Goal: Task Accomplishment & Management: Manage account settings

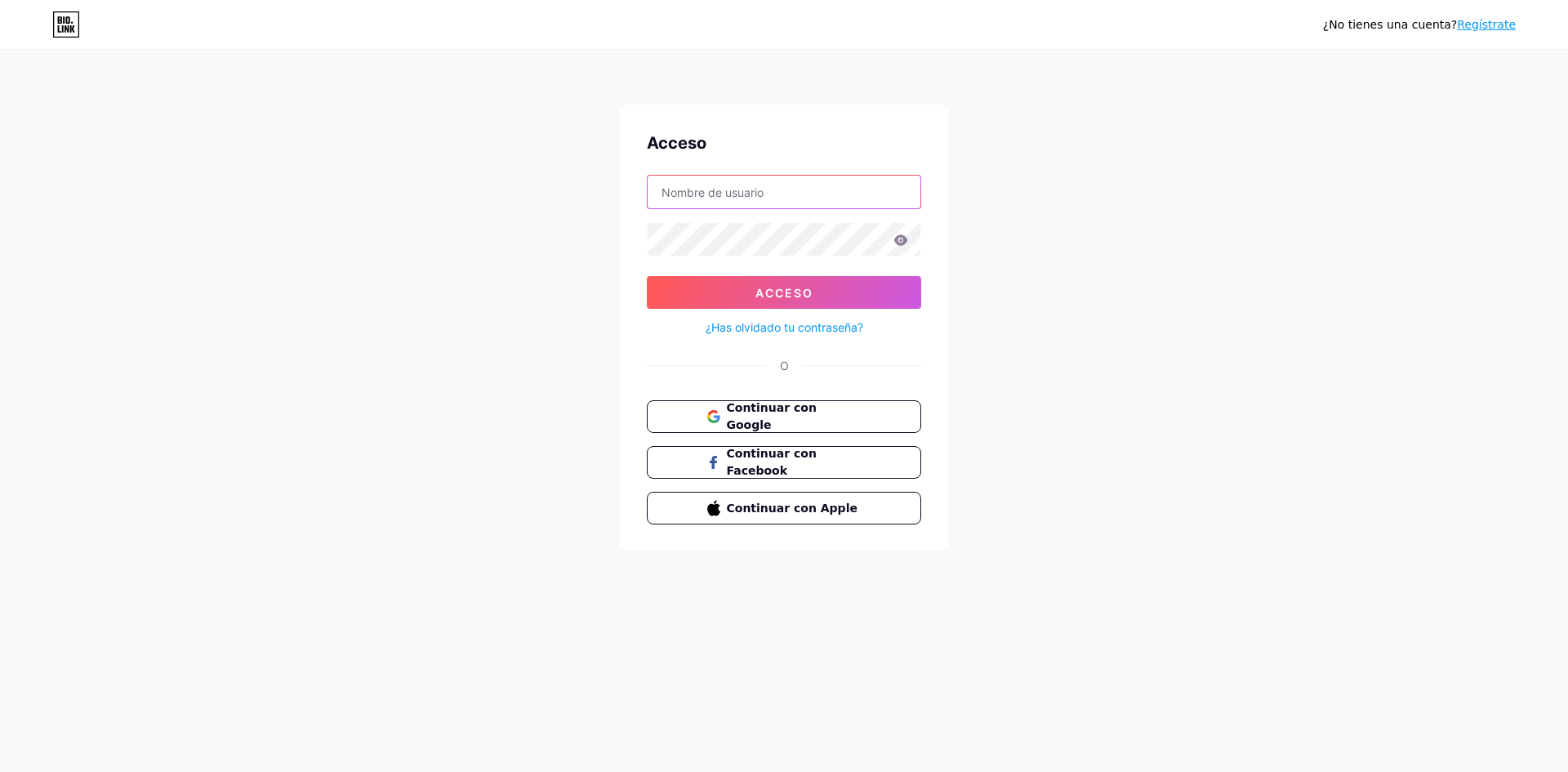
click at [791, 180] on input "text" at bounding box center [784, 192] width 273 height 33
type input "[EMAIL_ADDRESS][DOMAIN_NAME]"
click at [647, 276] on button "Acceso" at bounding box center [784, 292] width 274 height 33
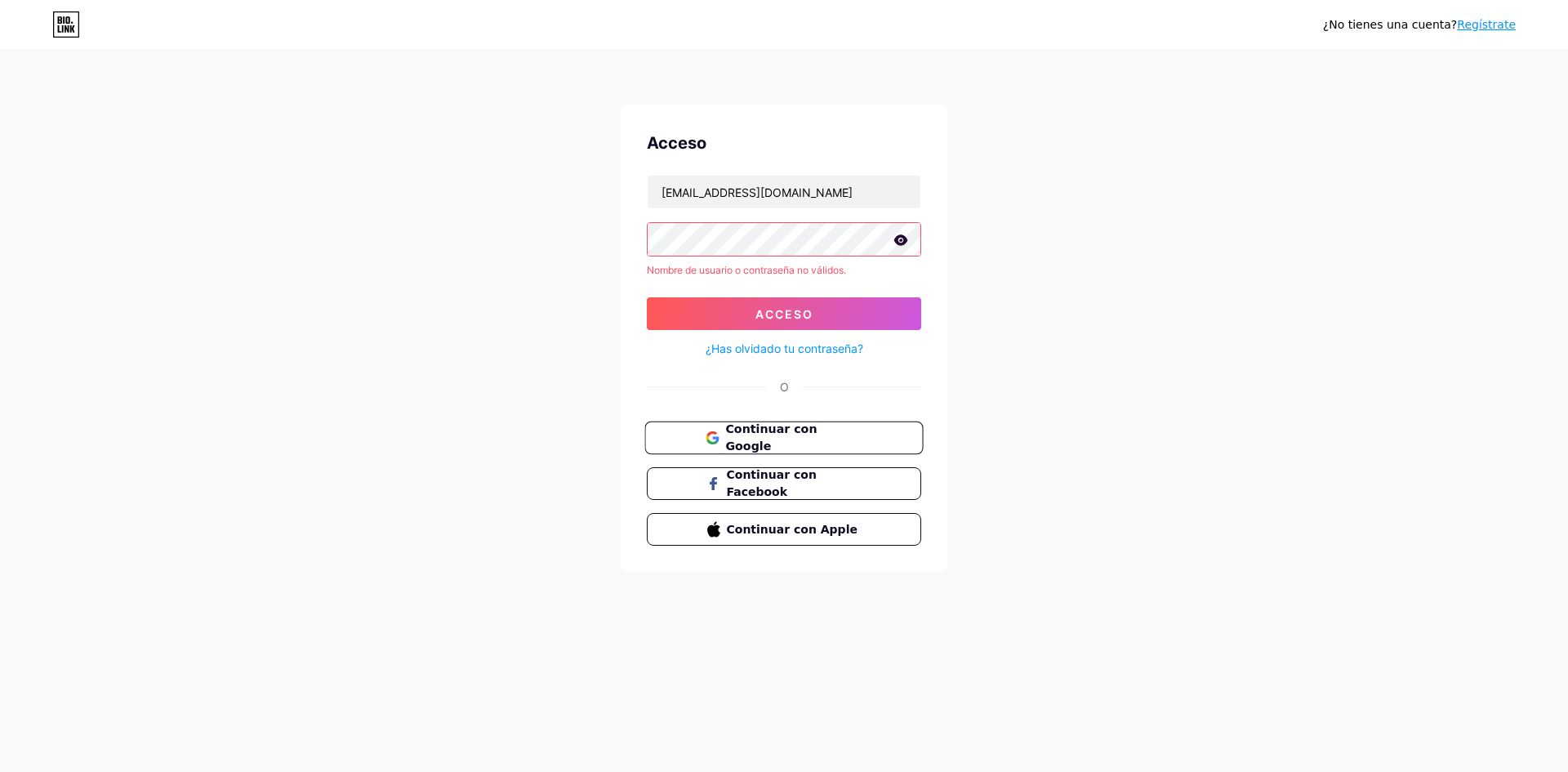
click at [815, 431] on font "Continuar con Google" at bounding box center [770, 437] width 91 height 31
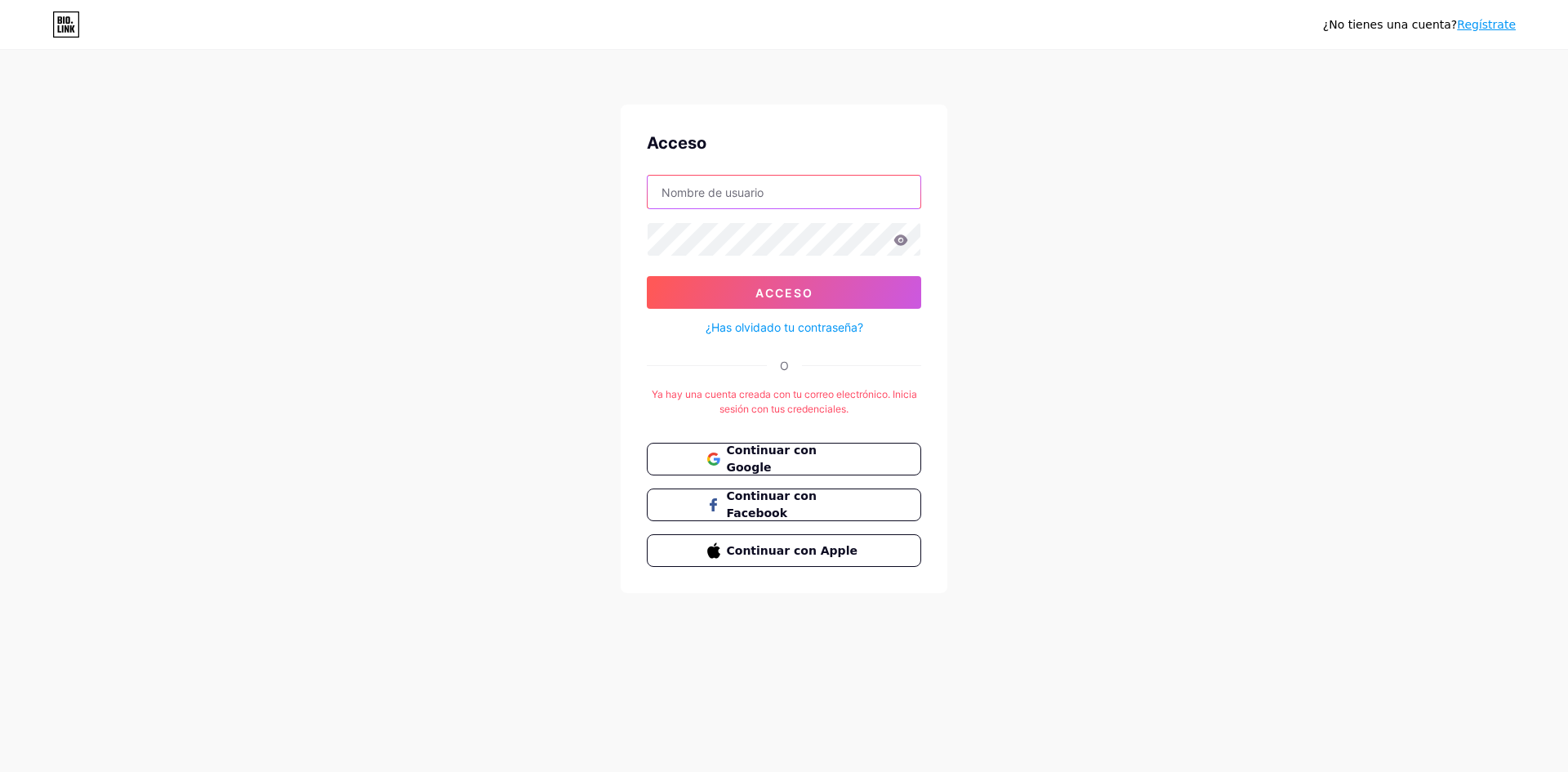
click at [806, 195] on input "text" at bounding box center [784, 192] width 273 height 33
click at [647, 276] on button "Acceso" at bounding box center [784, 292] width 274 height 33
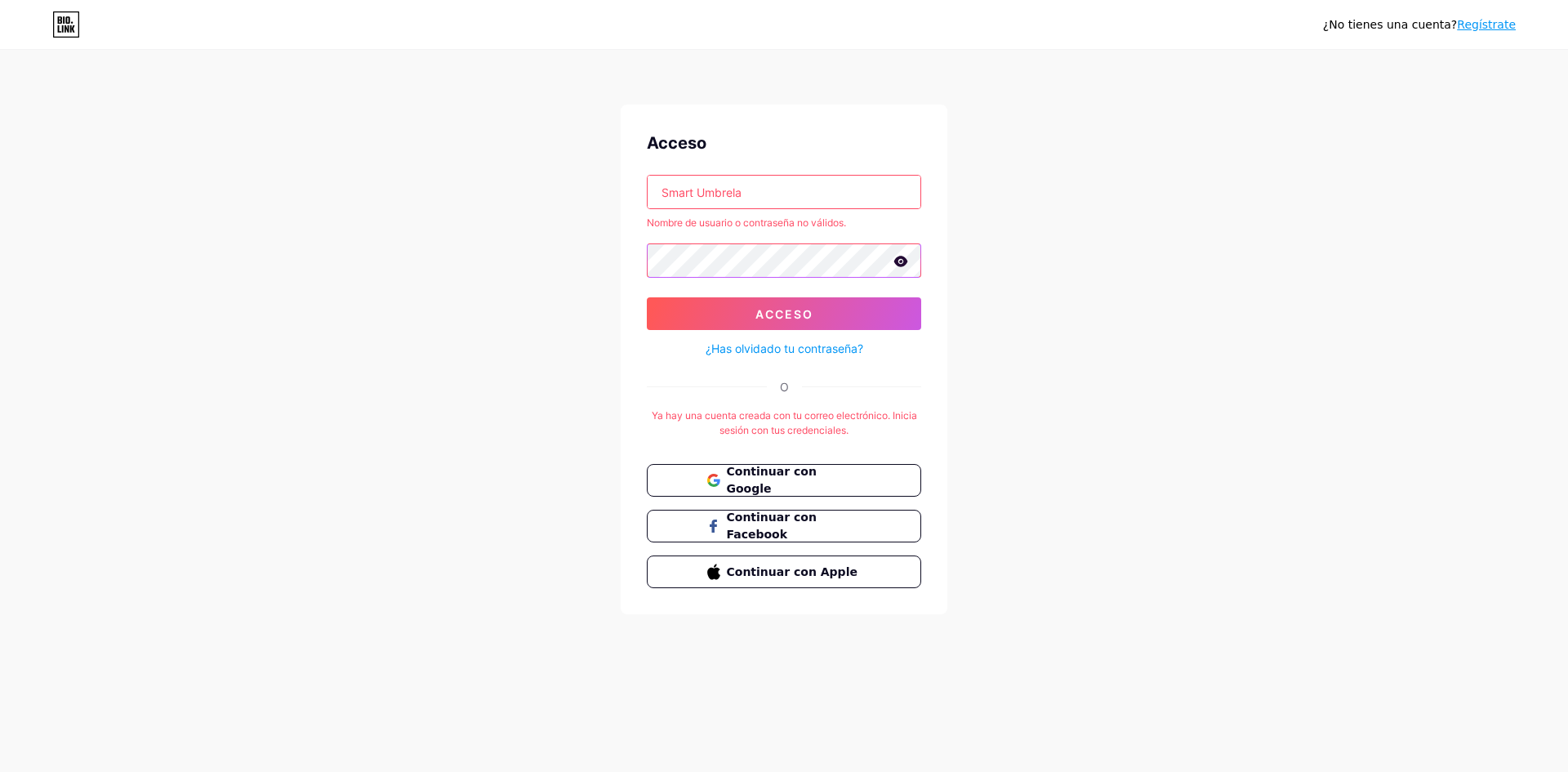
click at [647, 297] on button "Acceso" at bounding box center [784, 313] width 274 height 33
click at [801, 182] on input "Smart Umbrela" at bounding box center [784, 192] width 273 height 33
type input "S"
drag, startPoint x: 411, startPoint y: 241, endPoint x: 610, endPoint y: 206, distance: 202.1
click at [418, 241] on div "¿No tienes una cuenta? Regístrate Acceso Nombre de usuario o contraseña no váli…" at bounding box center [784, 333] width 1568 height 666
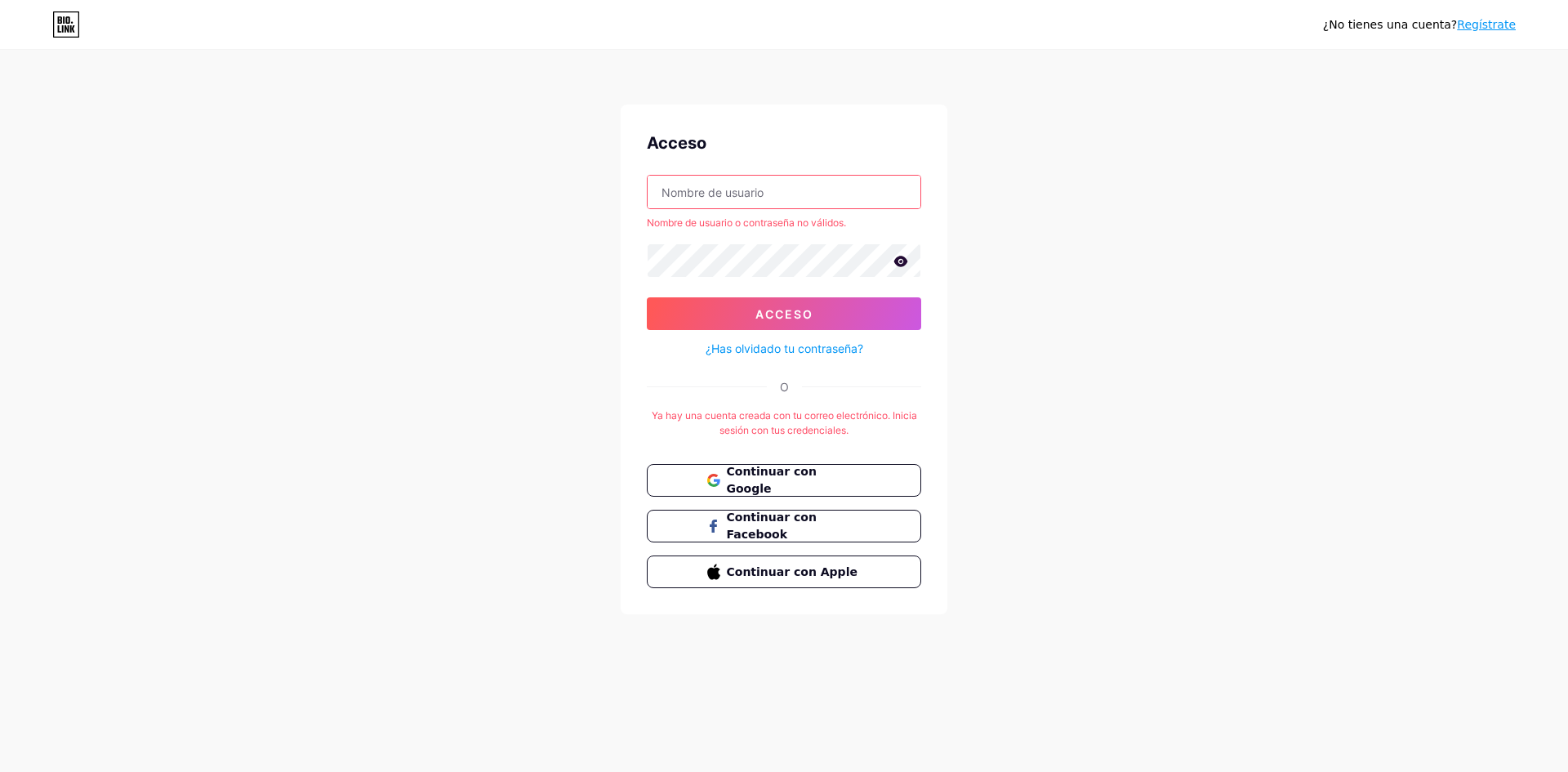
click at [711, 194] on input "text" at bounding box center [784, 192] width 273 height 33
type input "martinezchaparroharoldsaid@gmail.com"
click at [647, 297] on button "Acceso" at bounding box center [784, 313] width 274 height 33
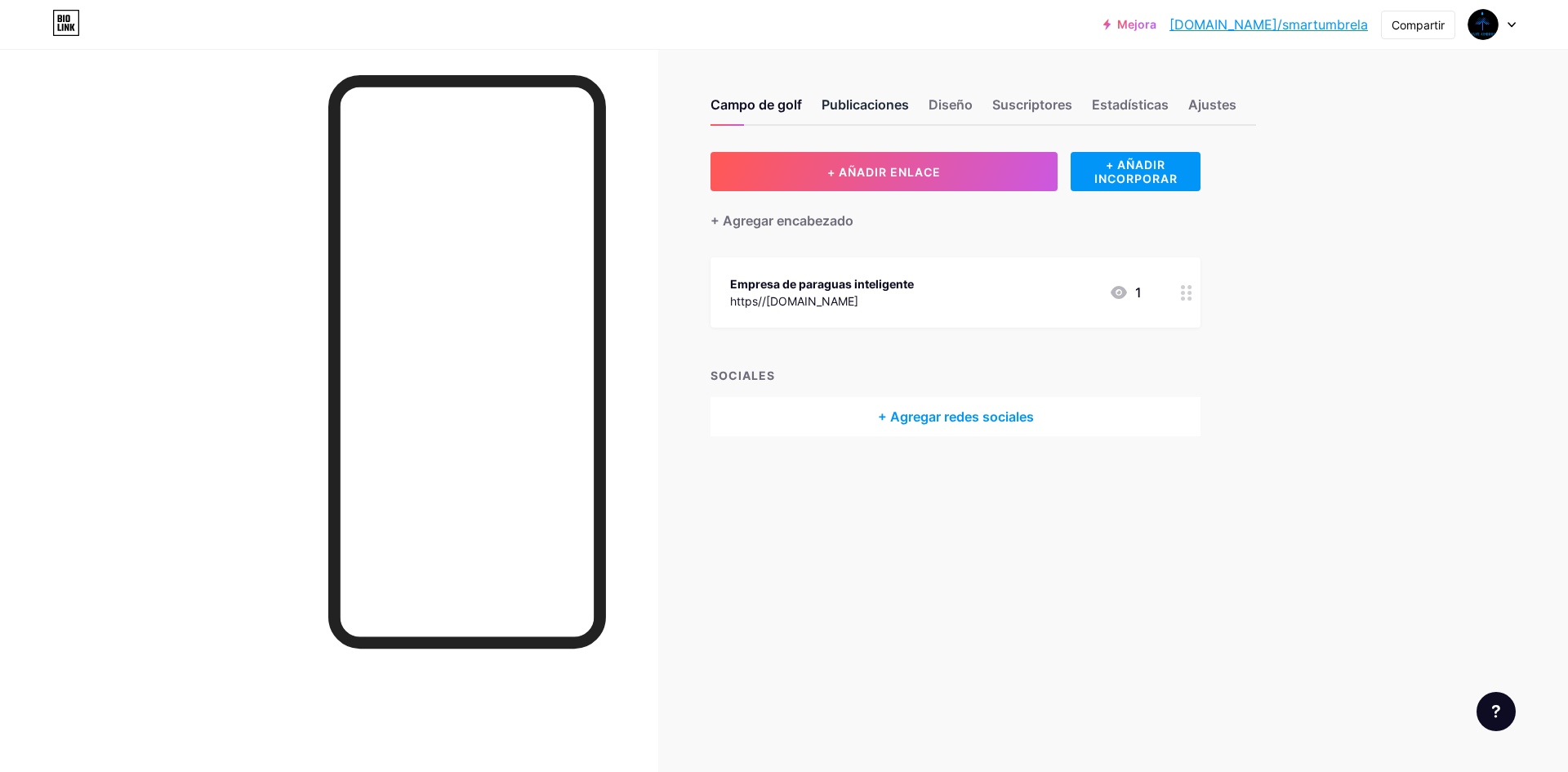
click at [881, 102] on font "Publicaciones" at bounding box center [865, 104] width 87 height 16
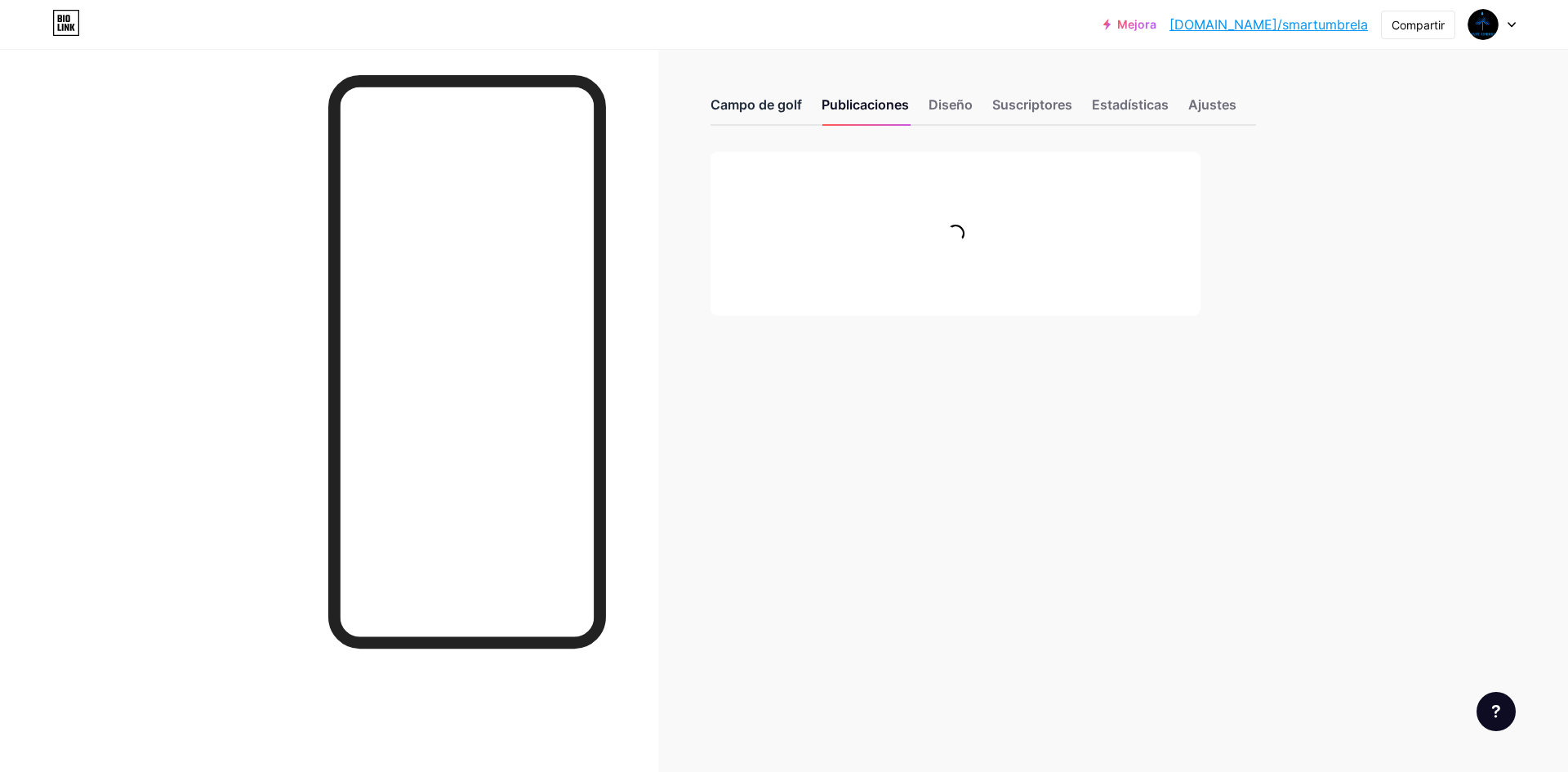
click at [784, 101] on font "Campo de golf" at bounding box center [756, 104] width 91 height 16
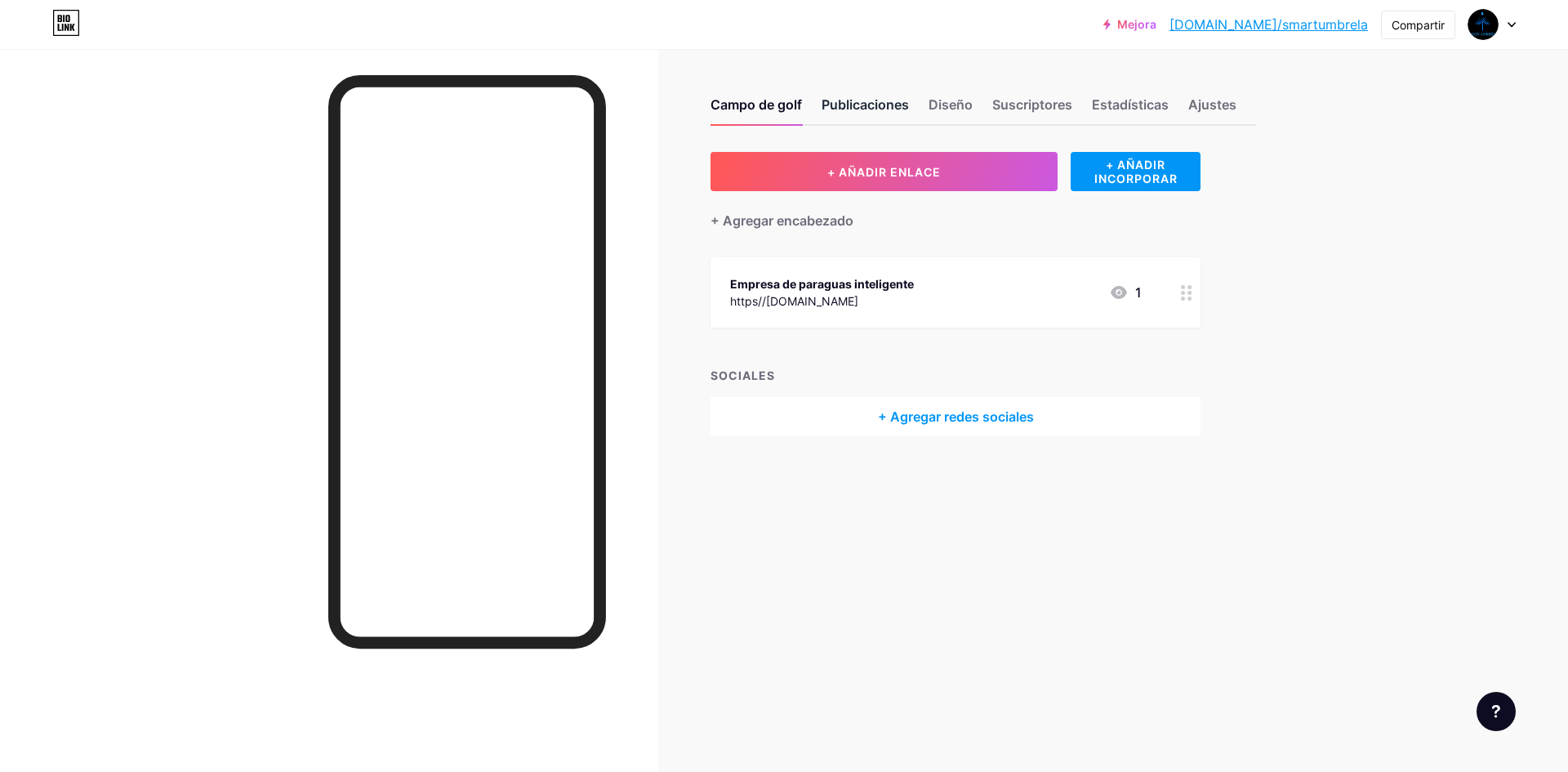
click at [868, 95] on font "Publicaciones" at bounding box center [865, 105] width 87 height 19
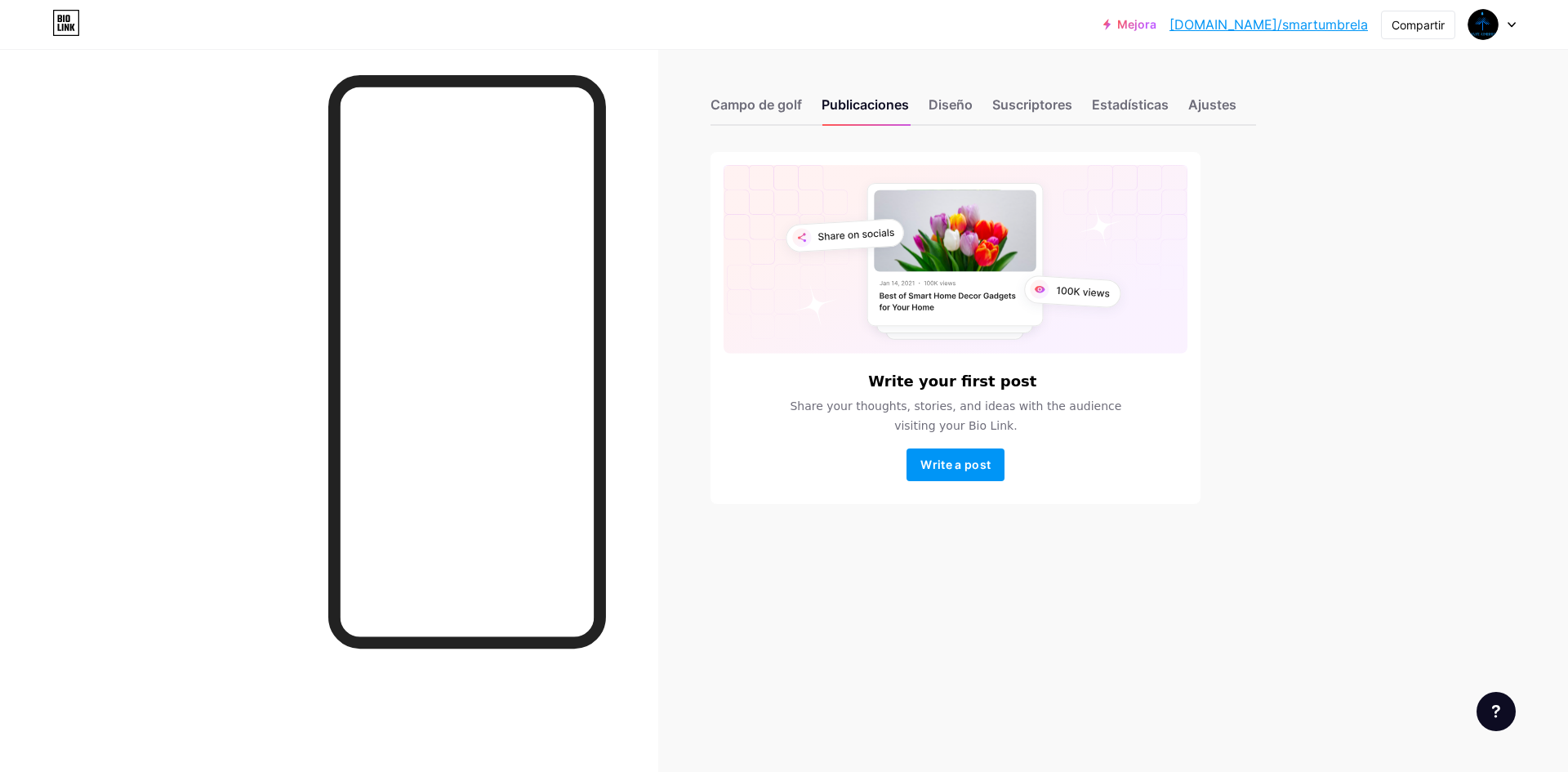
drag, startPoint x: 965, startPoint y: 94, endPoint x: 1008, endPoint y: 92, distance: 43.0
click at [966, 94] on div "Campo de golf Publicaciones Diseño Suscriptores Estadísticas Ajustes" at bounding box center [983, 96] width 546 height 57
click at [794, 104] on font "Campo de golf" at bounding box center [756, 104] width 91 height 16
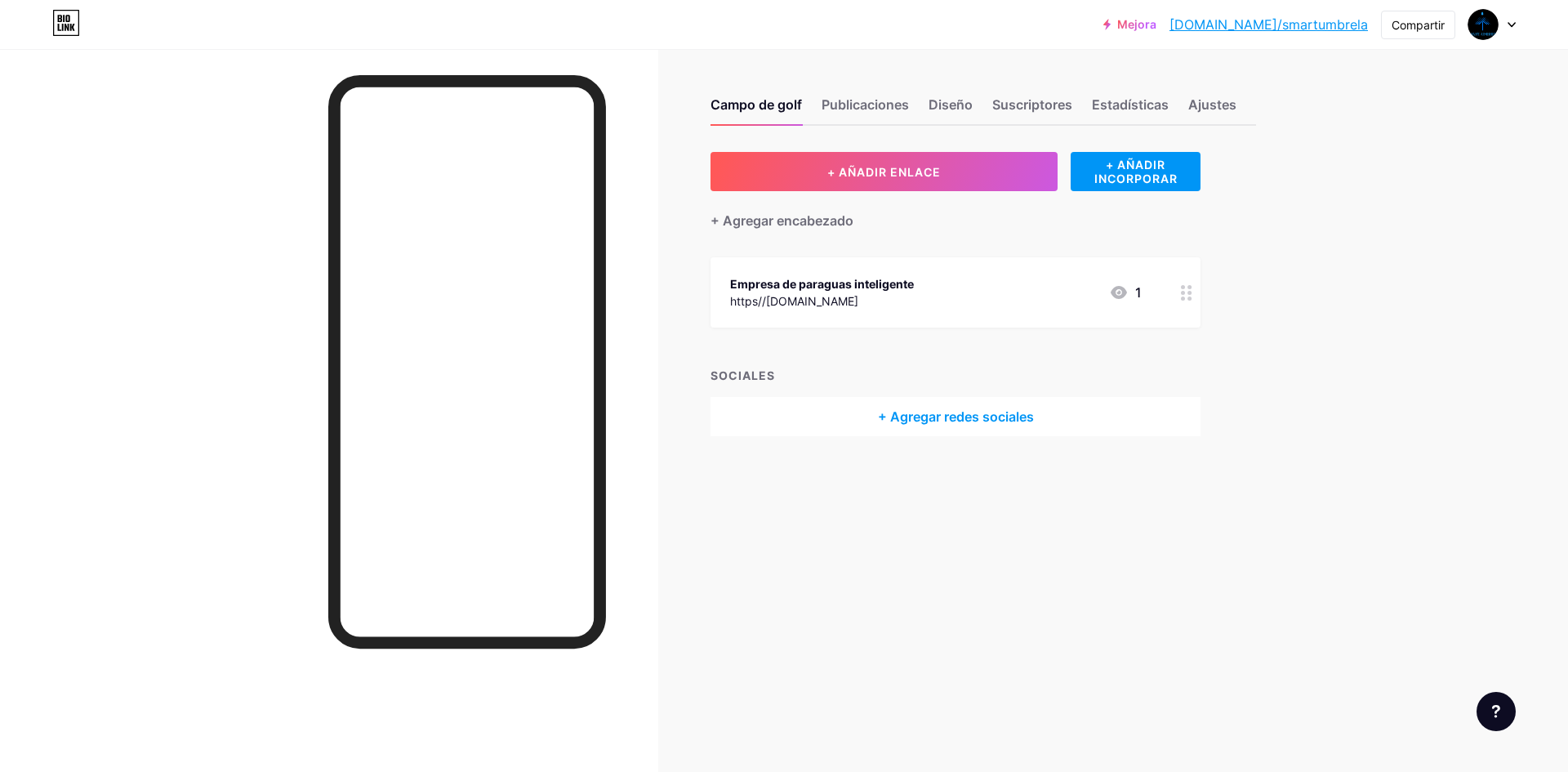
click at [1127, 296] on icon at bounding box center [1119, 292] width 19 height 19
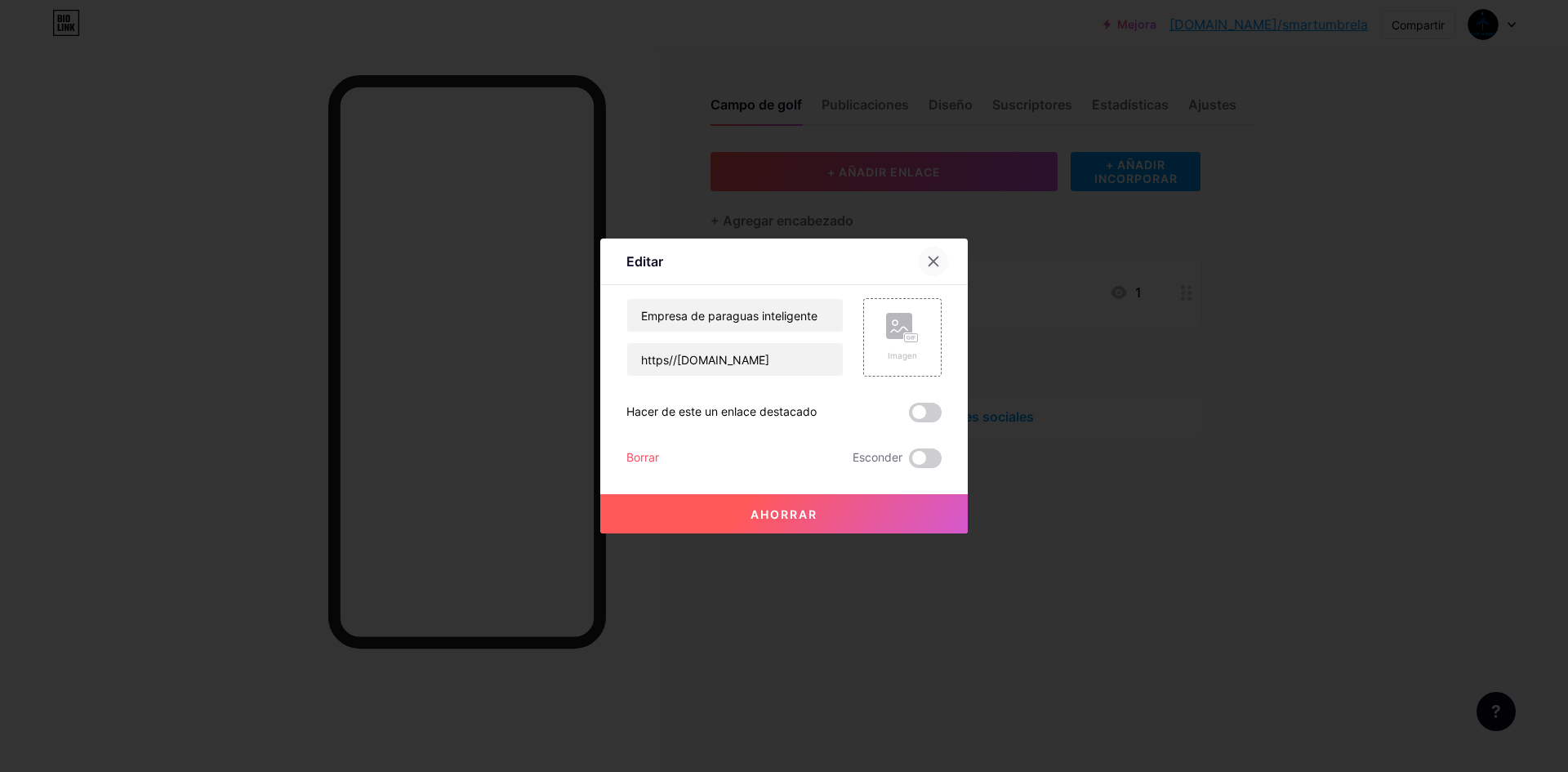
click at [944, 261] on div at bounding box center [933, 261] width 30 height 30
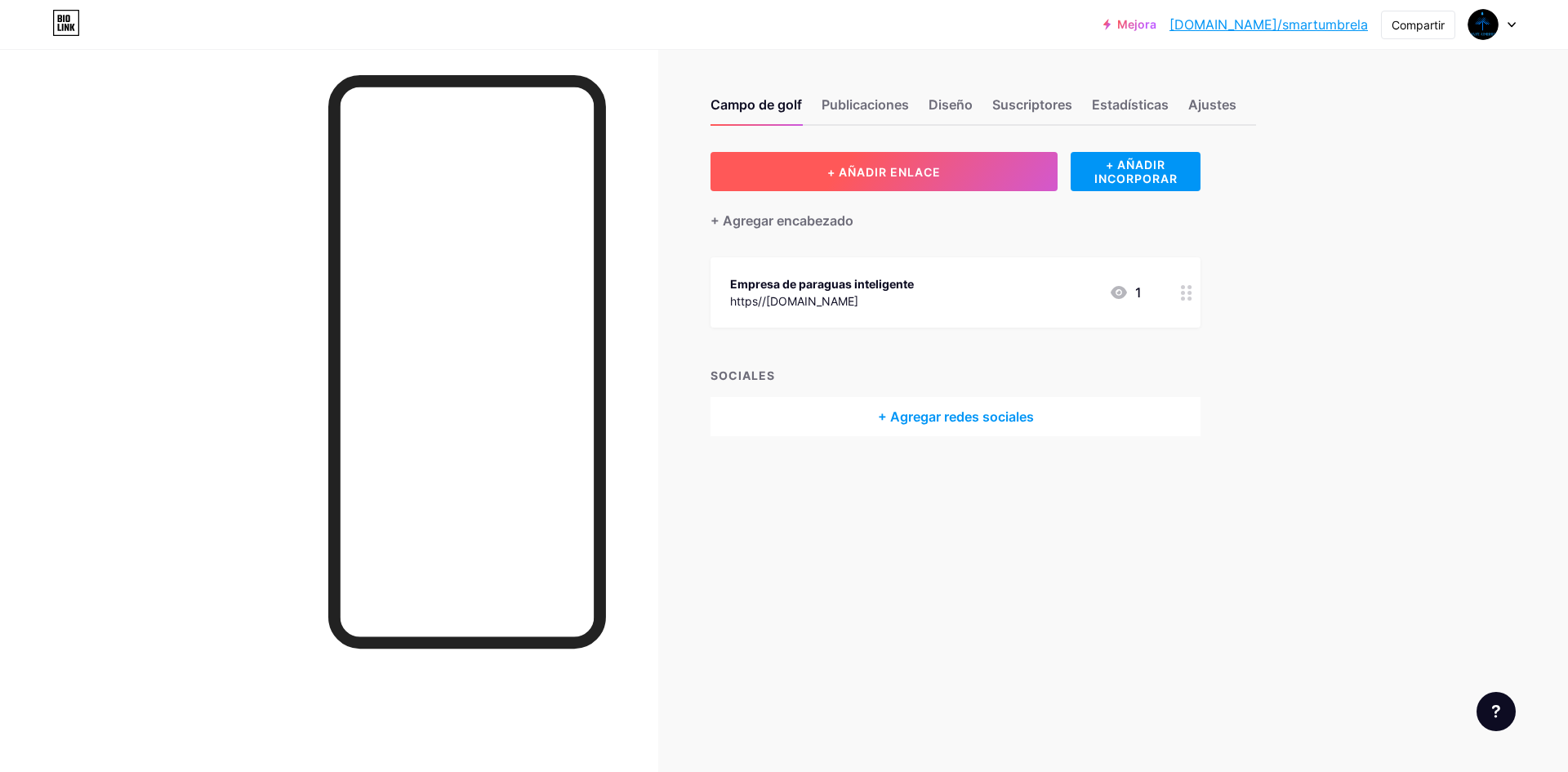
click at [965, 186] on button "+ AÑADIR ENLACE" at bounding box center [884, 171] width 347 height 39
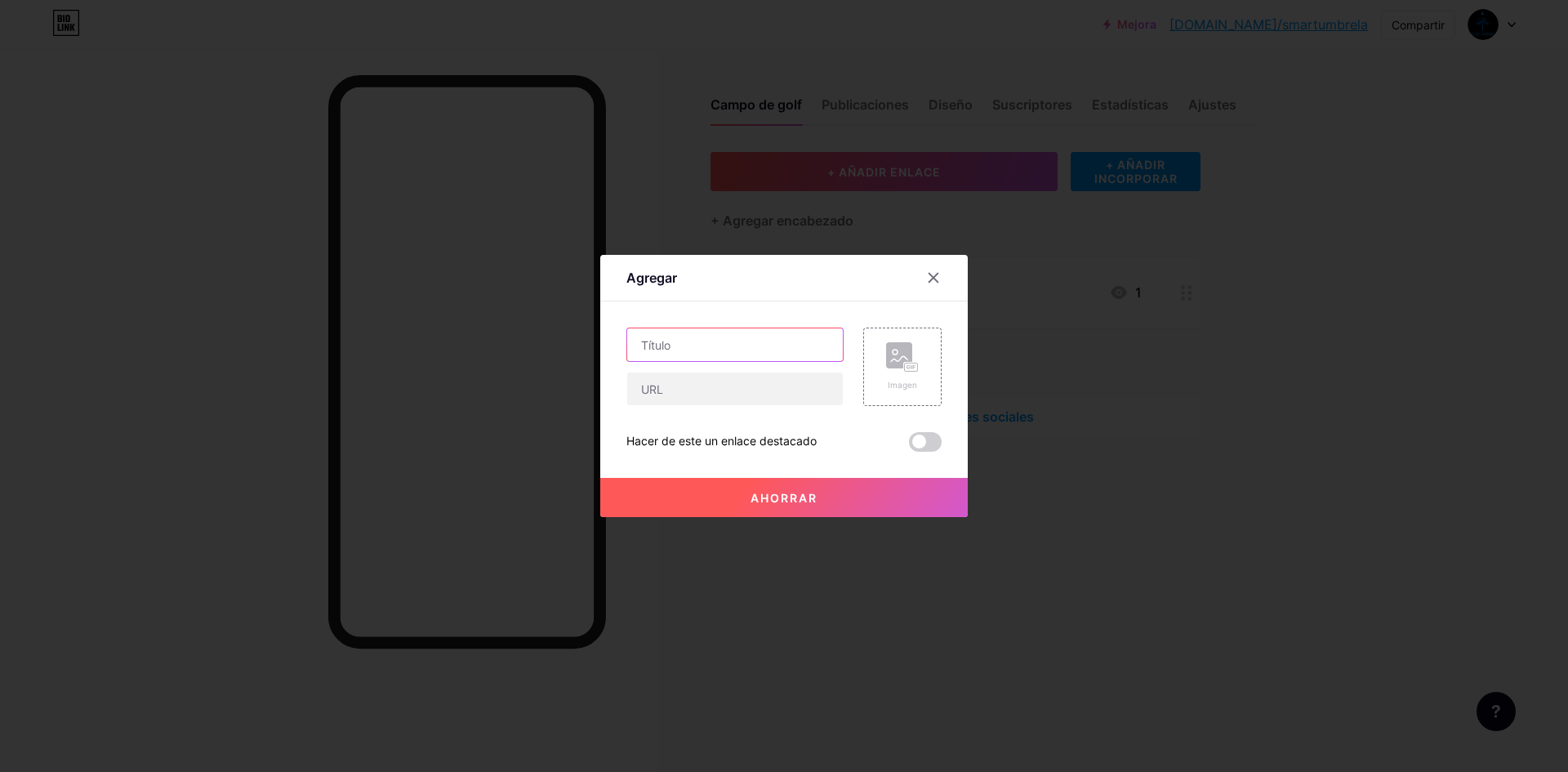
click at [757, 346] on input "text" at bounding box center [734, 345] width 215 height 33
click at [746, 348] on input "text" at bounding box center [734, 345] width 215 height 33
click at [731, 343] on input "text" at bounding box center [734, 345] width 215 height 33
type input "Pagina Web"
click at [747, 387] on input "text" at bounding box center [734, 388] width 215 height 33
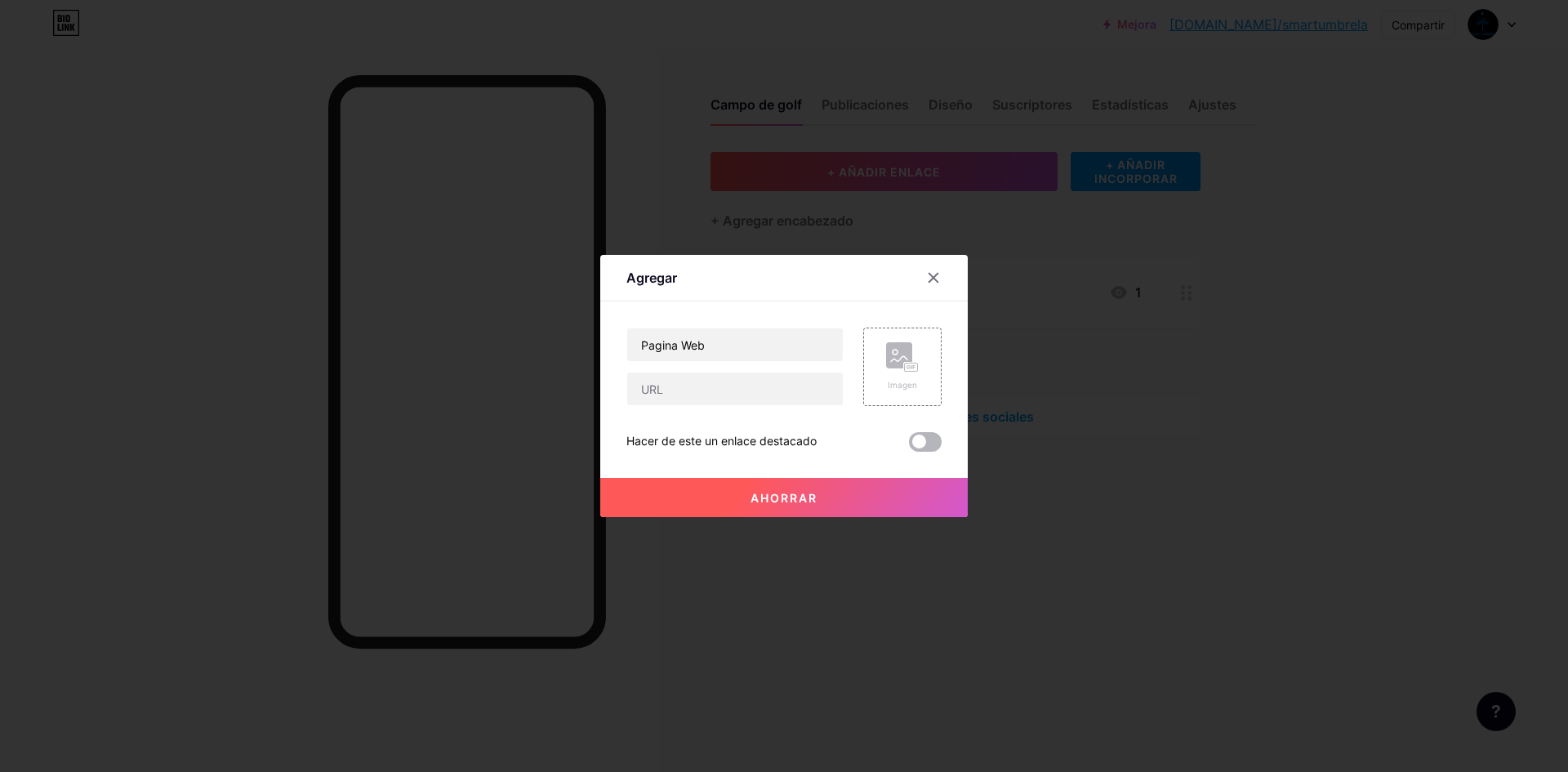
click at [922, 438] on span at bounding box center [926, 441] width 33 height 19
click at [909, 446] on input "checkbox" at bounding box center [909, 446] width 0 height 0
click at [765, 389] on input "text" at bounding box center [734, 388] width 215 height 33
drag, startPoint x: 765, startPoint y: 389, endPoint x: 721, endPoint y: 381, distance: 44.7
click at [721, 381] on input "text" at bounding box center [734, 388] width 215 height 33
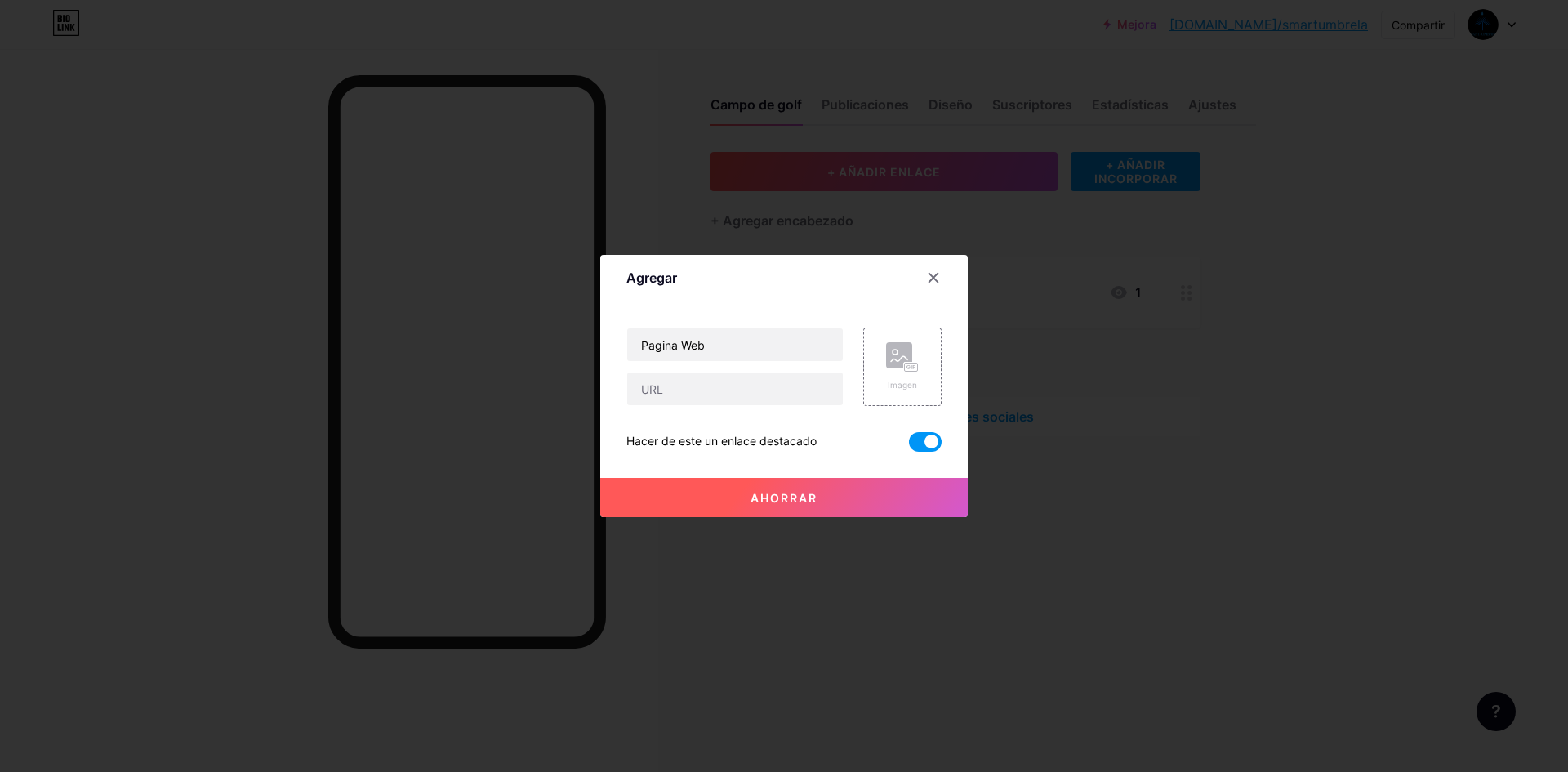
click at [933, 280] on icon at bounding box center [933, 278] width 13 height 13
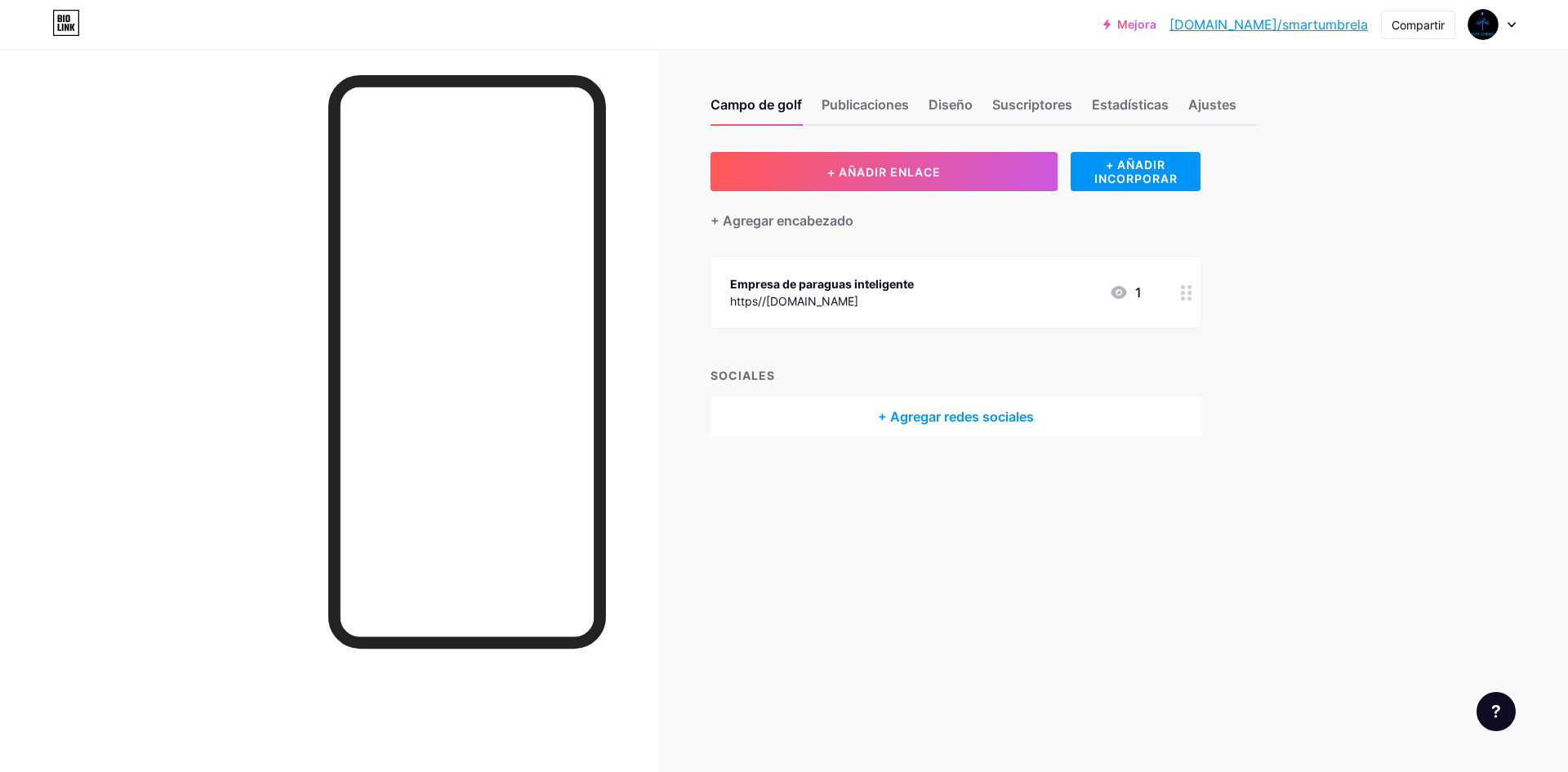
drag, startPoint x: 771, startPoint y: 296, endPoint x: 760, endPoint y: 318, distance: 24.6
click at [752, 465] on div "Campo de golf Publicaciones Diseño Suscriptores Estadísticas Ajustes + AÑADIR E…" at bounding box center [662, 284] width 1325 height 469
drag, startPoint x: 726, startPoint y: 296, endPoint x: 873, endPoint y: 304, distance: 147.2
click at [873, 304] on div "Empresa de paraguas inteligente https//UmbreSmart.com 1" at bounding box center [956, 292] width 490 height 70
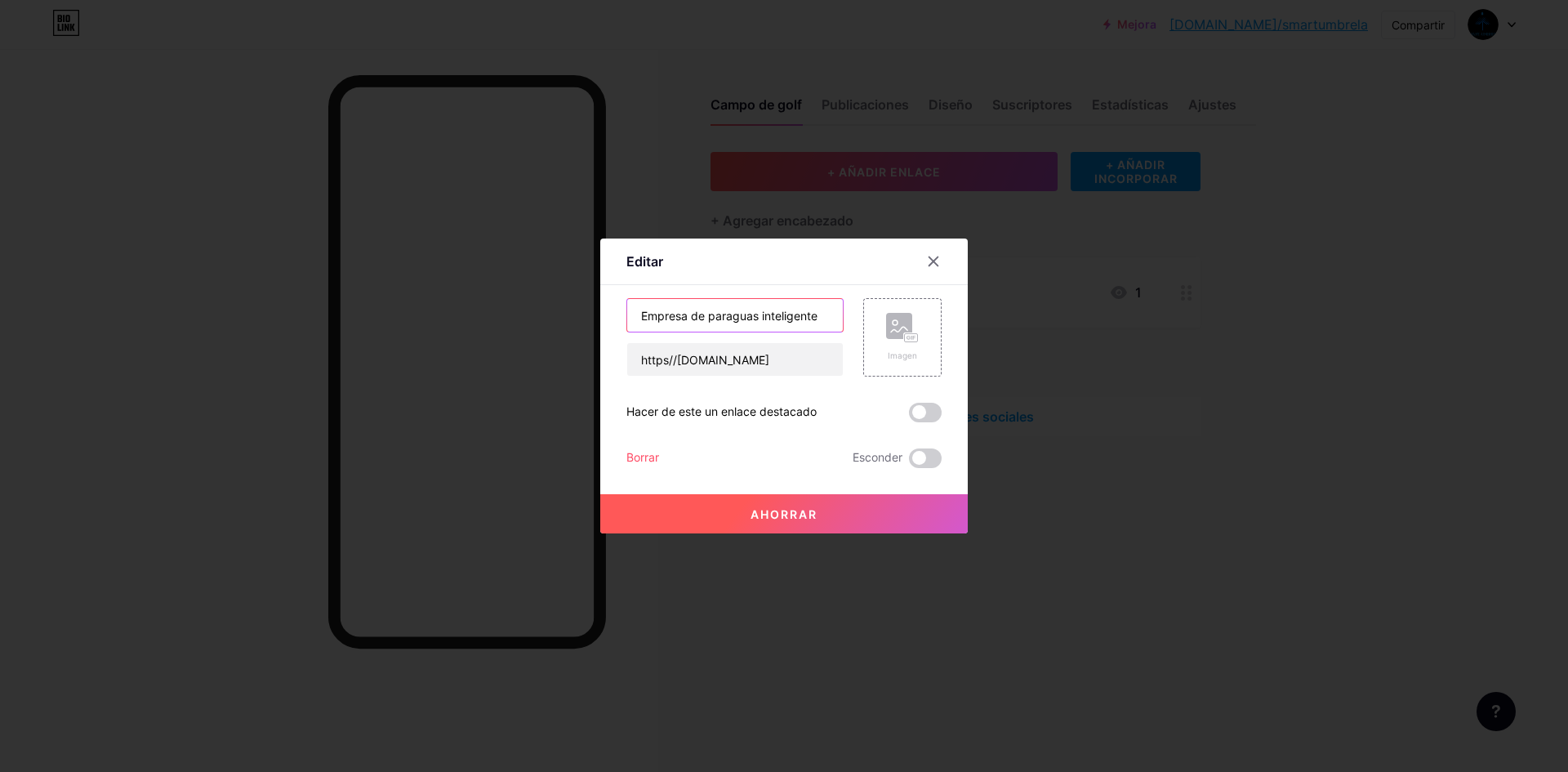
click at [834, 321] on input "Empresa de paraguas inteligente" at bounding box center [734, 315] width 215 height 33
click at [899, 348] on div "Imagen" at bounding box center [903, 336] width 33 height 49
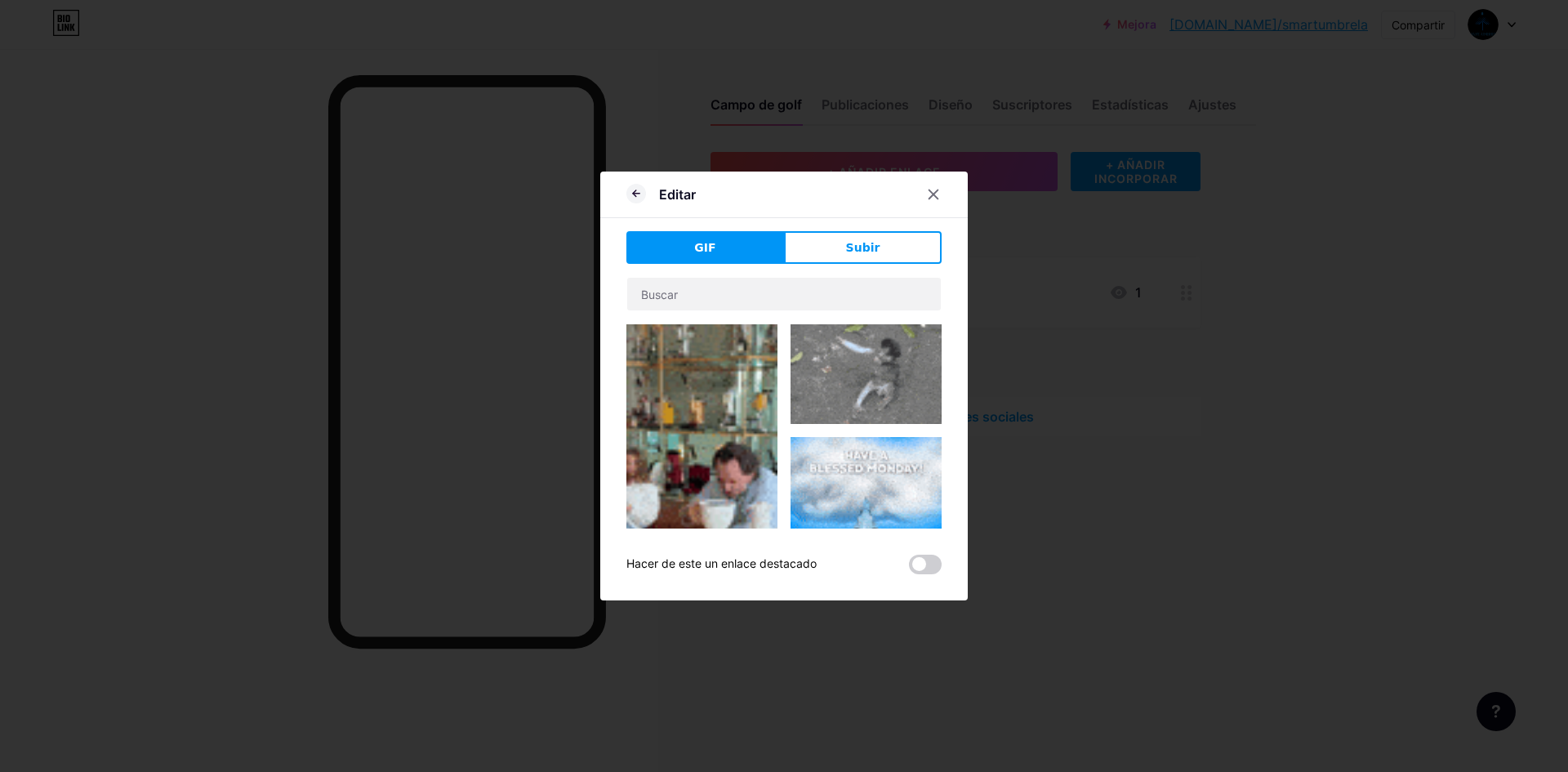
type input "Empresa de paraguas inteligente"
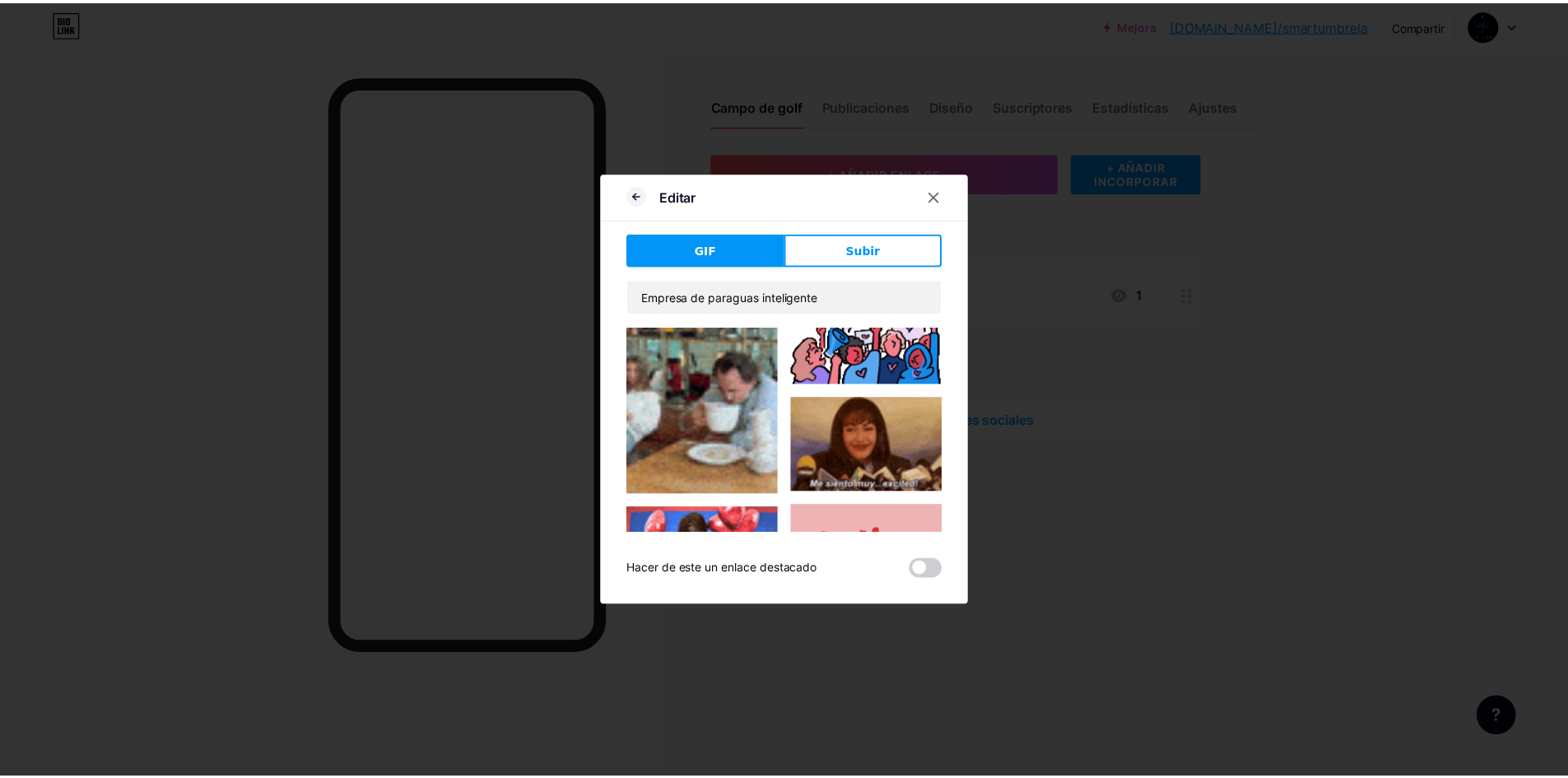
scroll to position [321, 0]
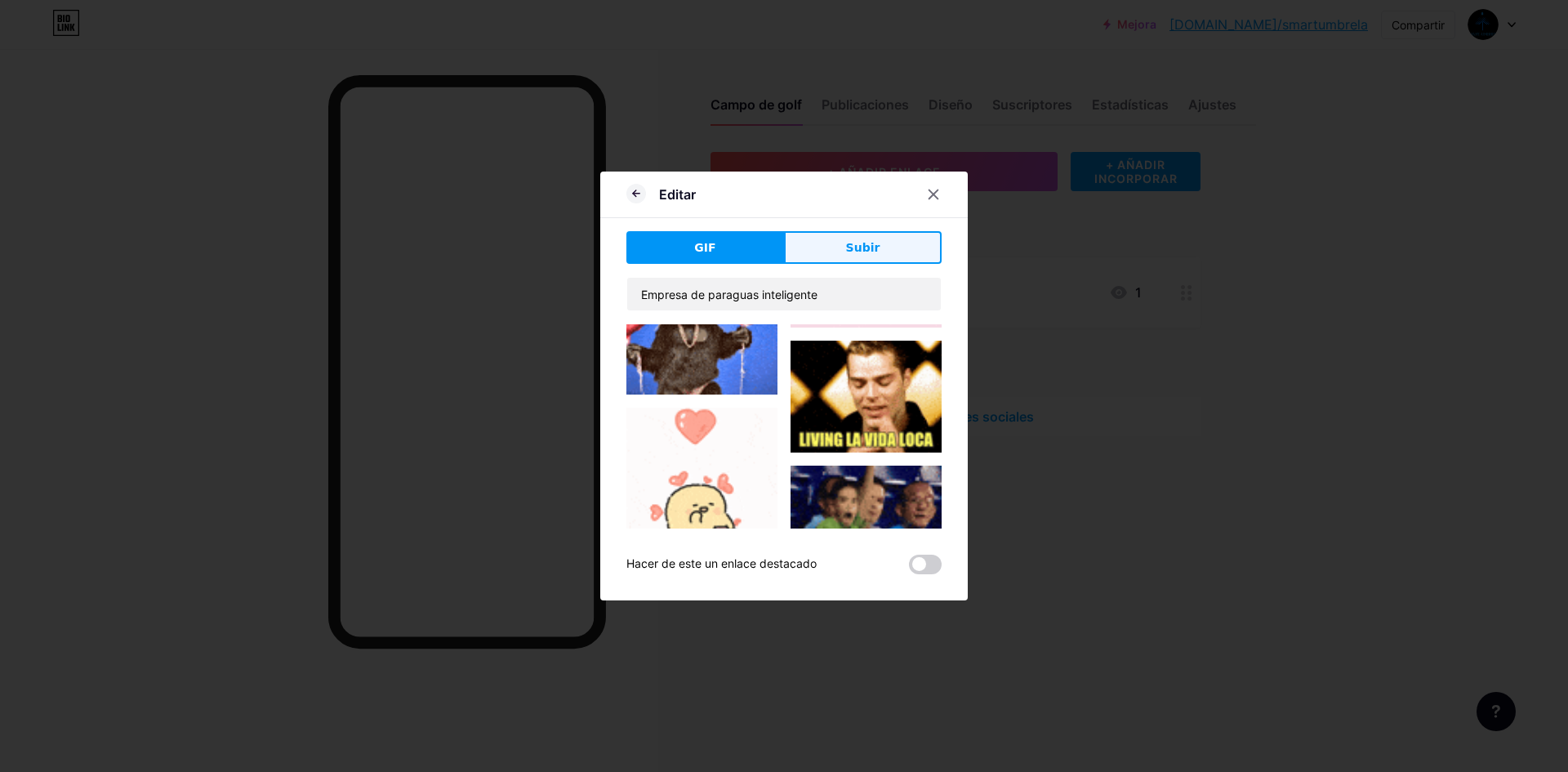
click at [858, 252] on font "Subir" at bounding box center [863, 248] width 35 height 13
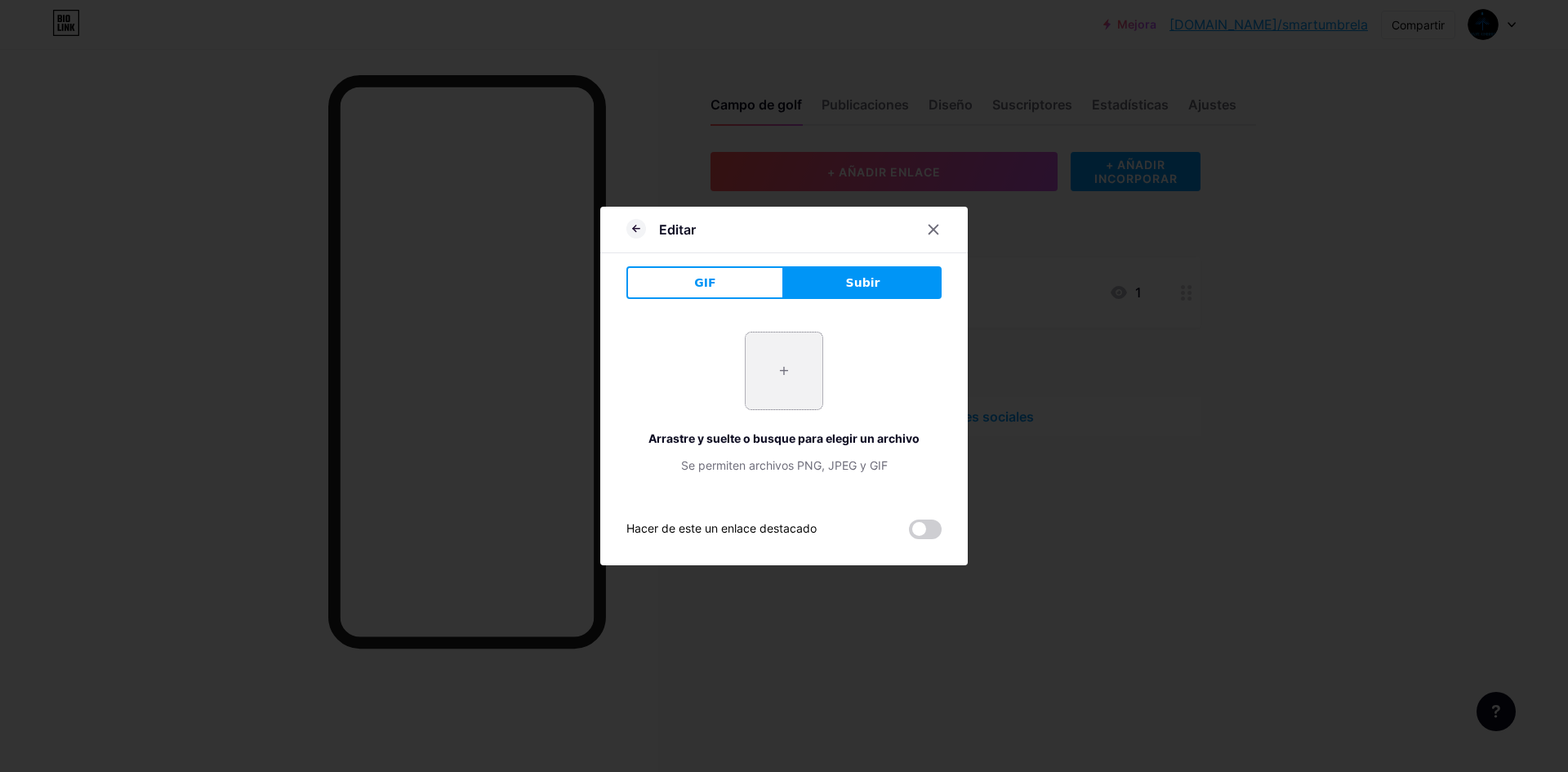
click at [811, 366] on input "file" at bounding box center [784, 371] width 77 height 77
click at [779, 369] on input "file" at bounding box center [784, 371] width 77 height 77
type input "C:\fakepath\ChatGPT Image 15 sept 2025, 10_09_28 a.m..png"
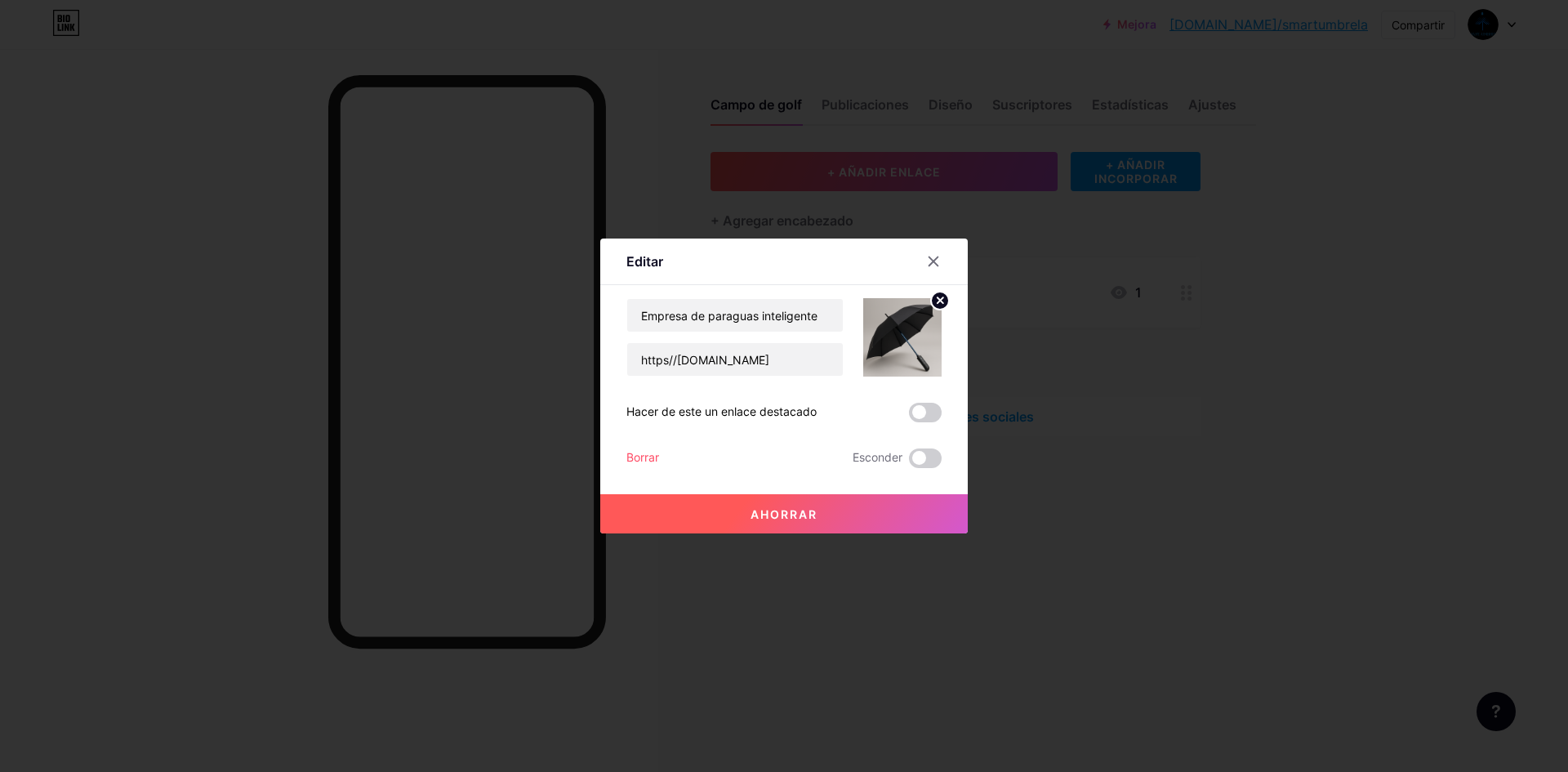
click at [800, 508] on font "Ahorrar" at bounding box center [784, 514] width 67 height 13
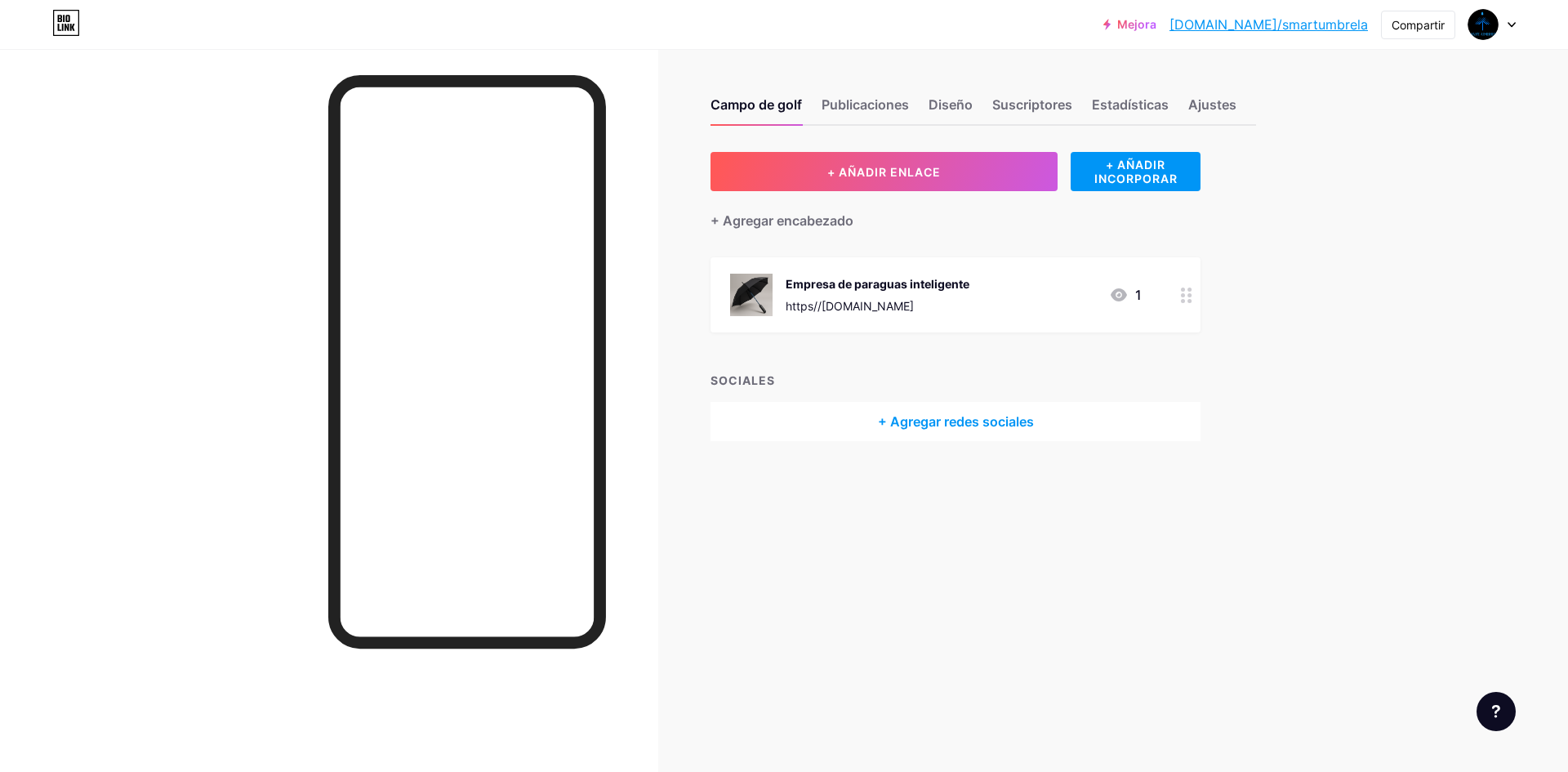
drag, startPoint x: 880, startPoint y: 111, endPoint x: 820, endPoint y: 107, distance: 60.1
click at [880, 110] on font "Publicaciones" at bounding box center [865, 104] width 87 height 16
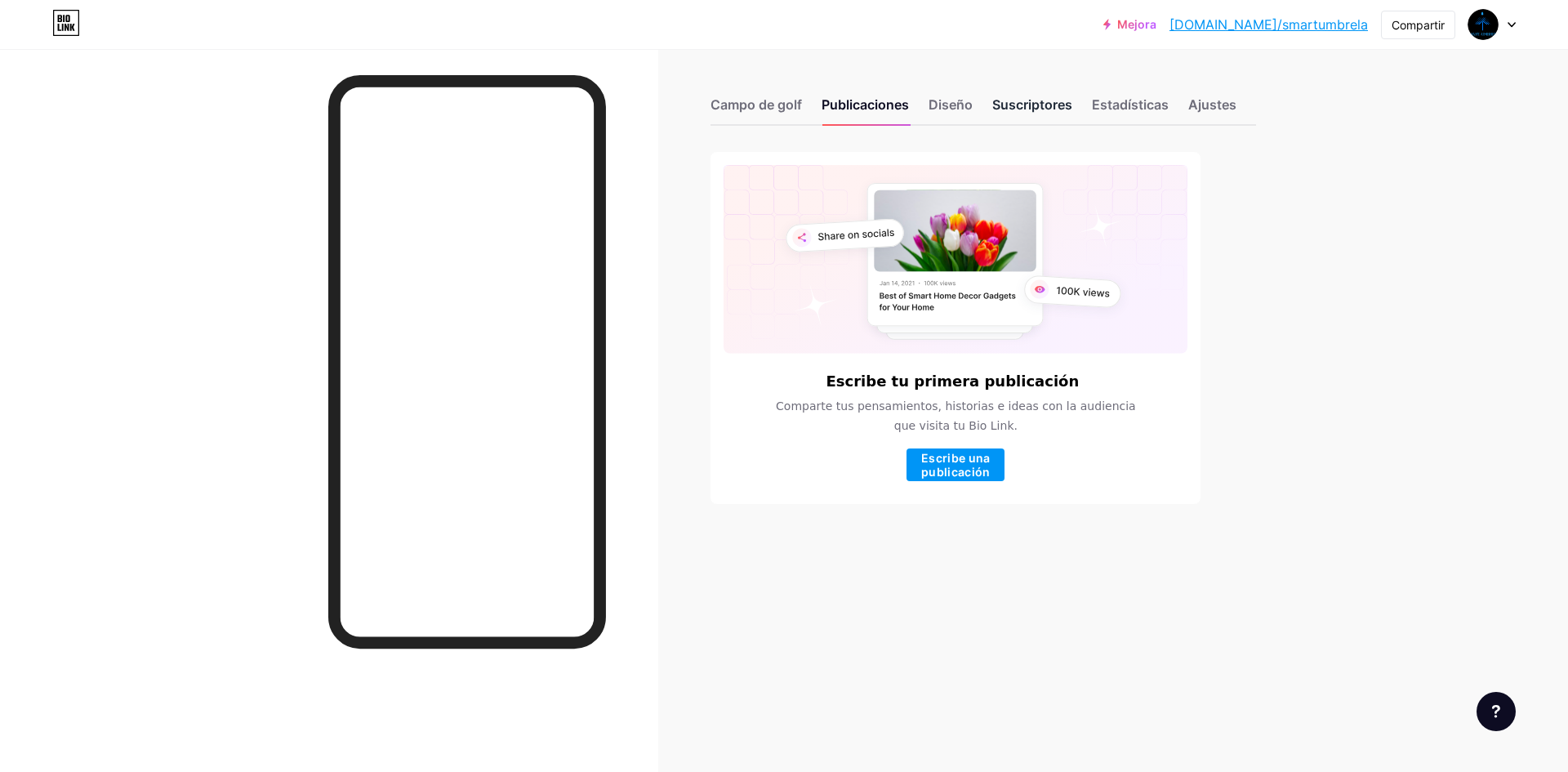
click at [1009, 97] on font "Suscriptores" at bounding box center [1032, 104] width 80 height 16
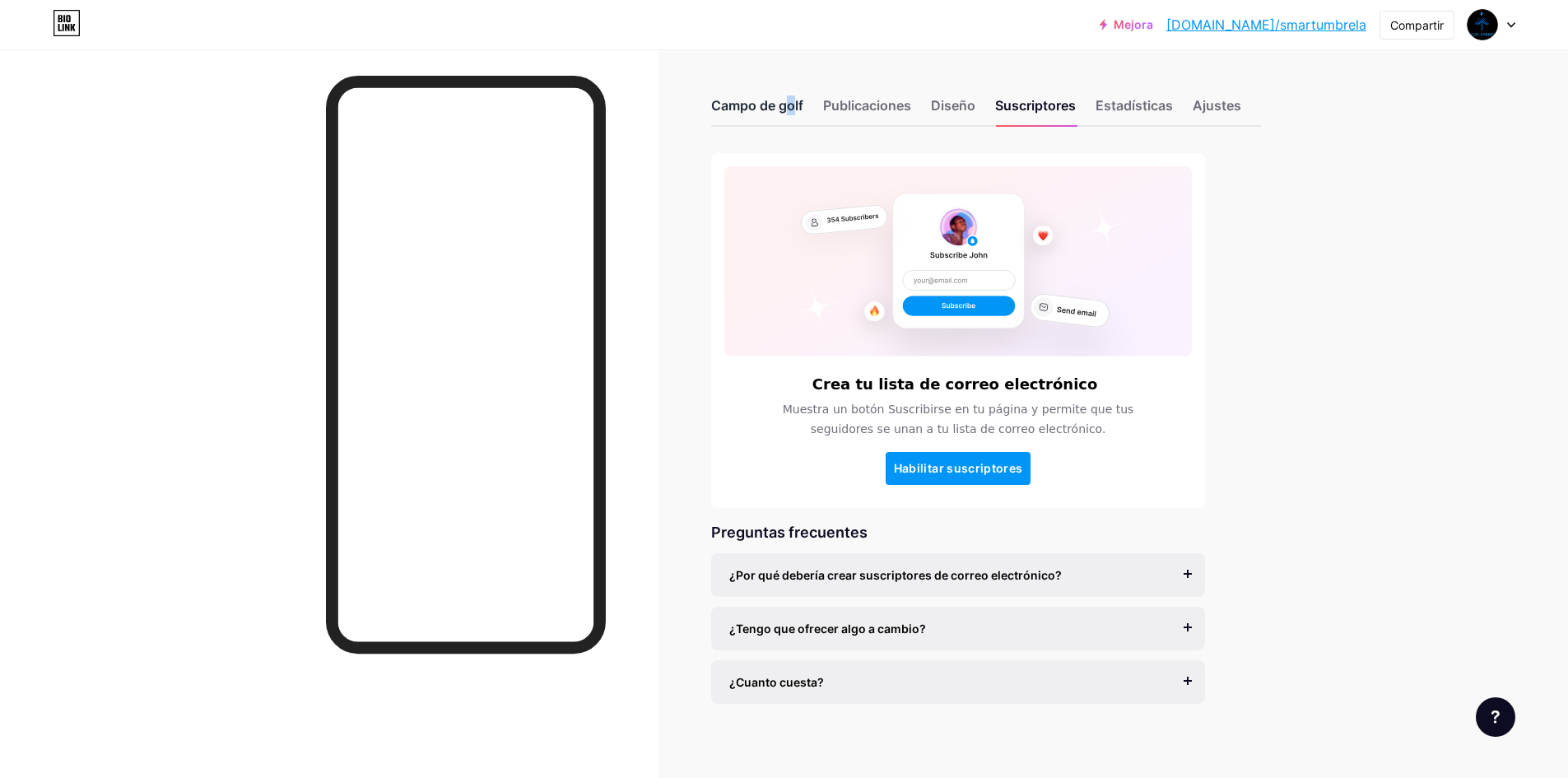
click at [750, 107] on font "Campo de golf" at bounding box center [757, 105] width 92 height 16
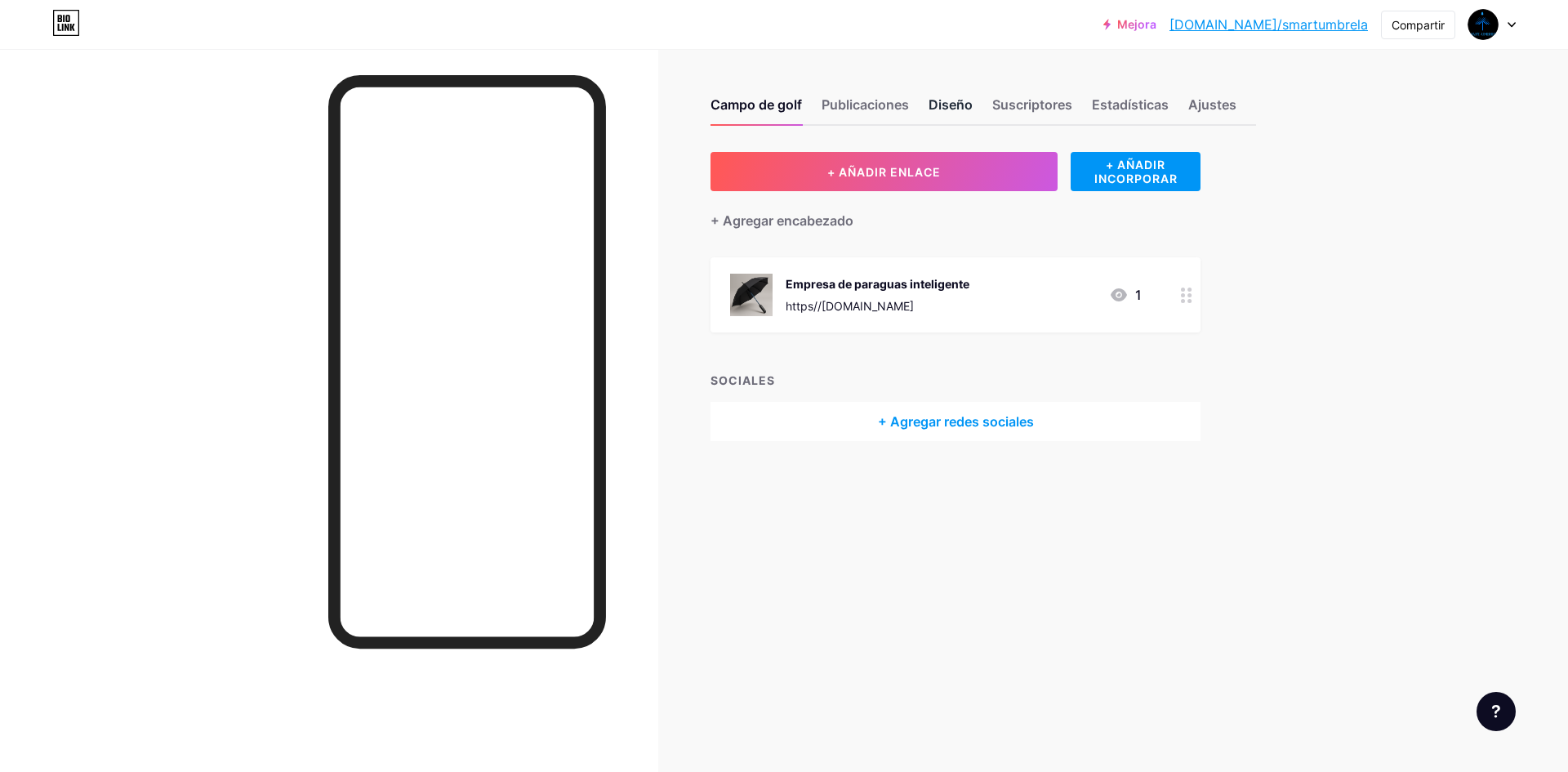
click at [965, 107] on font "Diseño" at bounding box center [951, 104] width 44 height 16
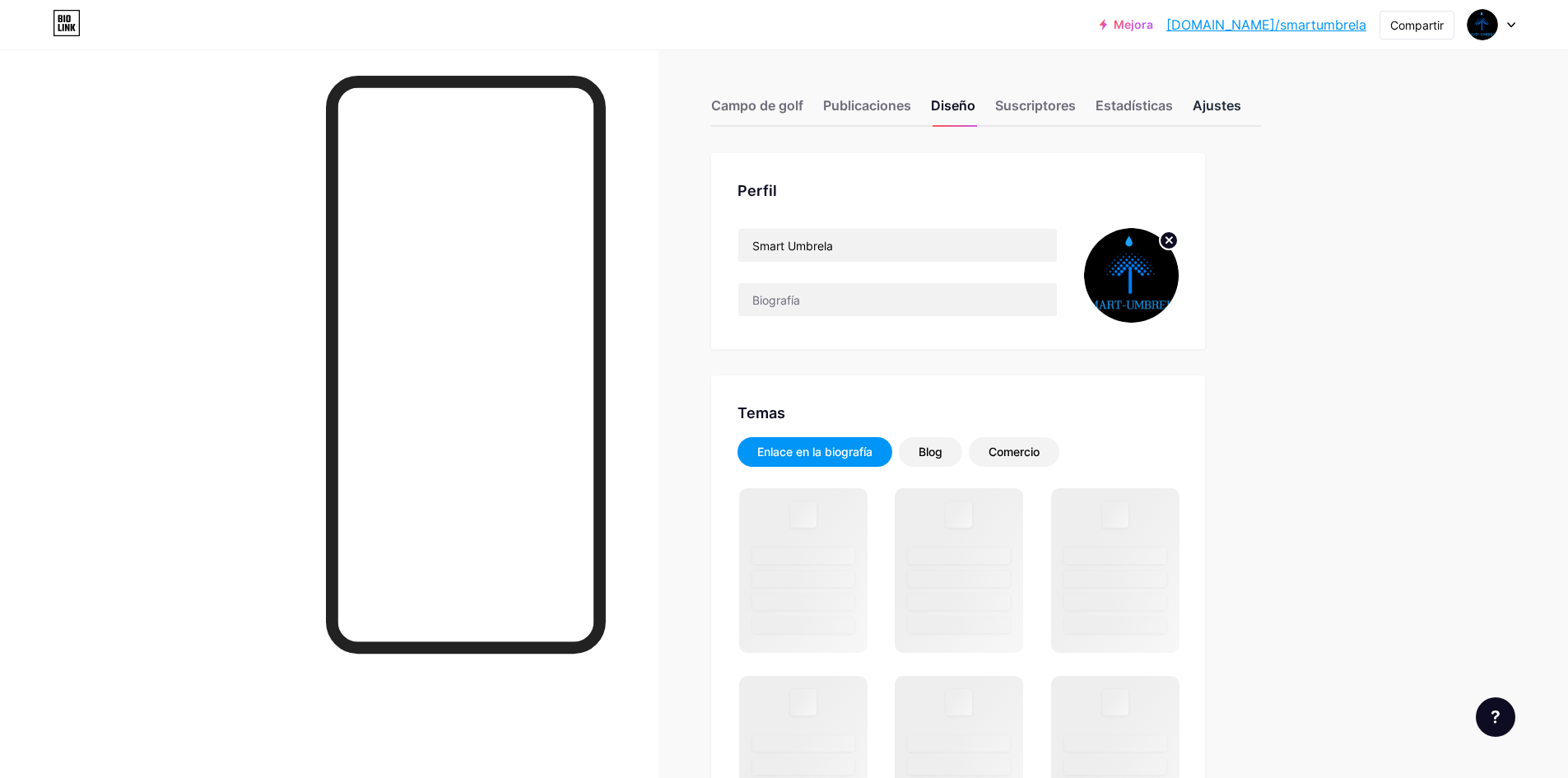
click at [1216, 103] on font "Ajustes" at bounding box center [1217, 105] width 48 height 16
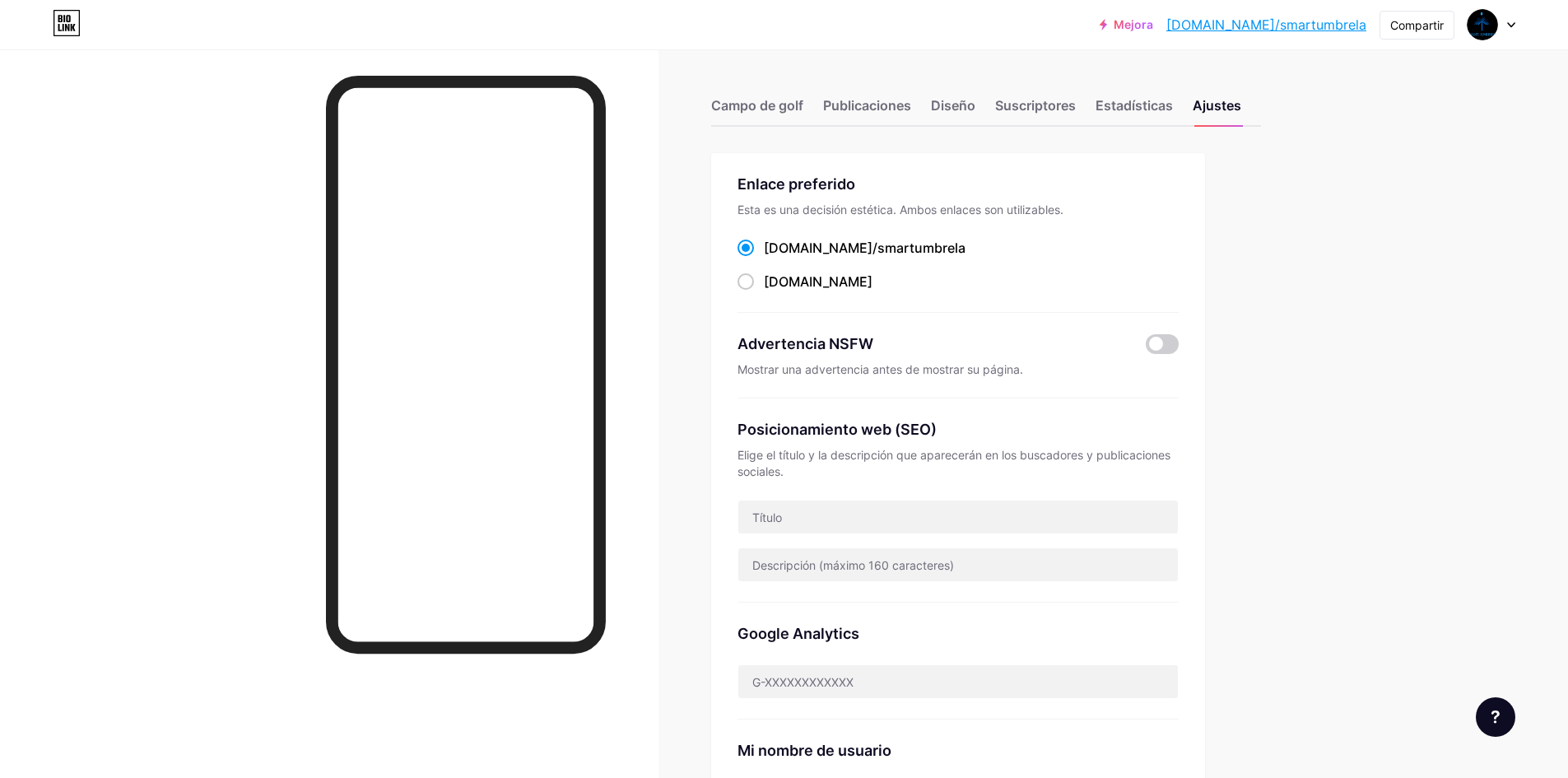
click at [1519, 30] on div "Mejora bio.link/smartu... bio.link/smartumbrela Compartir Cambiar de cuenta Par…" at bounding box center [784, 24] width 1568 height 30
click at [1508, 27] on icon at bounding box center [1512, 25] width 8 height 6
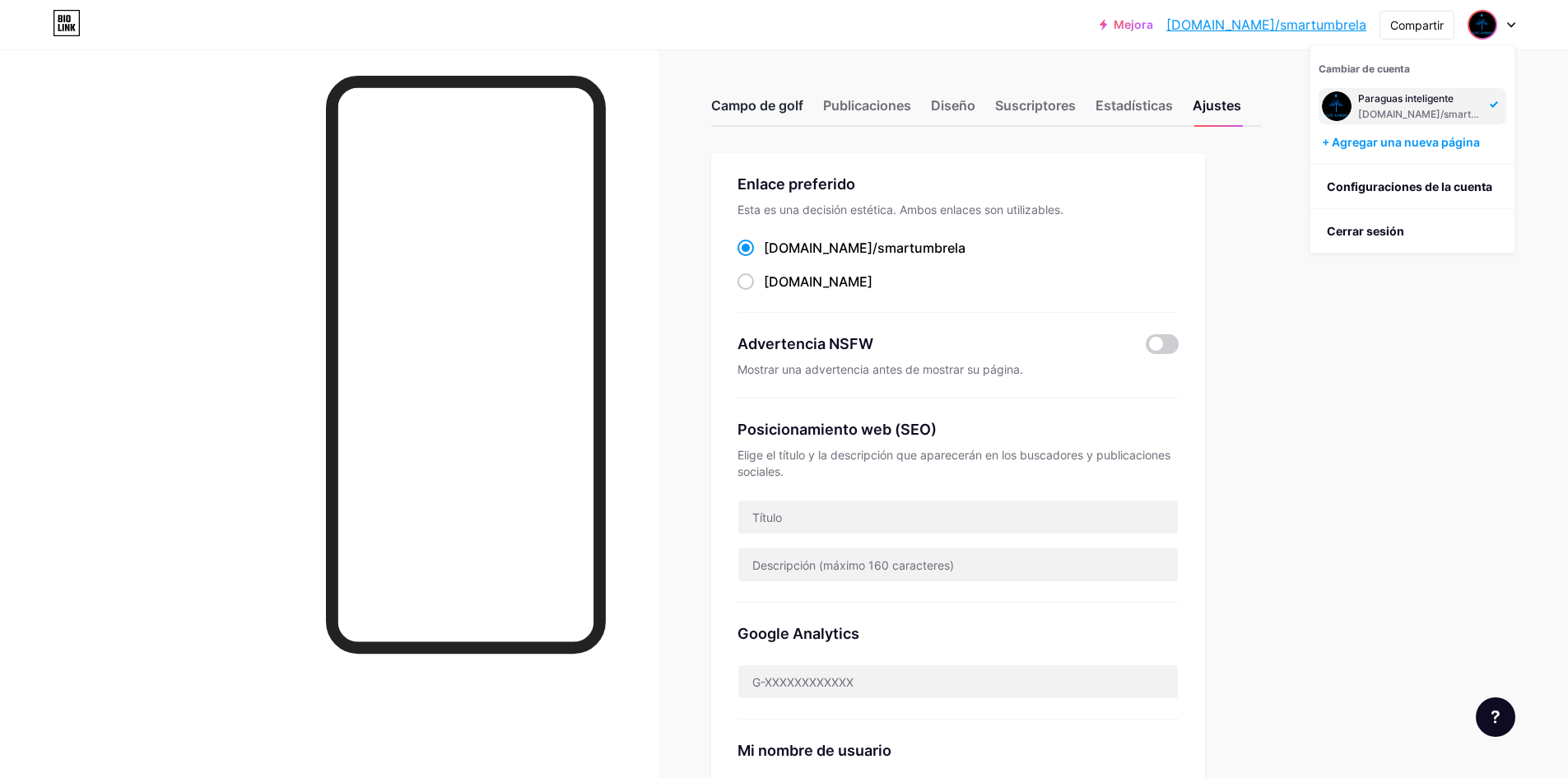
click at [767, 111] on font "Campo de golf" at bounding box center [757, 105] width 92 height 16
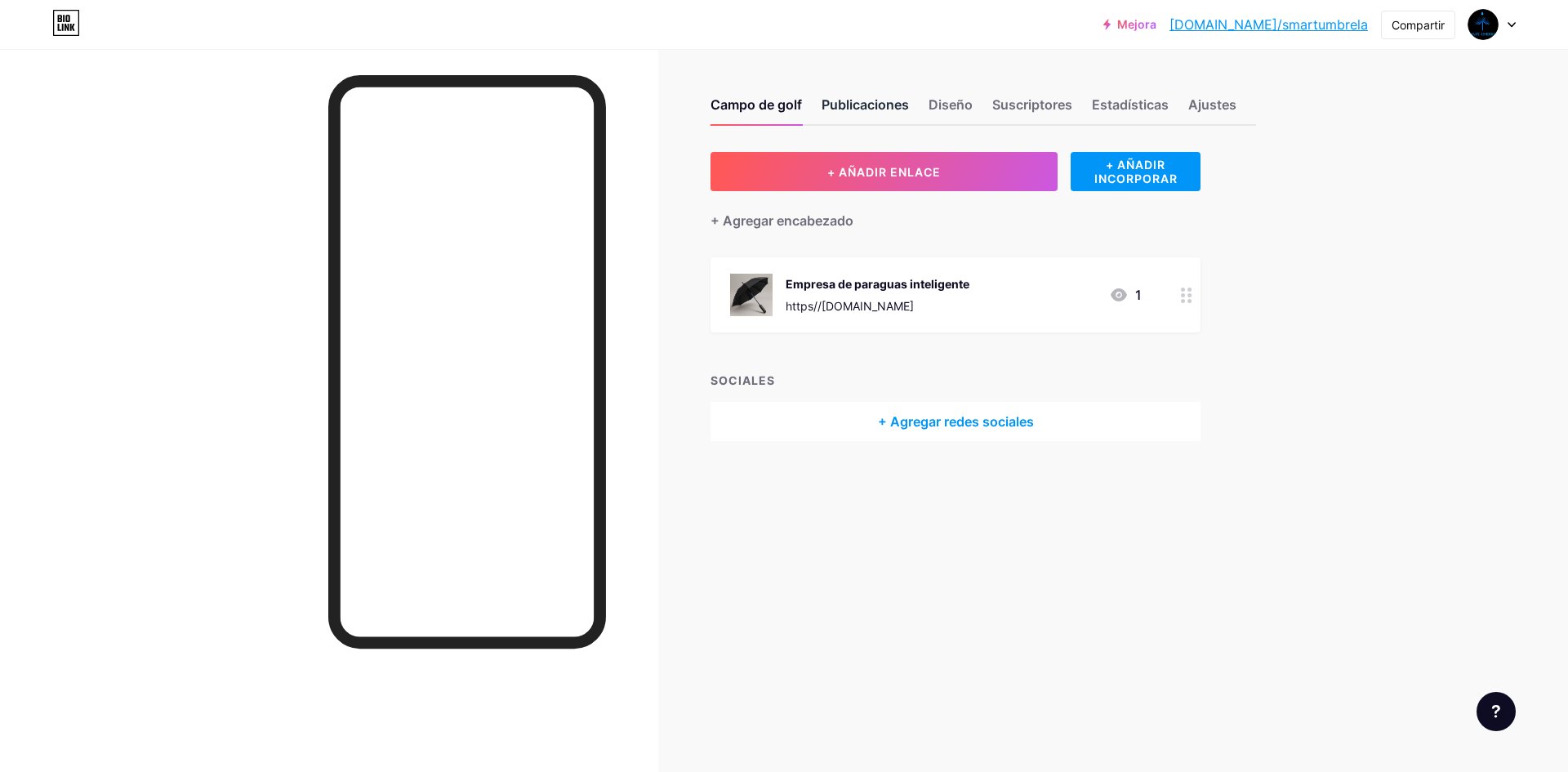
click at [870, 99] on font "Publicaciones" at bounding box center [865, 104] width 87 height 16
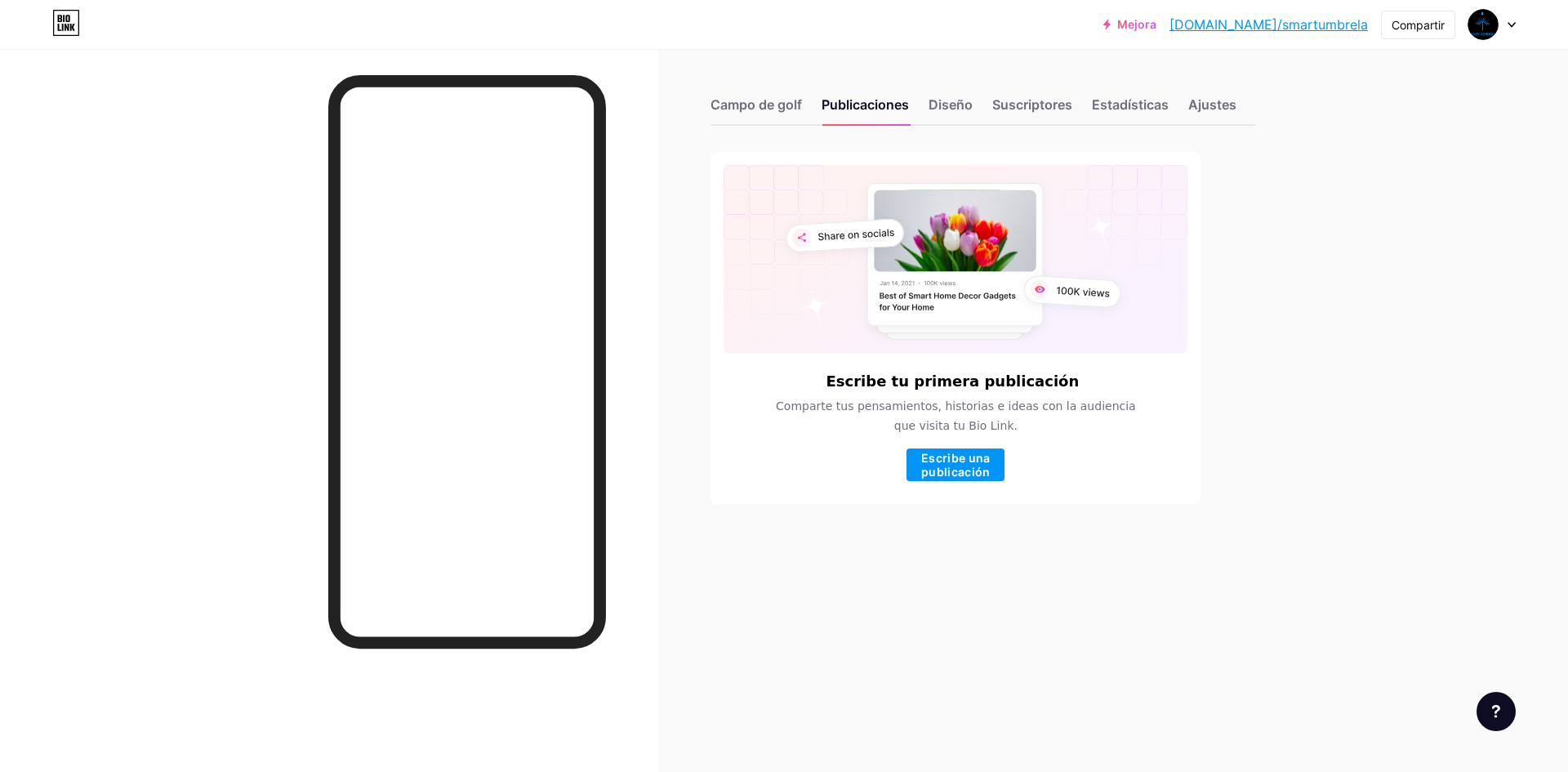
click at [771, 94] on div "Campo de golf Publicaciones Diseño Suscriptores Estadísticas Ajustes" at bounding box center [983, 96] width 546 height 57
click at [878, 101] on font "Publicaciones" at bounding box center [865, 104] width 87 height 16
click at [972, 96] on font "Diseño" at bounding box center [951, 104] width 44 height 16
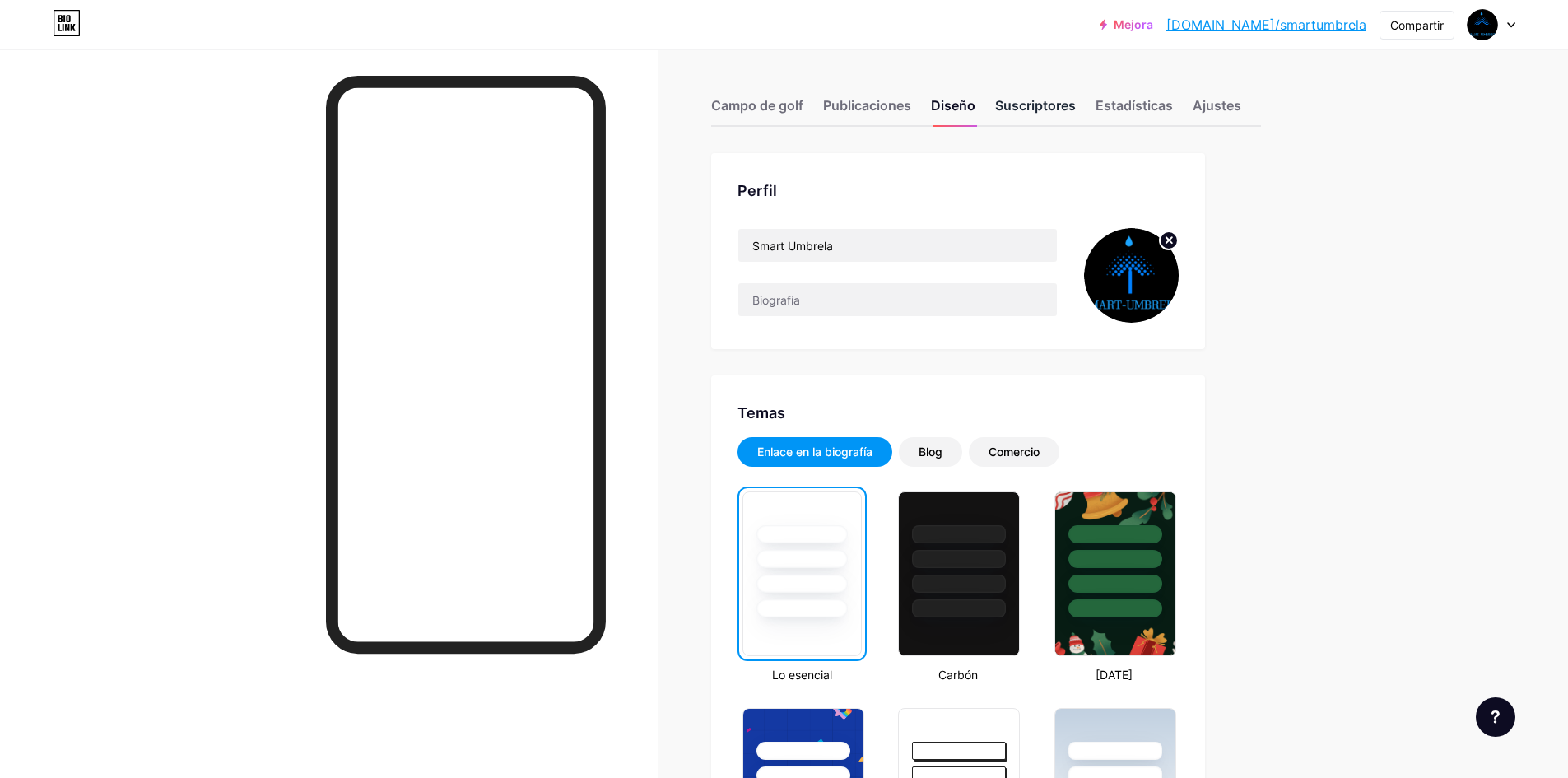
click at [1027, 110] on font "Suscriptores" at bounding box center [1035, 105] width 80 height 16
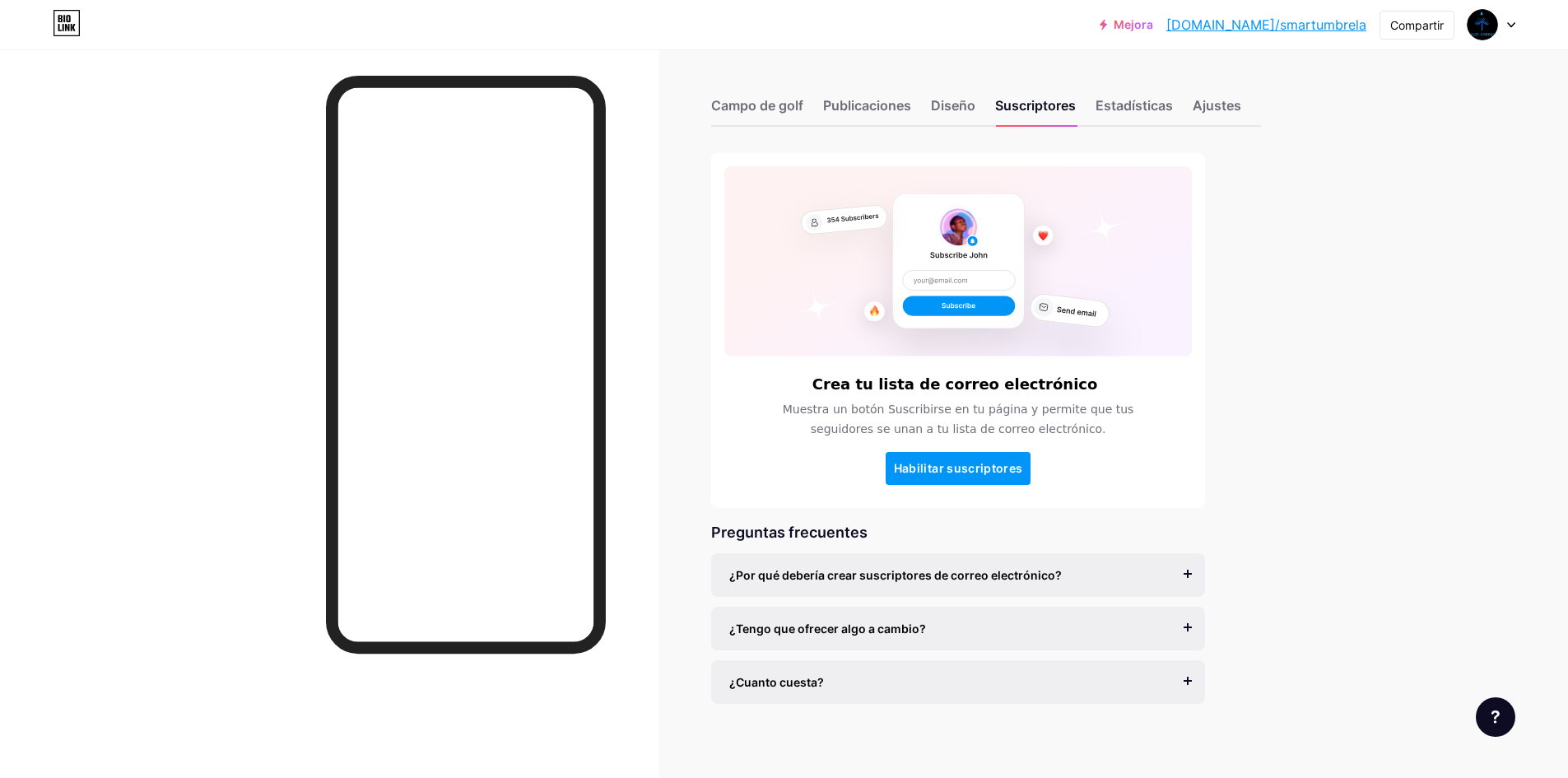
drag, startPoint x: 1160, startPoint y: 97, endPoint x: 1185, endPoint y: 105, distance: 26.2
click at [1159, 97] on font "Estadísticas" at bounding box center [1135, 105] width 78 height 16
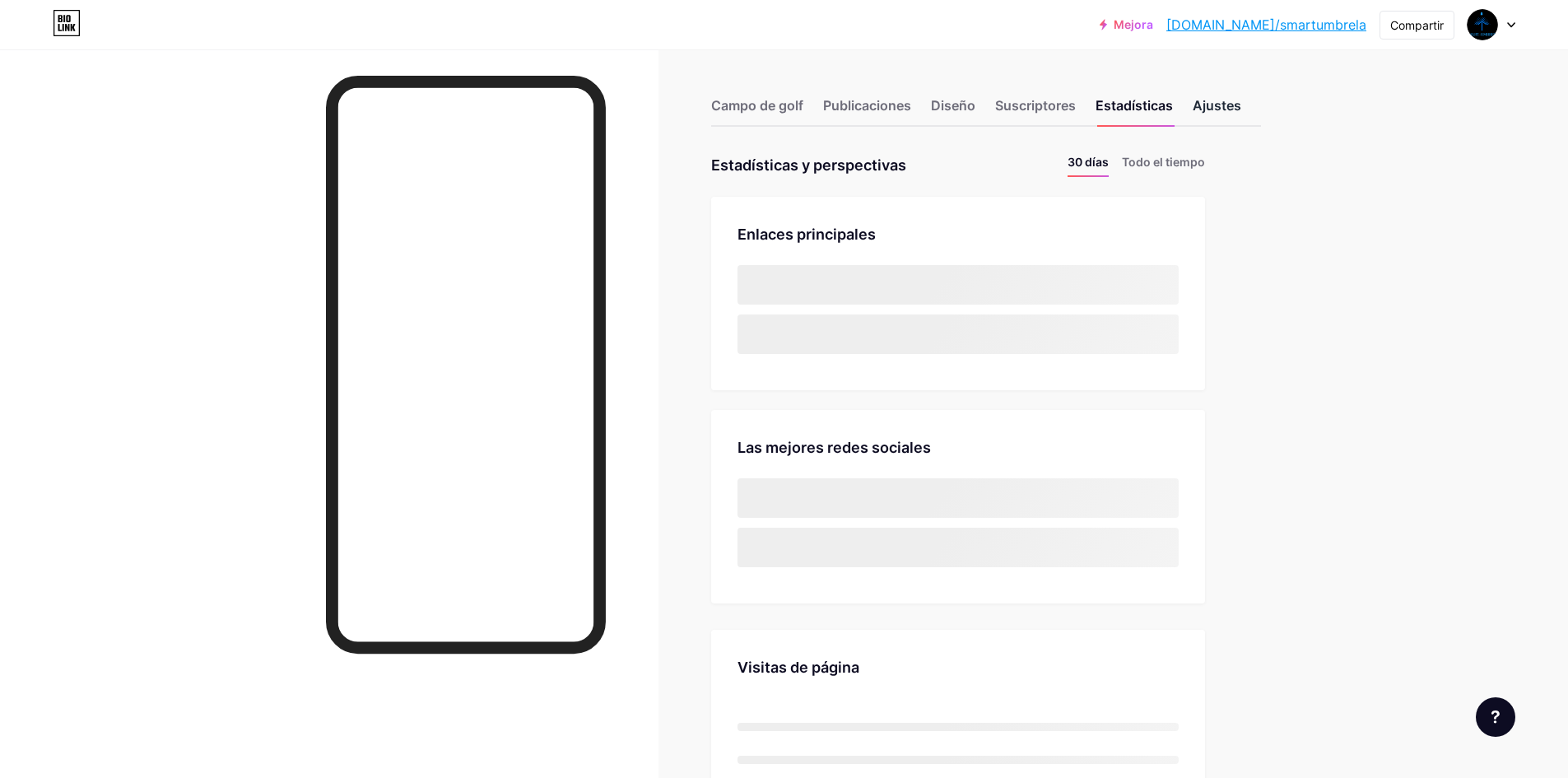
click at [1234, 107] on font "Ajustes" at bounding box center [1217, 105] width 48 height 16
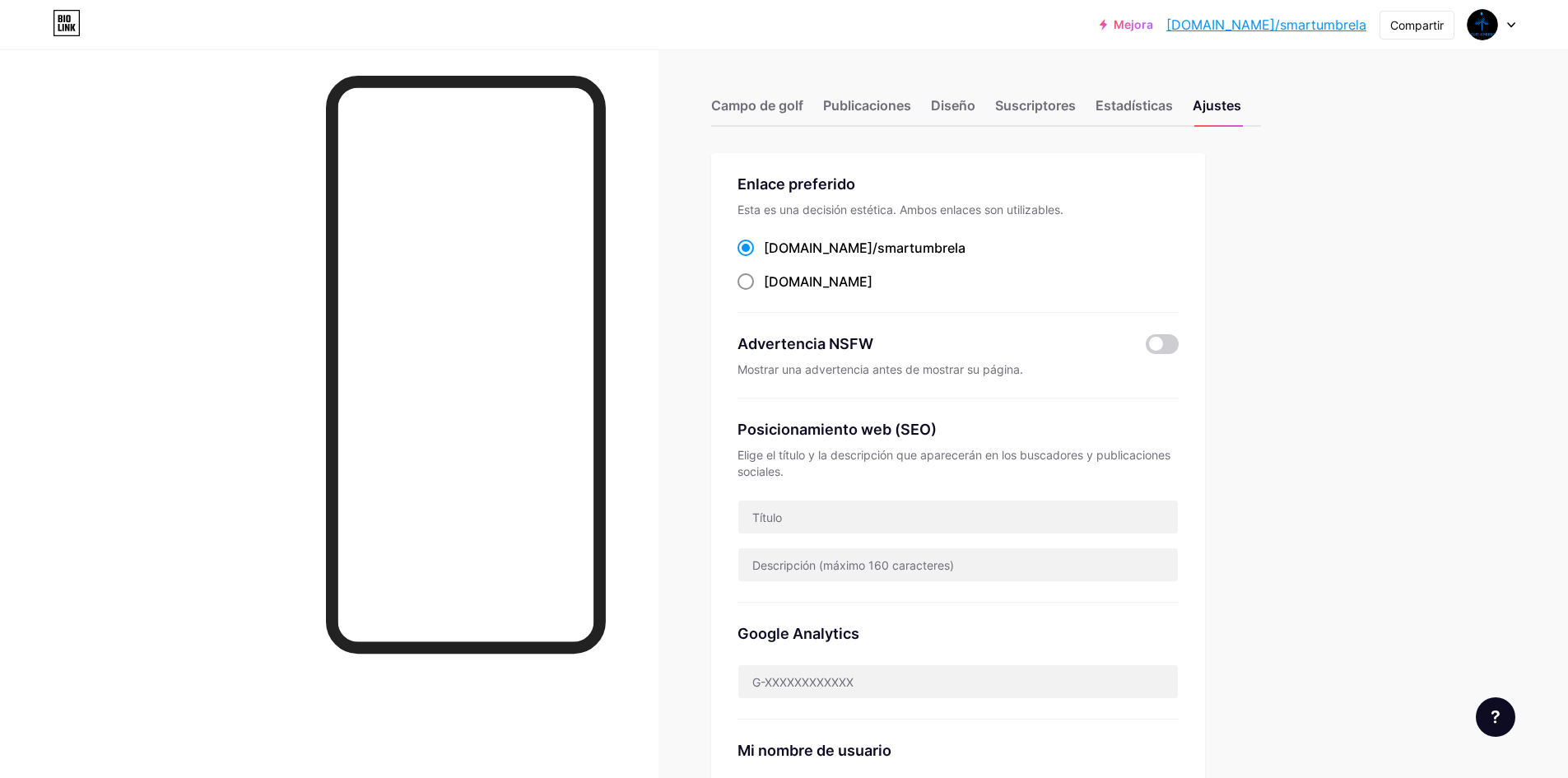
click at [753, 282] on span at bounding box center [745, 281] width 16 height 16
click at [764, 292] on input "smartumbrela.bio.link ​" at bounding box center [768, 296] width 11 height 11
radio input "true"
click at [764, 254] on label "bio.link/smartumbrela ​" at bounding box center [851, 248] width 228 height 19
click at [764, 258] on input "bio.link/smartumbrela ​" at bounding box center [768, 263] width 11 height 11
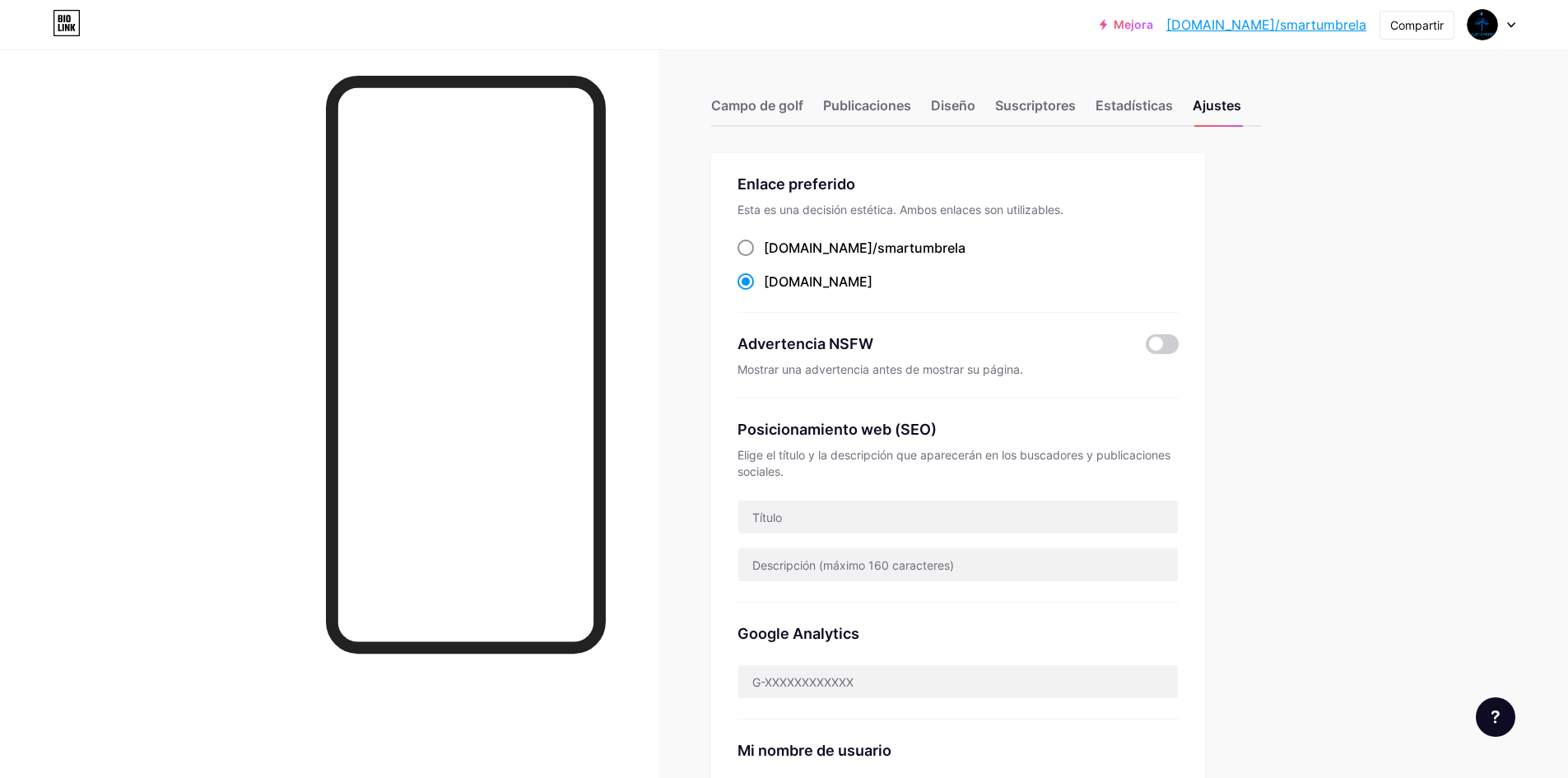
radio input "true"
click at [760, 101] on font "Campo de golf" at bounding box center [757, 105] width 92 height 16
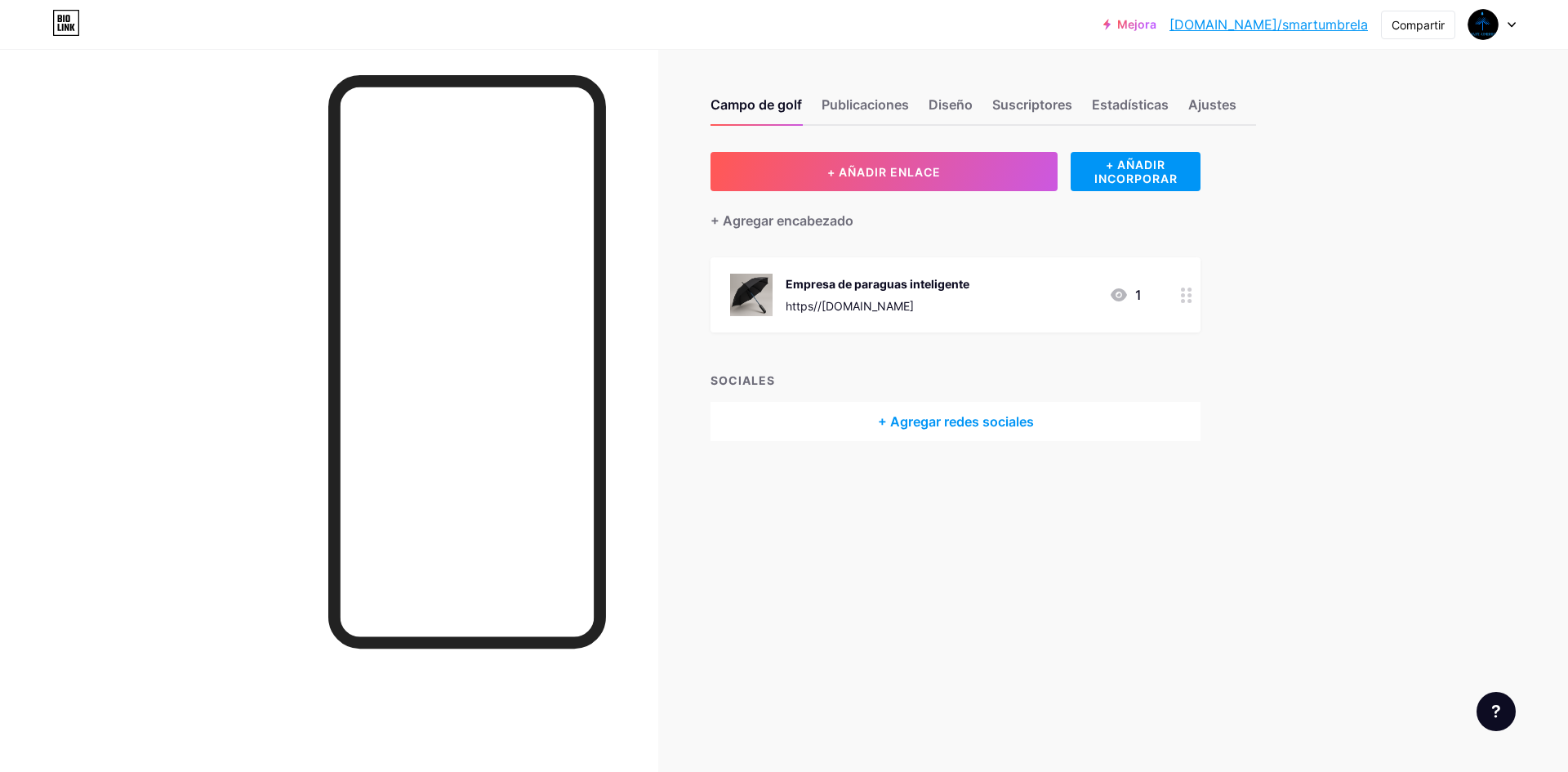
click at [1185, 298] on icon at bounding box center [1186, 295] width 12 height 15
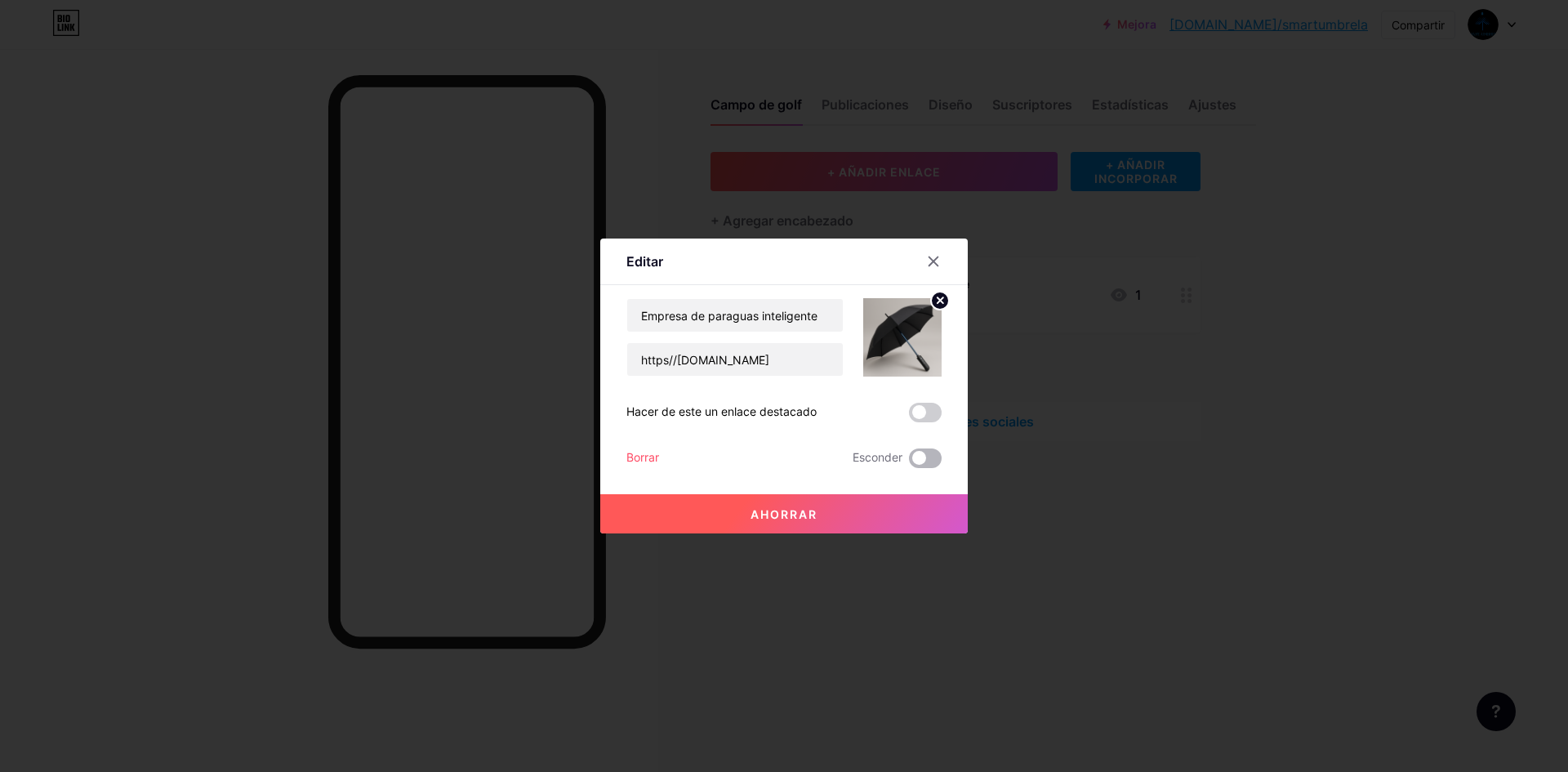
click at [924, 459] on span at bounding box center [926, 458] width 33 height 19
click at [909, 462] on input "checkbox" at bounding box center [909, 462] width 0 height 0
click at [924, 459] on span at bounding box center [926, 458] width 33 height 19
click at [909, 462] on input "checkbox" at bounding box center [909, 462] width 0 height 0
click at [924, 412] on span at bounding box center [926, 412] width 33 height 19
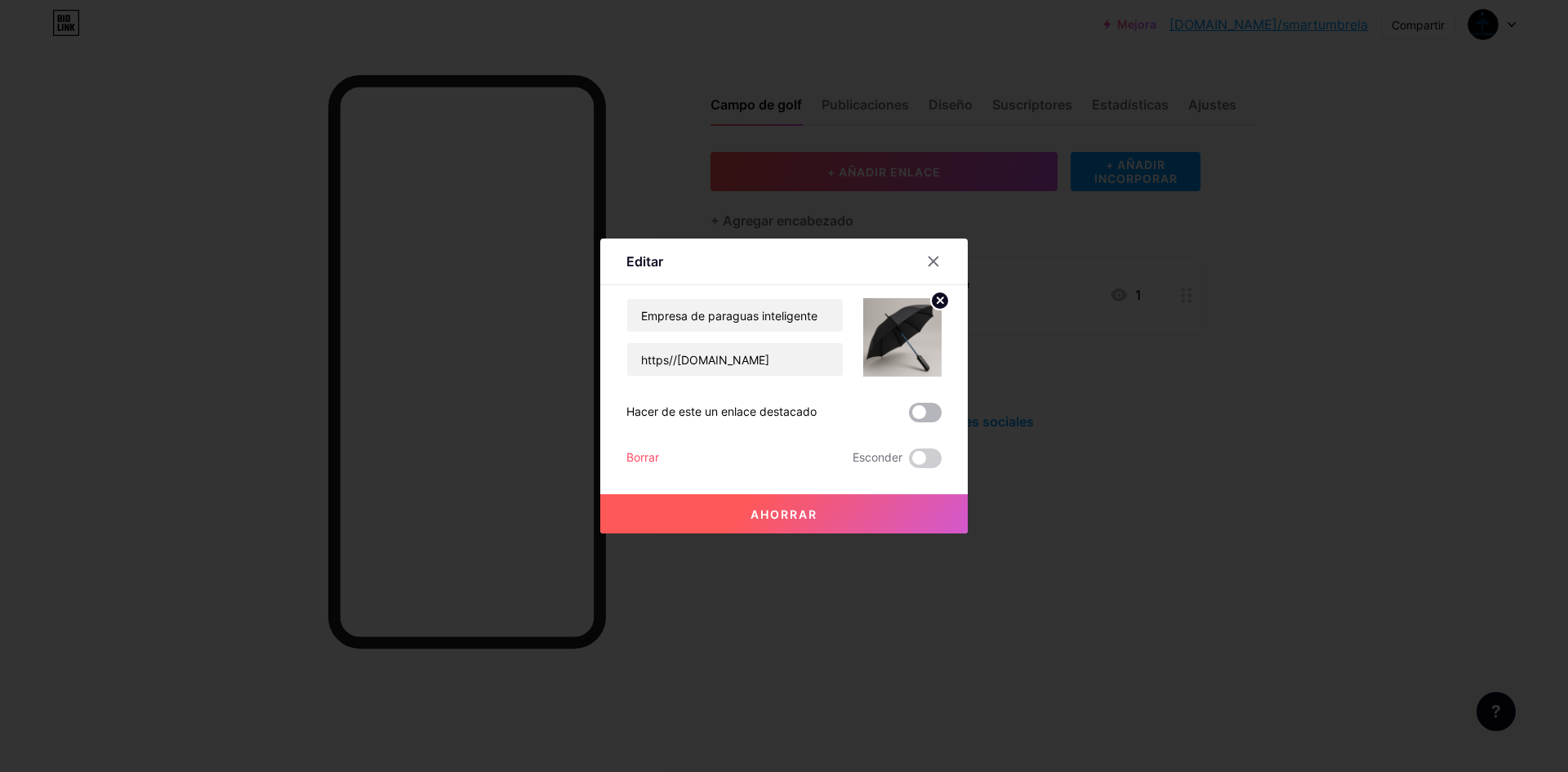
click at [909, 416] on input "checkbox" at bounding box center [909, 416] width 0 height 0
click at [926, 411] on span at bounding box center [926, 412] width 33 height 19
click at [909, 416] on input "checkbox" at bounding box center [909, 416] width 0 height 0
click at [932, 267] on icon at bounding box center [933, 261] width 13 height 13
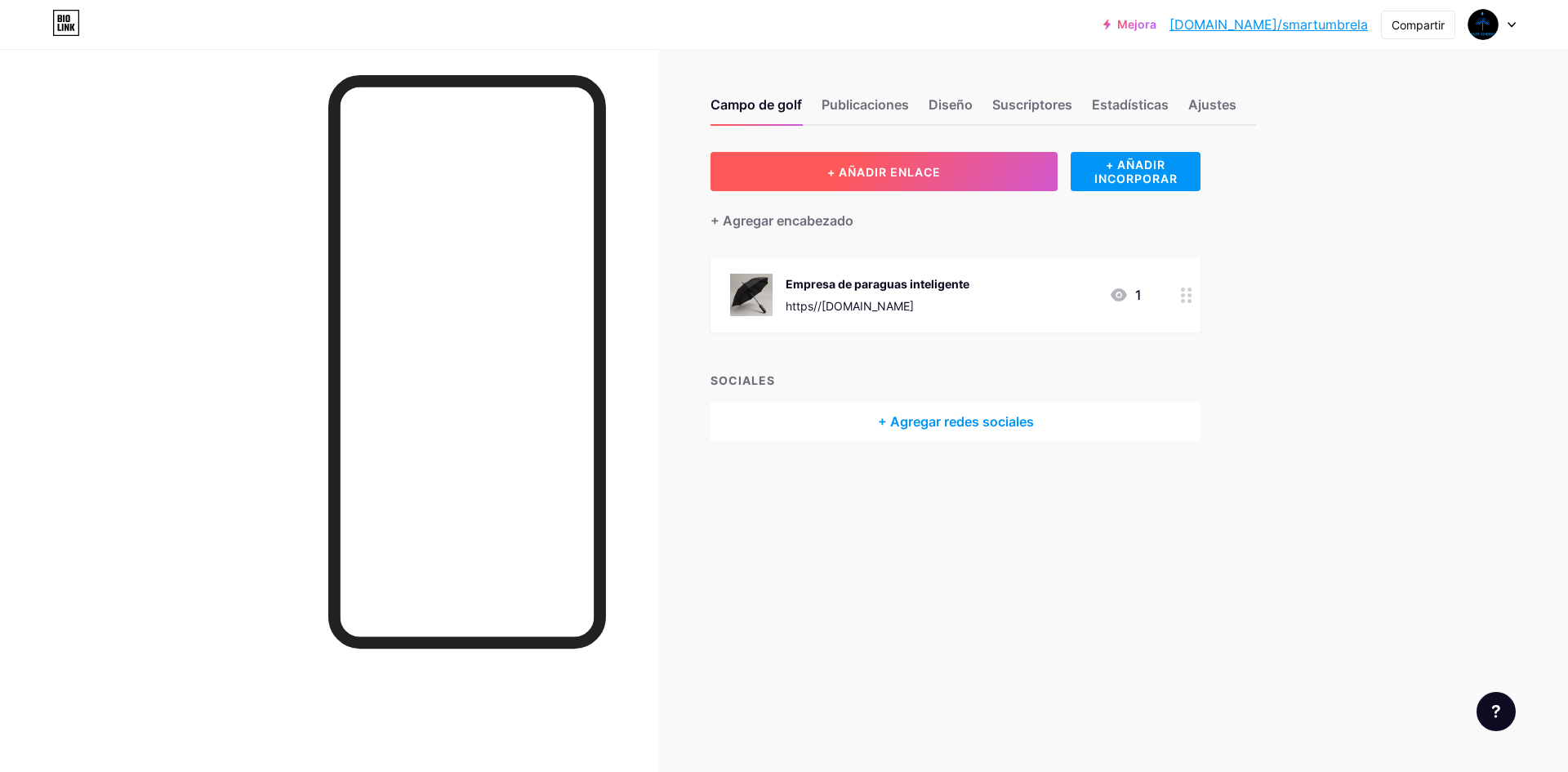
click at [870, 180] on button "+ AÑADIR ENLACE" at bounding box center [884, 171] width 347 height 39
click at [933, 280] on icon at bounding box center [933, 278] width 9 height 9
click at [925, 285] on font "Empresa de paraguas inteligente" at bounding box center [877, 284] width 184 height 13
click at [930, 260] on icon at bounding box center [933, 261] width 13 height 13
drag, startPoint x: 1053, startPoint y: 100, endPoint x: 998, endPoint y: 120, distance: 58.5
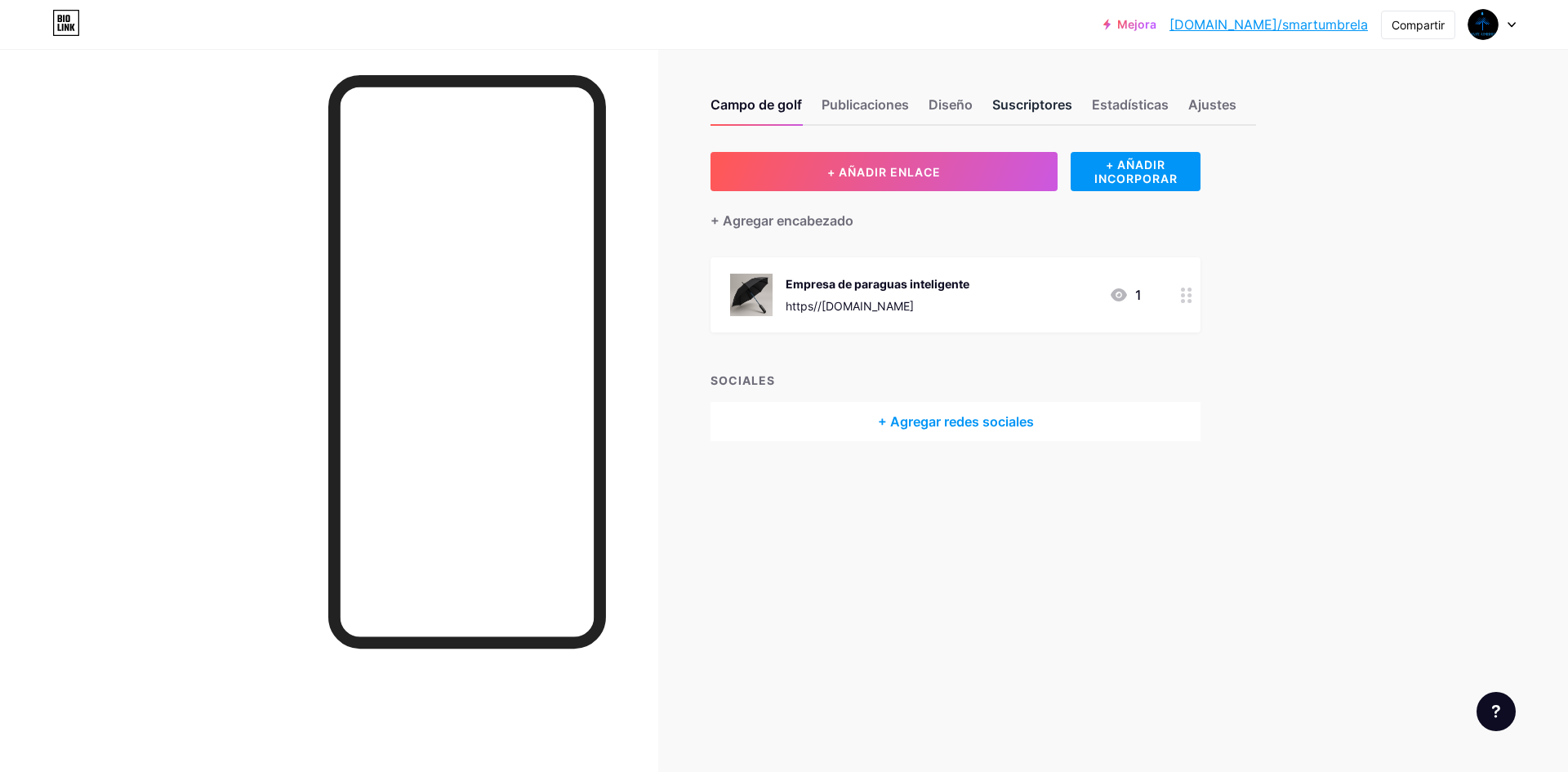
click at [1044, 106] on font "Suscriptores" at bounding box center [1032, 104] width 80 height 16
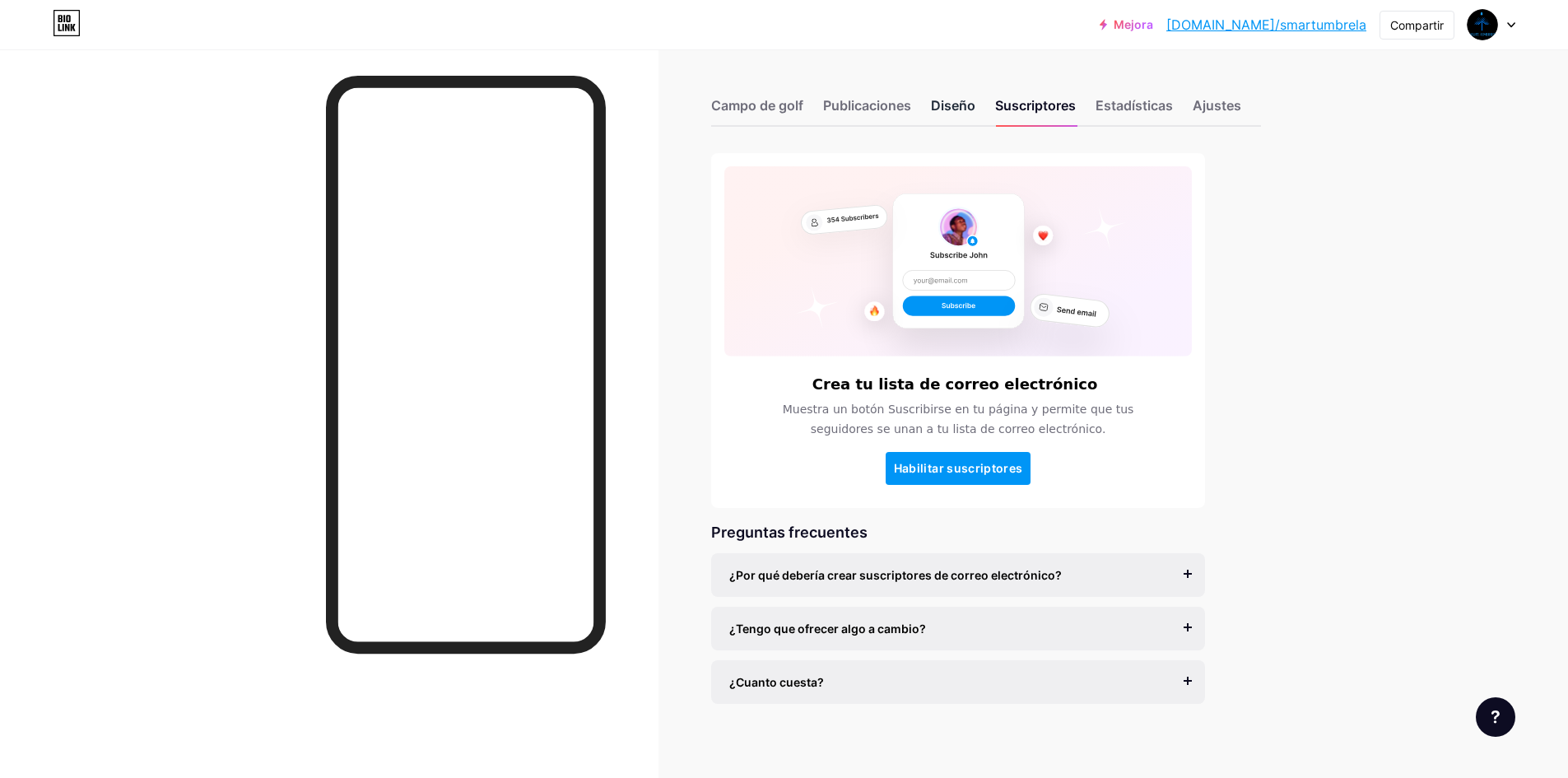
click at [956, 105] on font "Diseño" at bounding box center [954, 105] width 45 height 16
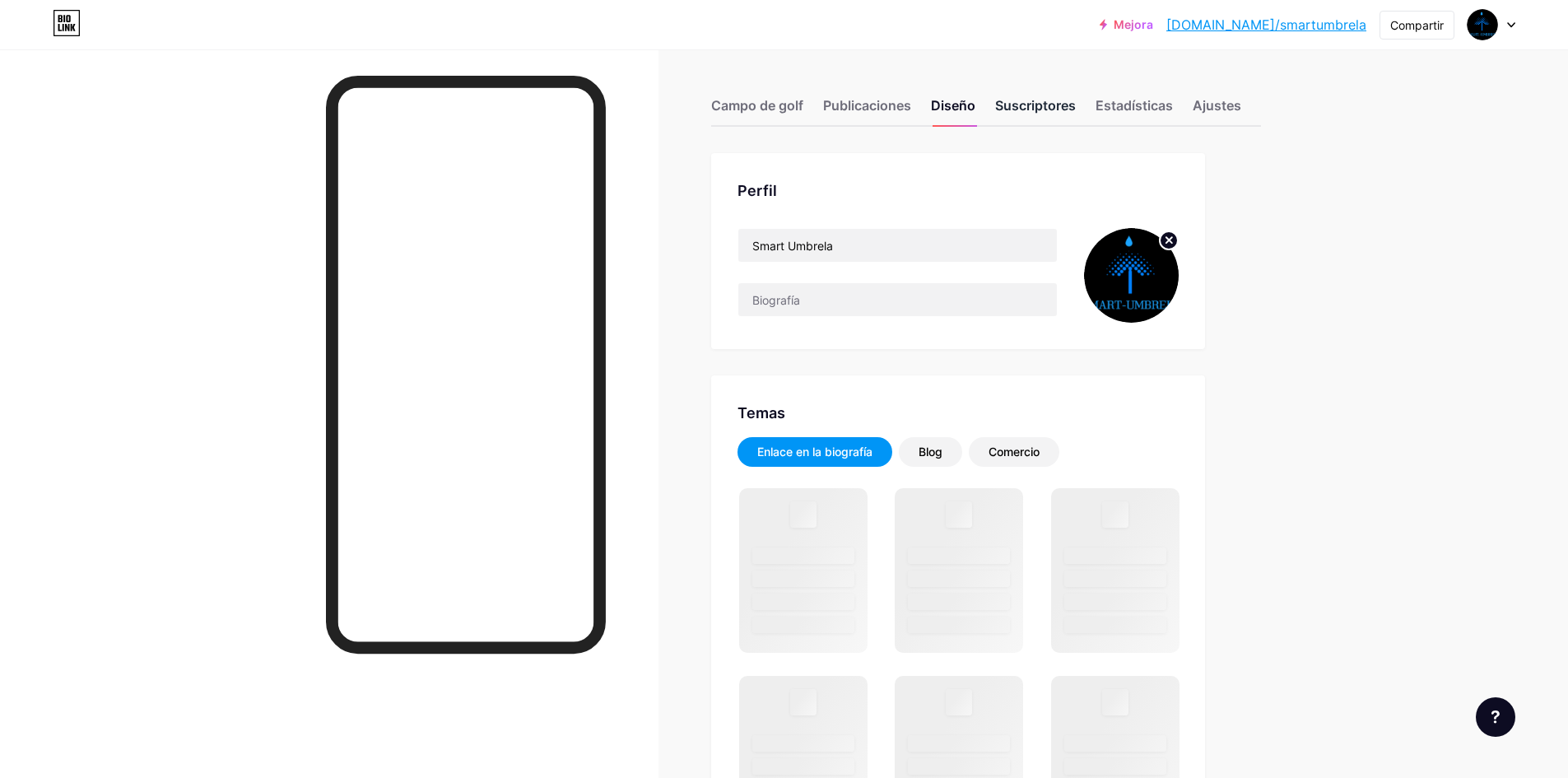
click at [1041, 101] on font "Suscriptores" at bounding box center [1035, 105] width 80 height 16
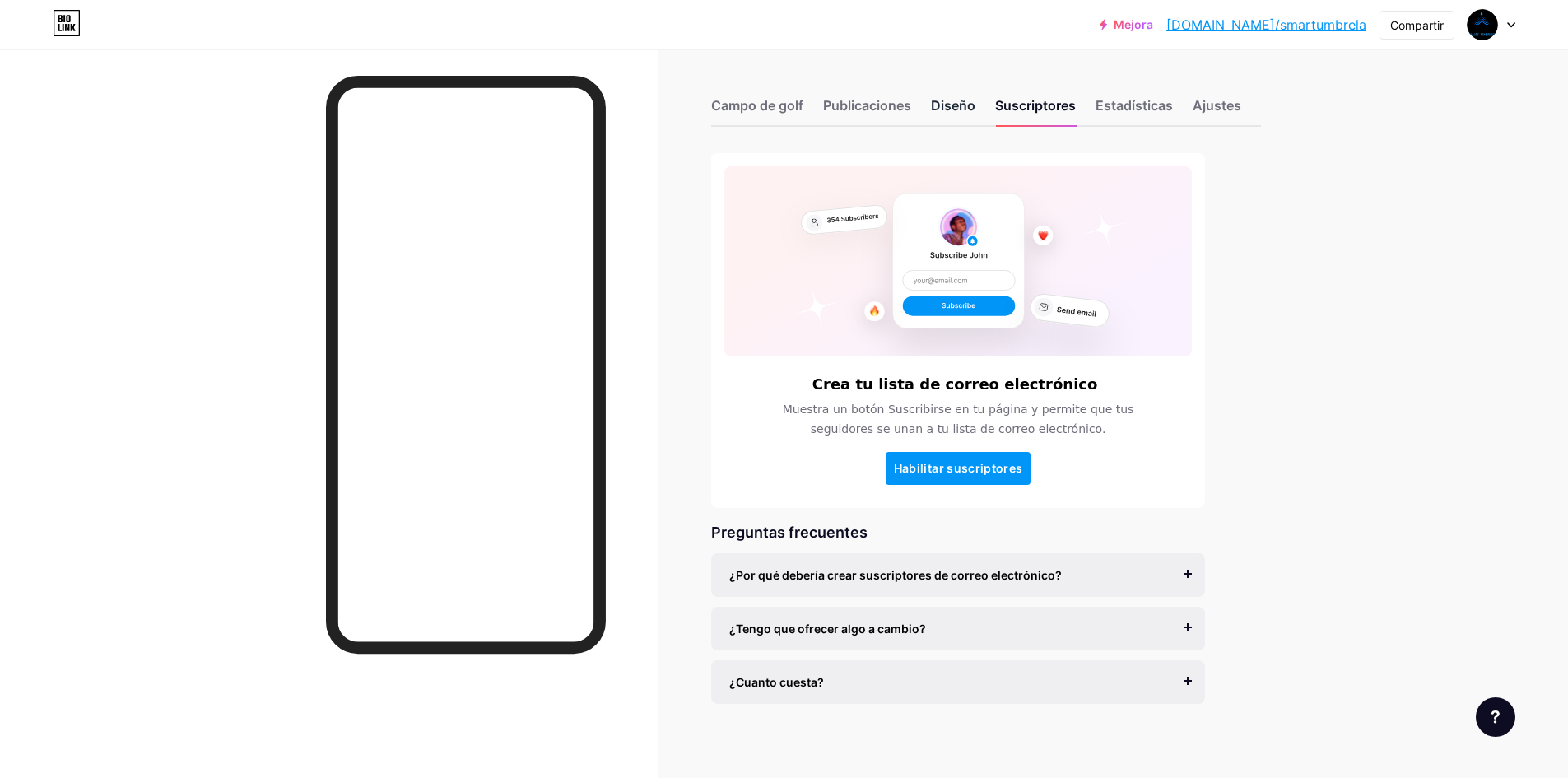
click at [976, 98] on font "Diseño" at bounding box center [954, 105] width 45 height 16
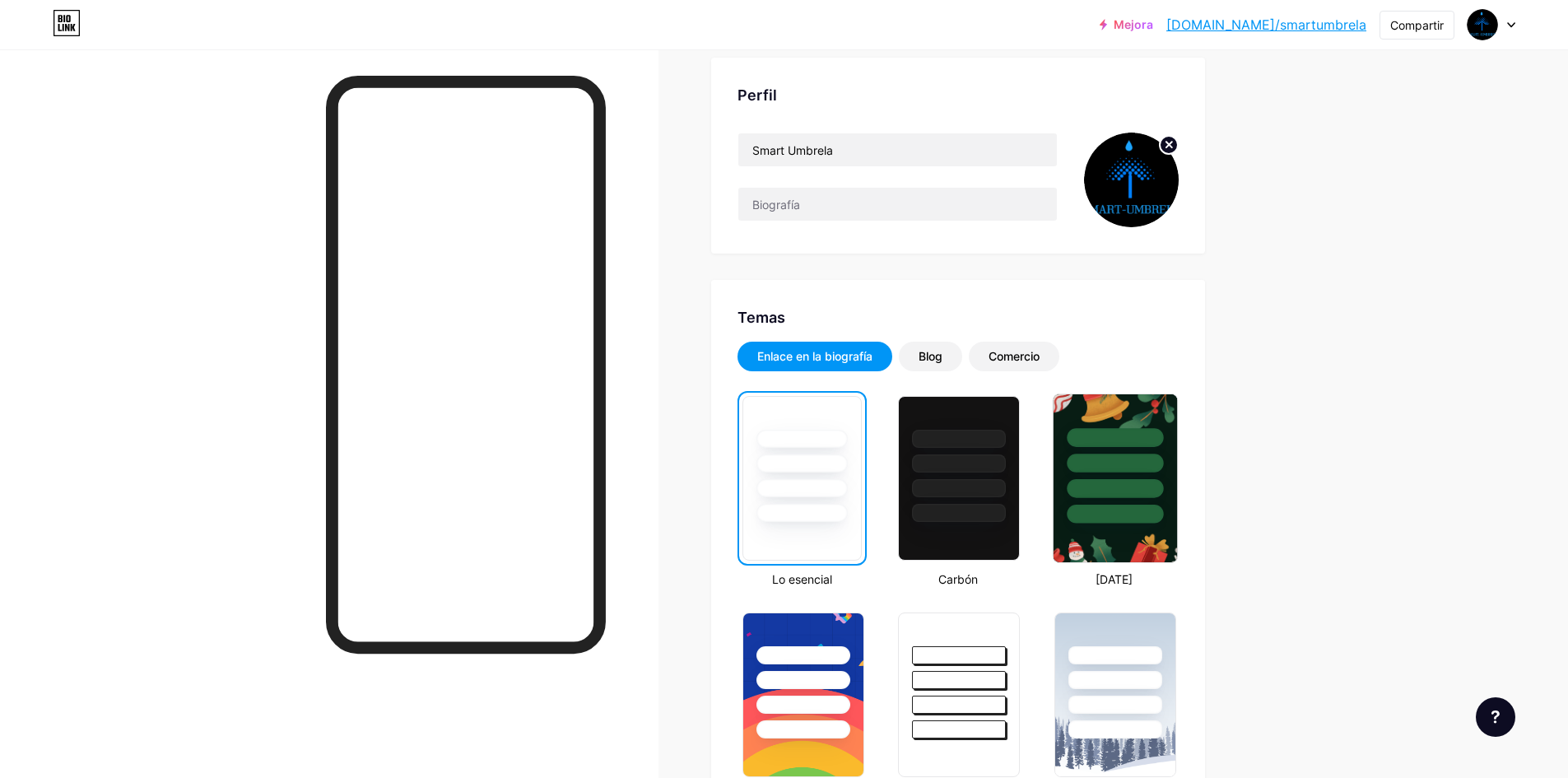
scroll to position [247, 0]
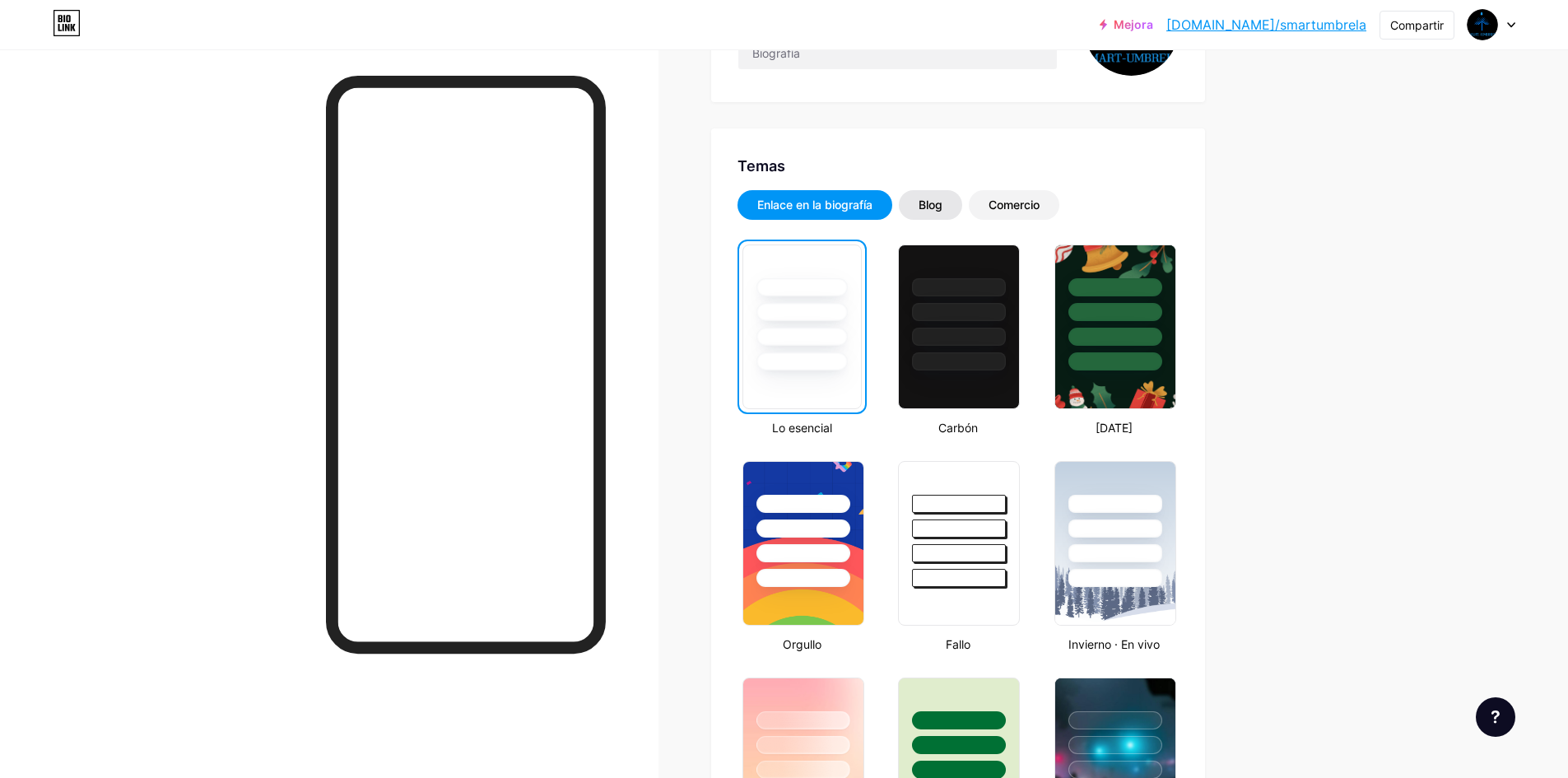
click at [938, 205] on font "Blog" at bounding box center [930, 204] width 24 height 14
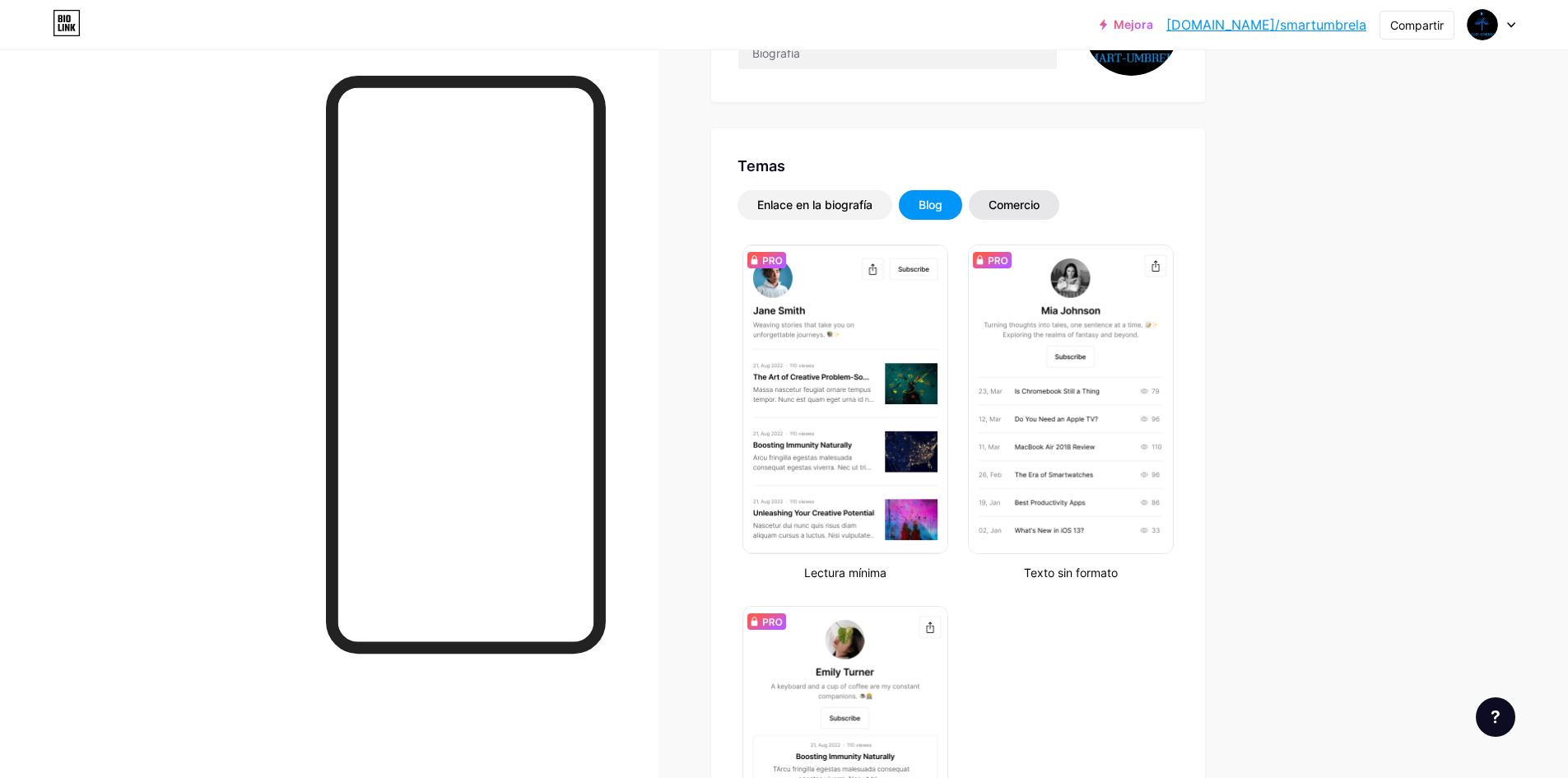
click at [1016, 203] on font "Comercio" at bounding box center [1014, 204] width 51 height 14
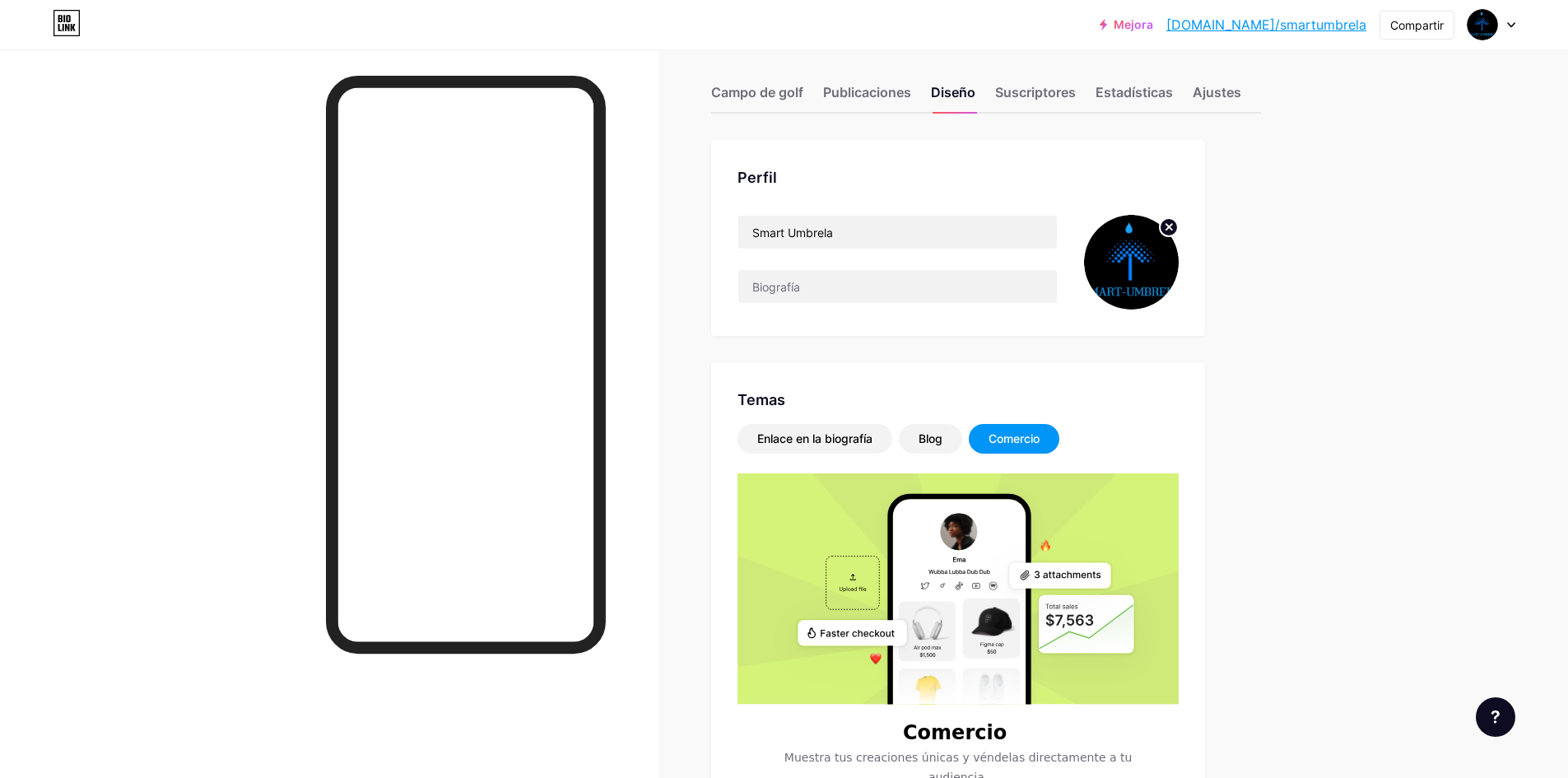
scroll to position [0, 0]
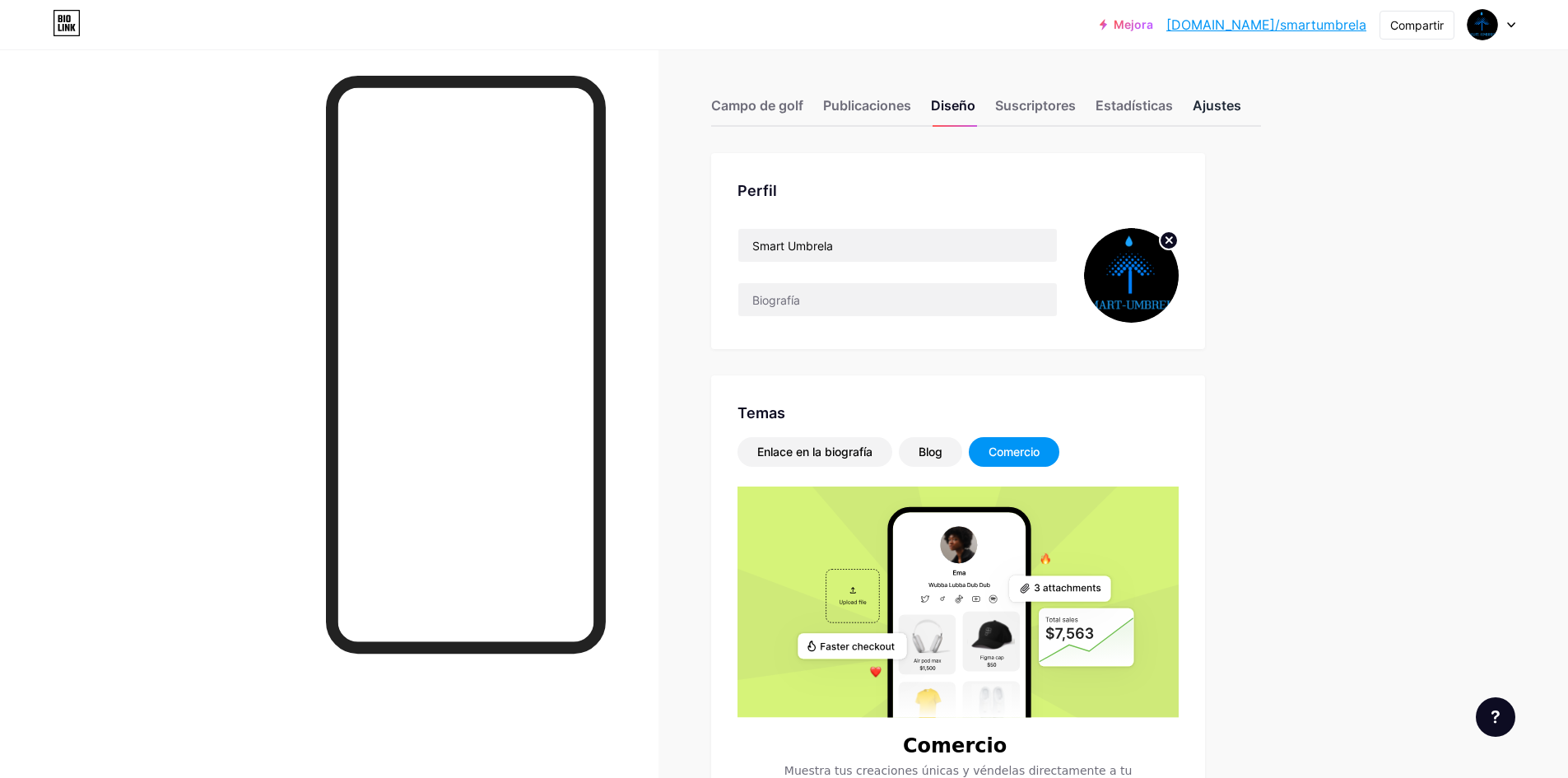
click at [1221, 103] on font "Ajustes" at bounding box center [1217, 105] width 48 height 16
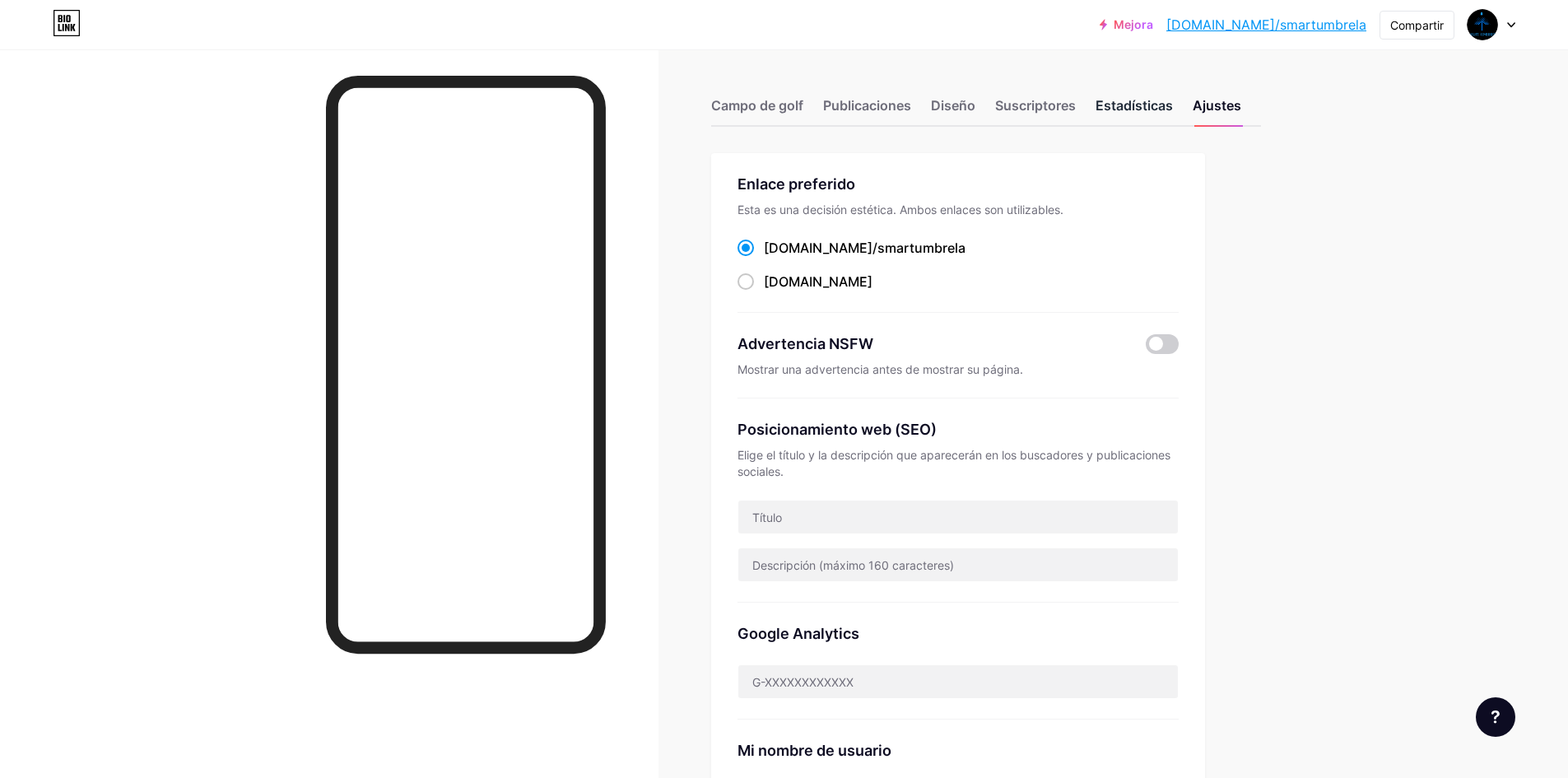
click at [1131, 117] on div "Estadísticas" at bounding box center [1135, 110] width 78 height 30
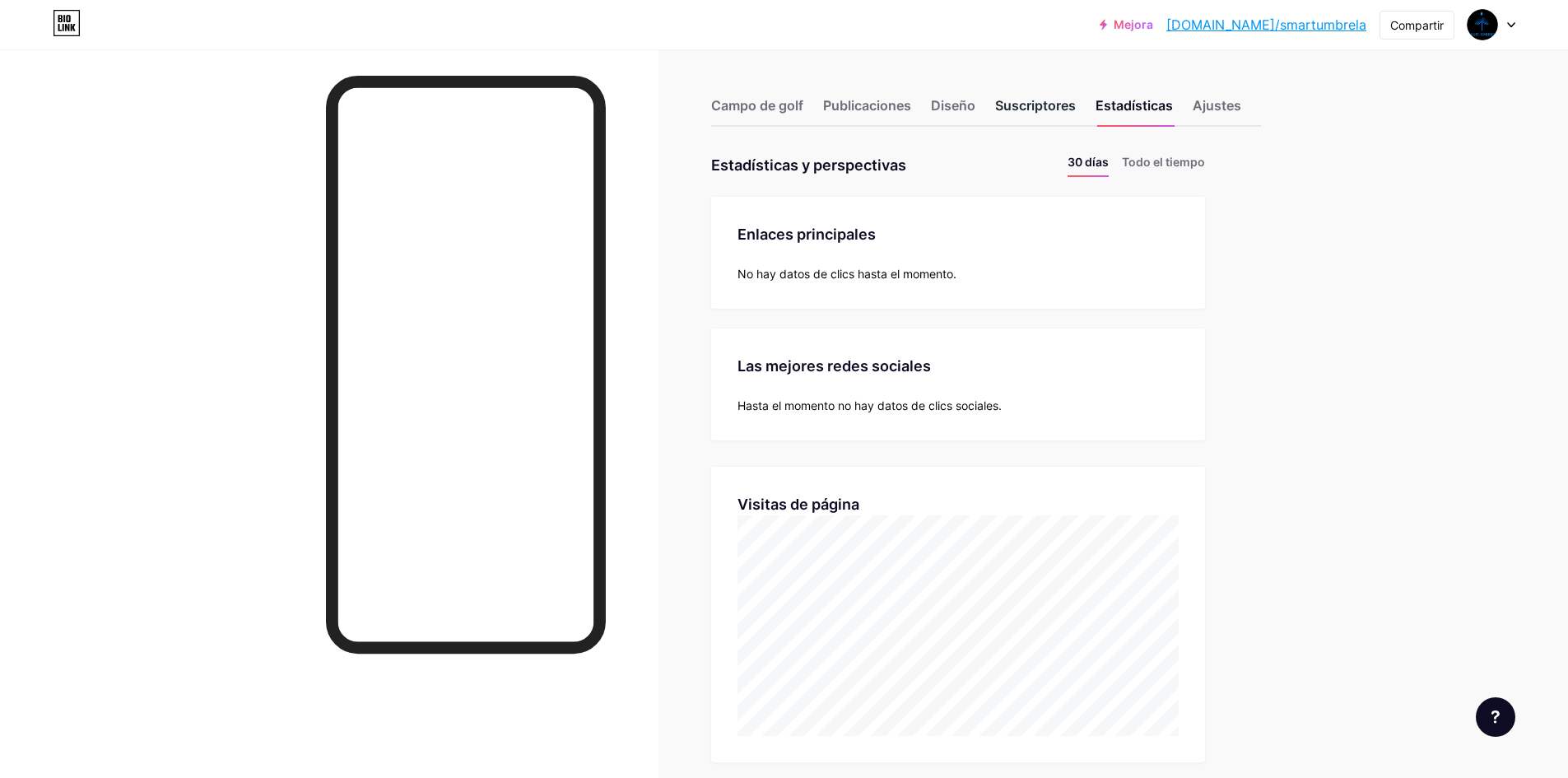
click at [1051, 105] on font "Suscriptores" at bounding box center [1035, 105] width 80 height 16
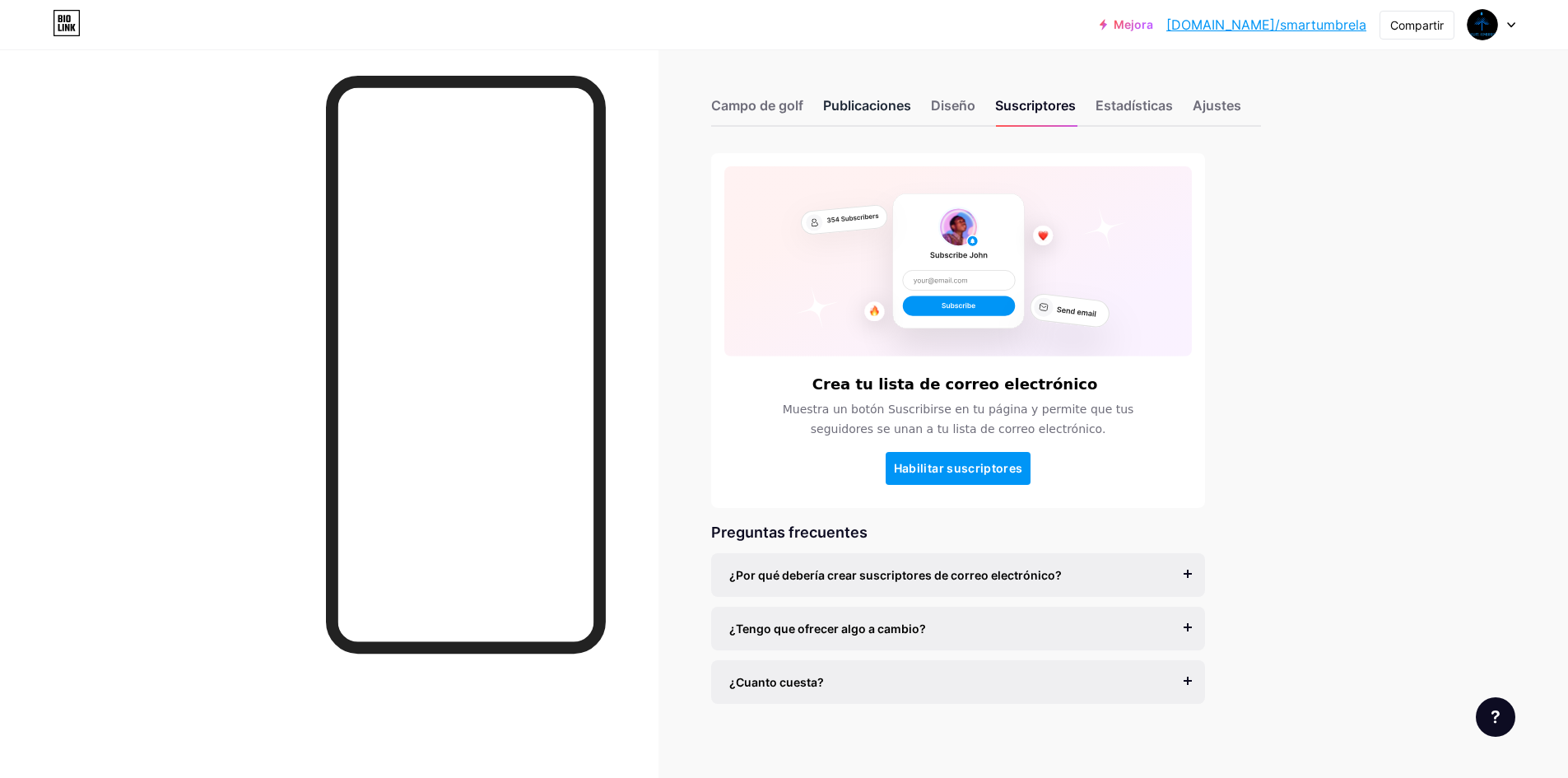
drag, startPoint x: 945, startPoint y: 102, endPoint x: 857, endPoint y: 102, distance: 88.0
click at [945, 104] on font "Diseño" at bounding box center [954, 105] width 45 height 16
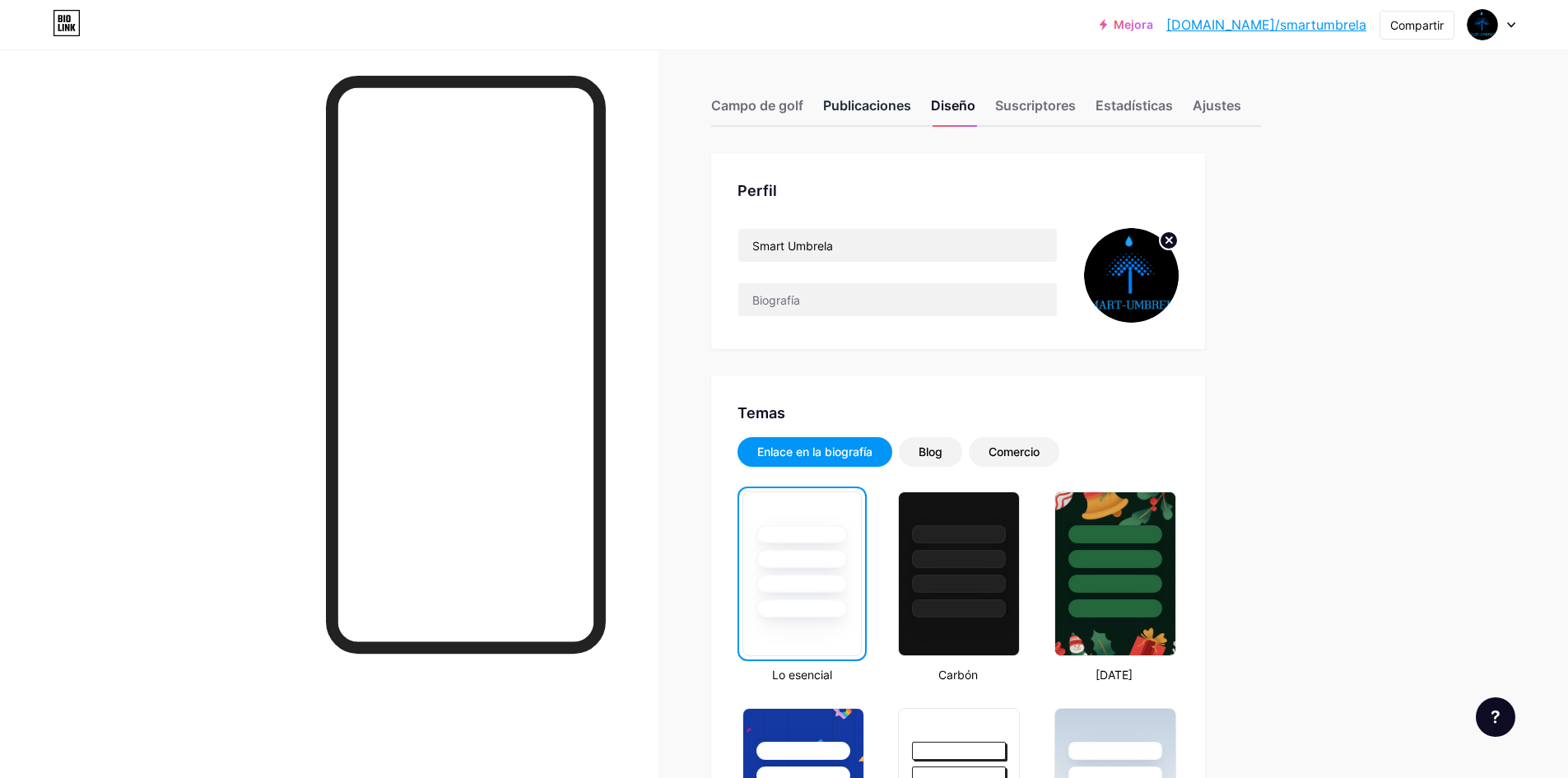
click at [873, 99] on font "Publicaciones" at bounding box center [867, 105] width 88 height 16
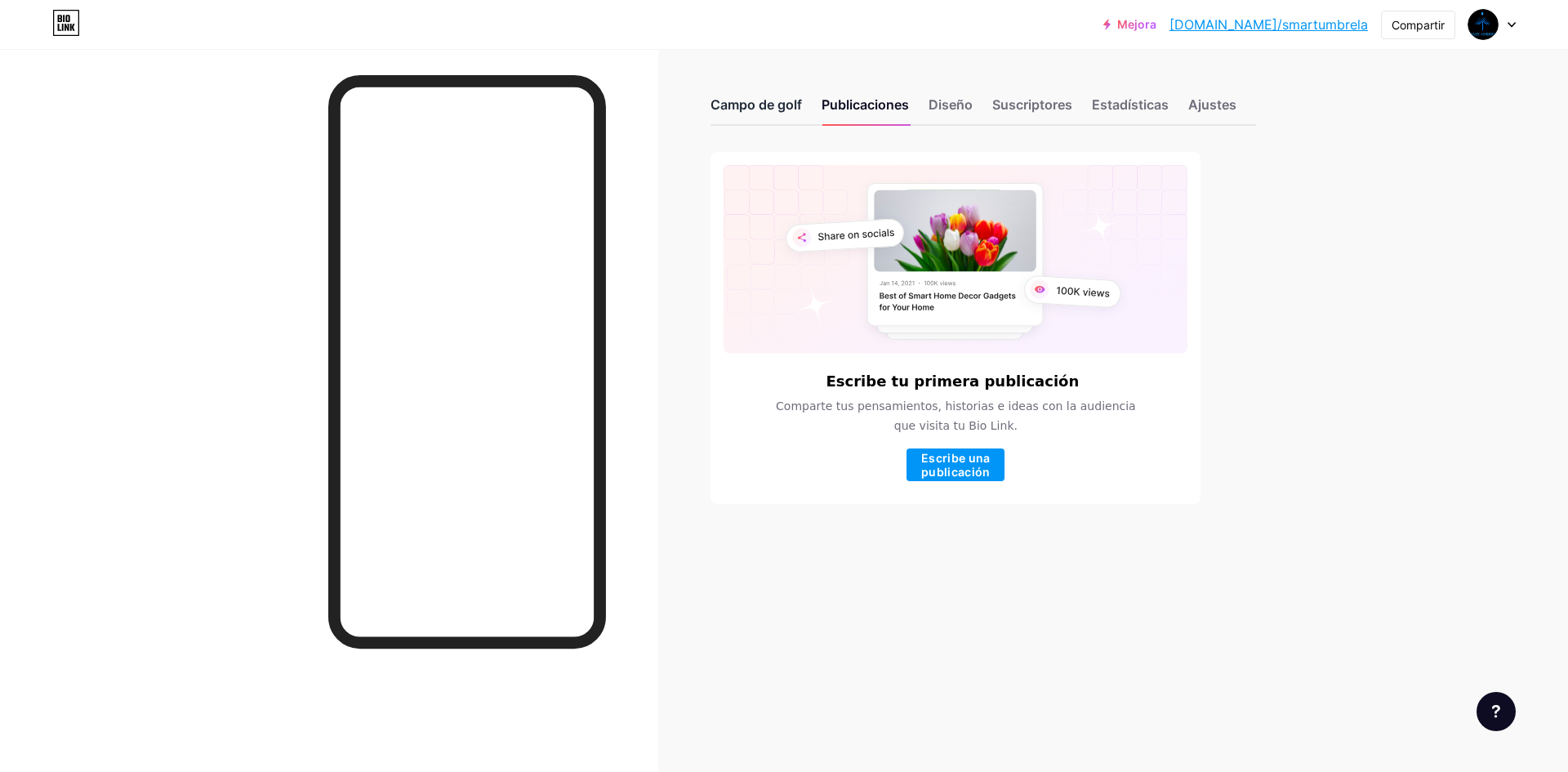
click at [773, 96] on font "Campo de golf" at bounding box center [756, 104] width 91 height 16
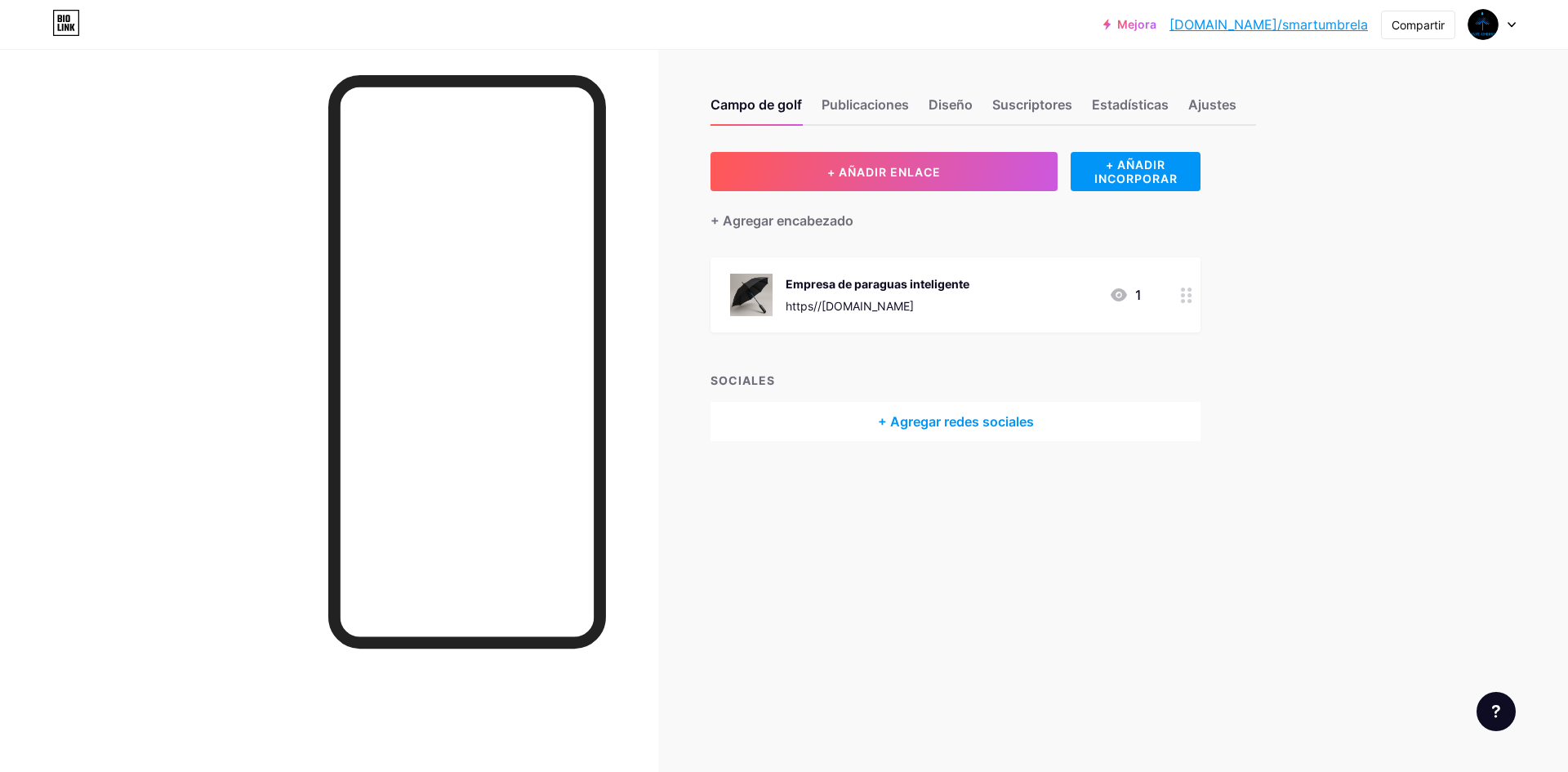
click at [895, 581] on div "Campo de golf Publicaciones Diseño Suscriptores Estadísticas Ajustes + AÑADIR E…" at bounding box center [662, 386] width 1325 height 772
click at [1418, 25] on font "Compartir" at bounding box center [1418, 25] width 53 height 13
click at [1433, 122] on icon at bounding box center [1431, 123] width 19 height 19
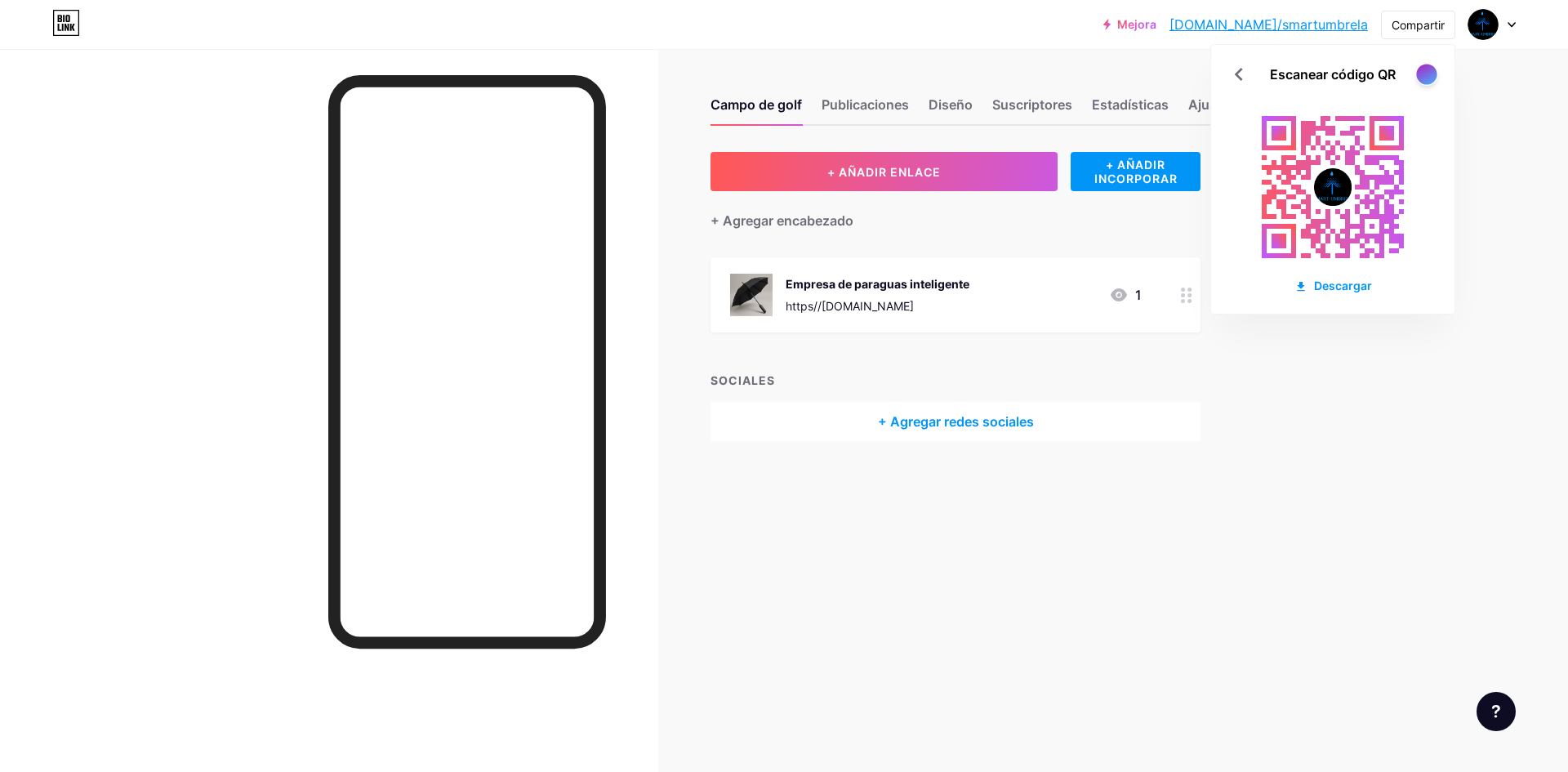
click at [1426, 66] on div at bounding box center [1426, 73] width 20 height 20
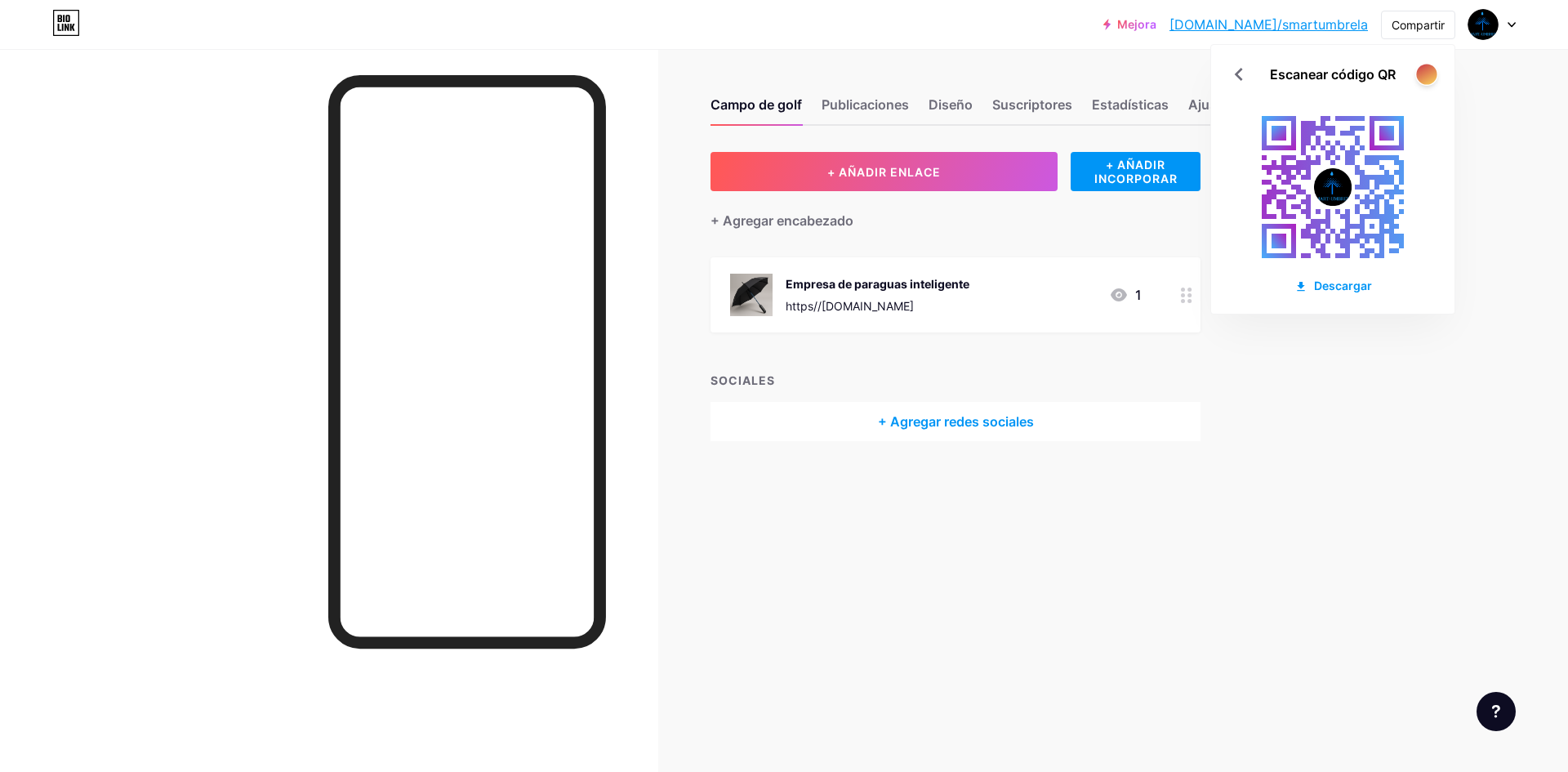
click at [1428, 75] on div at bounding box center [1426, 73] width 20 height 20
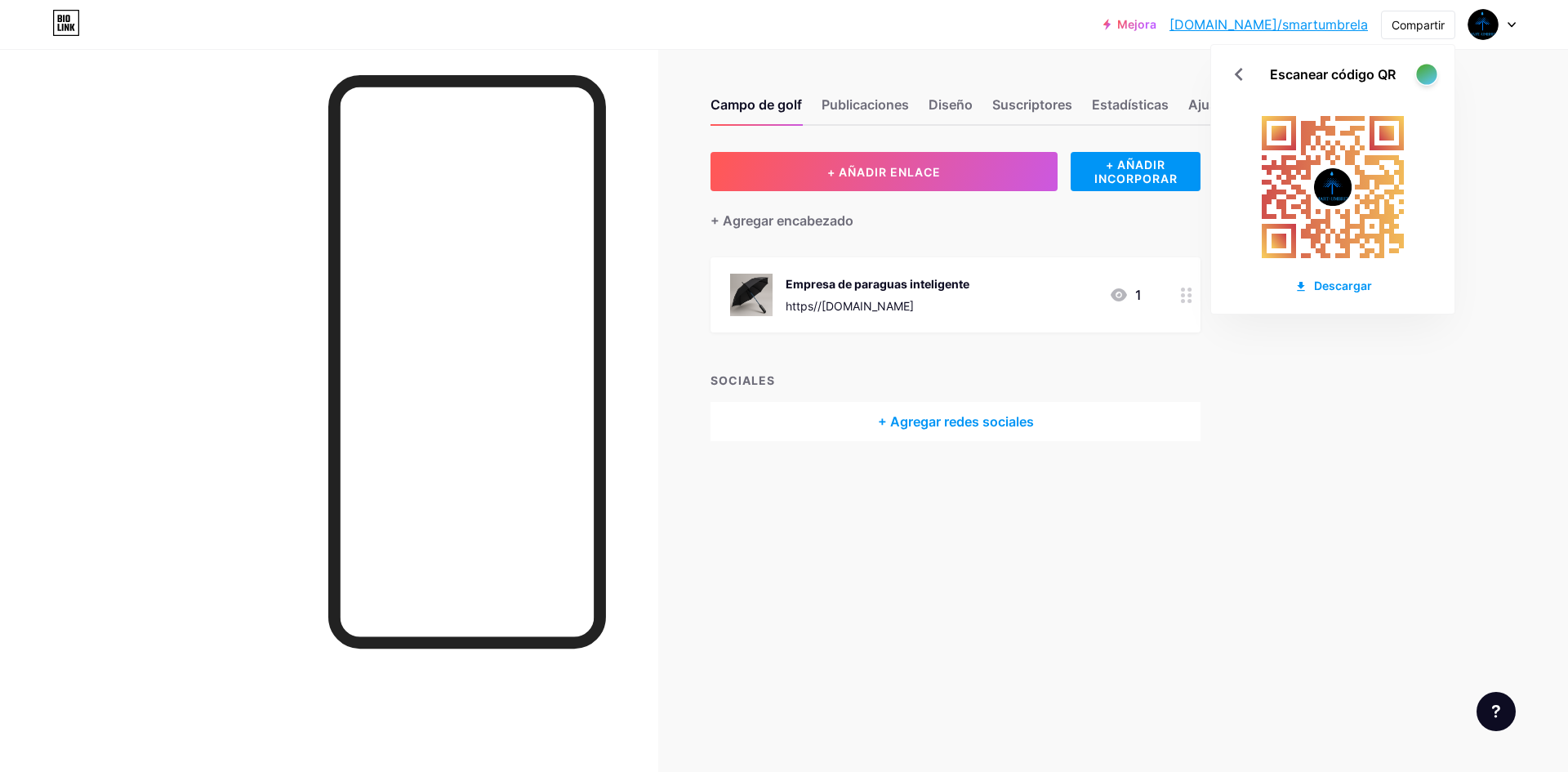
click at [1425, 74] on div at bounding box center [1426, 73] width 20 height 20
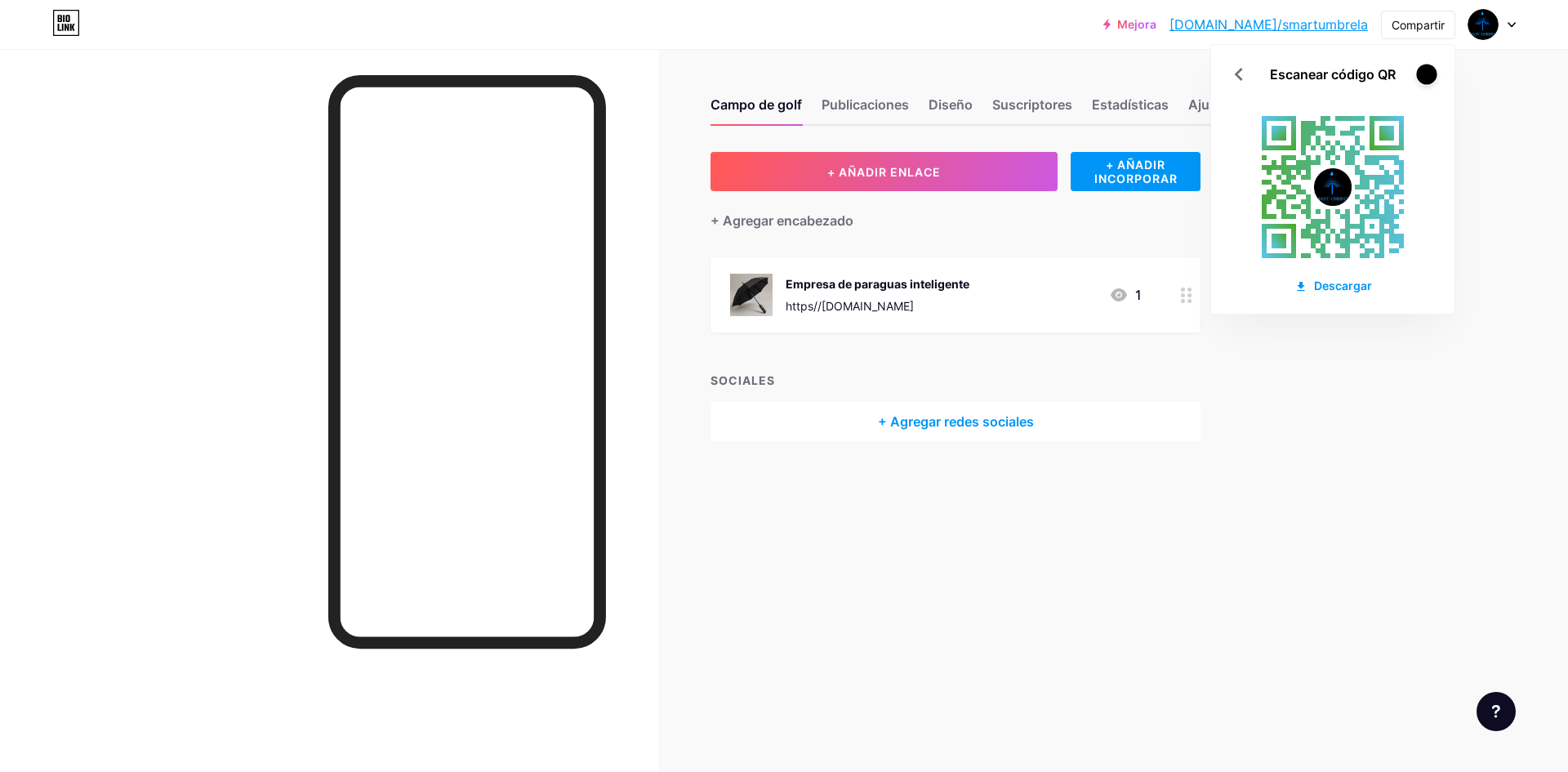
click at [1425, 74] on div at bounding box center [1426, 73] width 20 height 20
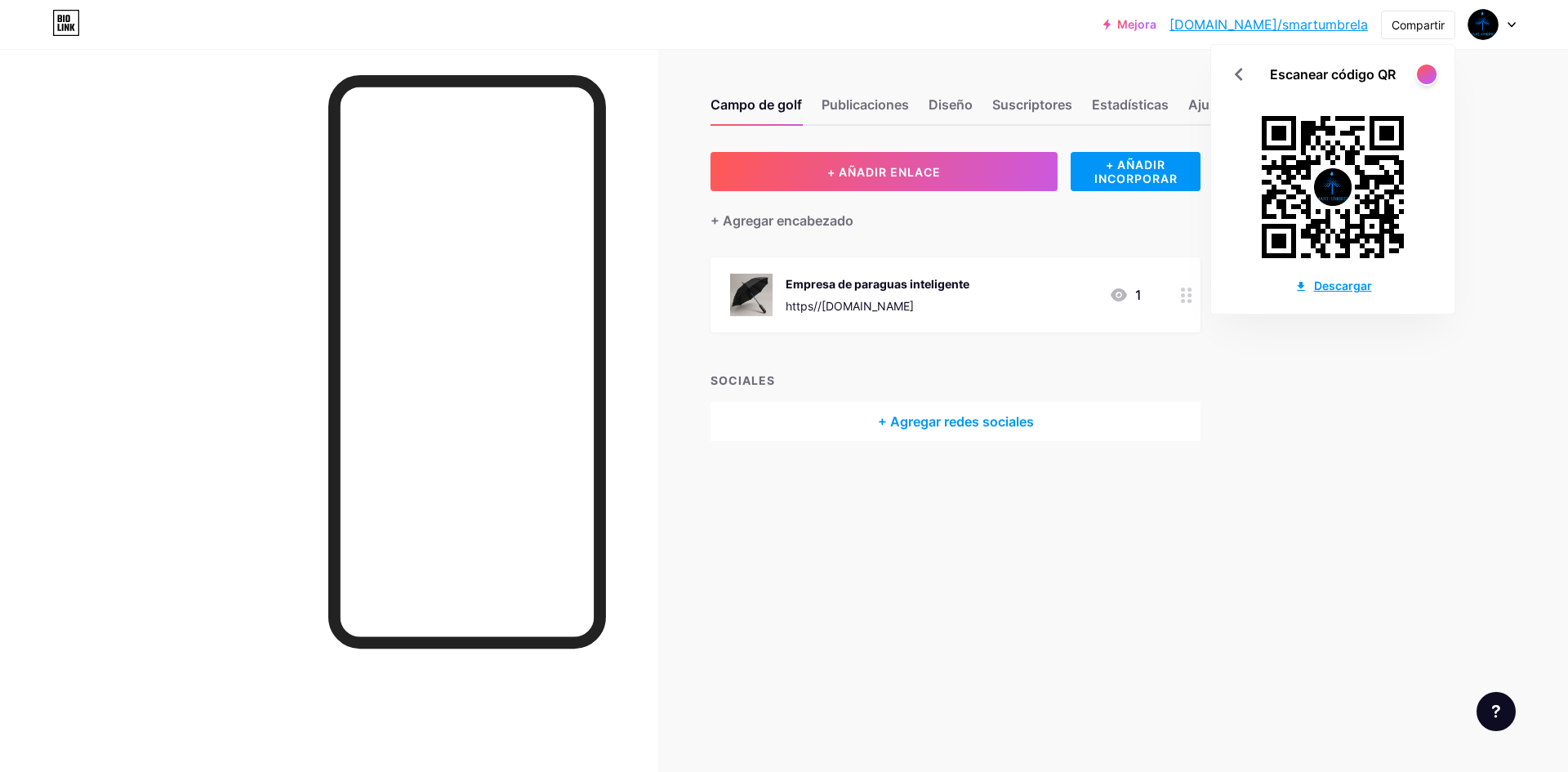
click at [1344, 282] on font "Descargar" at bounding box center [1343, 286] width 58 height 13
drag, startPoint x: 643, startPoint y: 115, endPoint x: 1209, endPoint y: 428, distance: 646.8
click at [1078, 616] on div "Campo de golf Publicaciones Diseño Suscriptores Estadísticas Ajustes + AÑADIR E…" at bounding box center [662, 386] width 1325 height 772
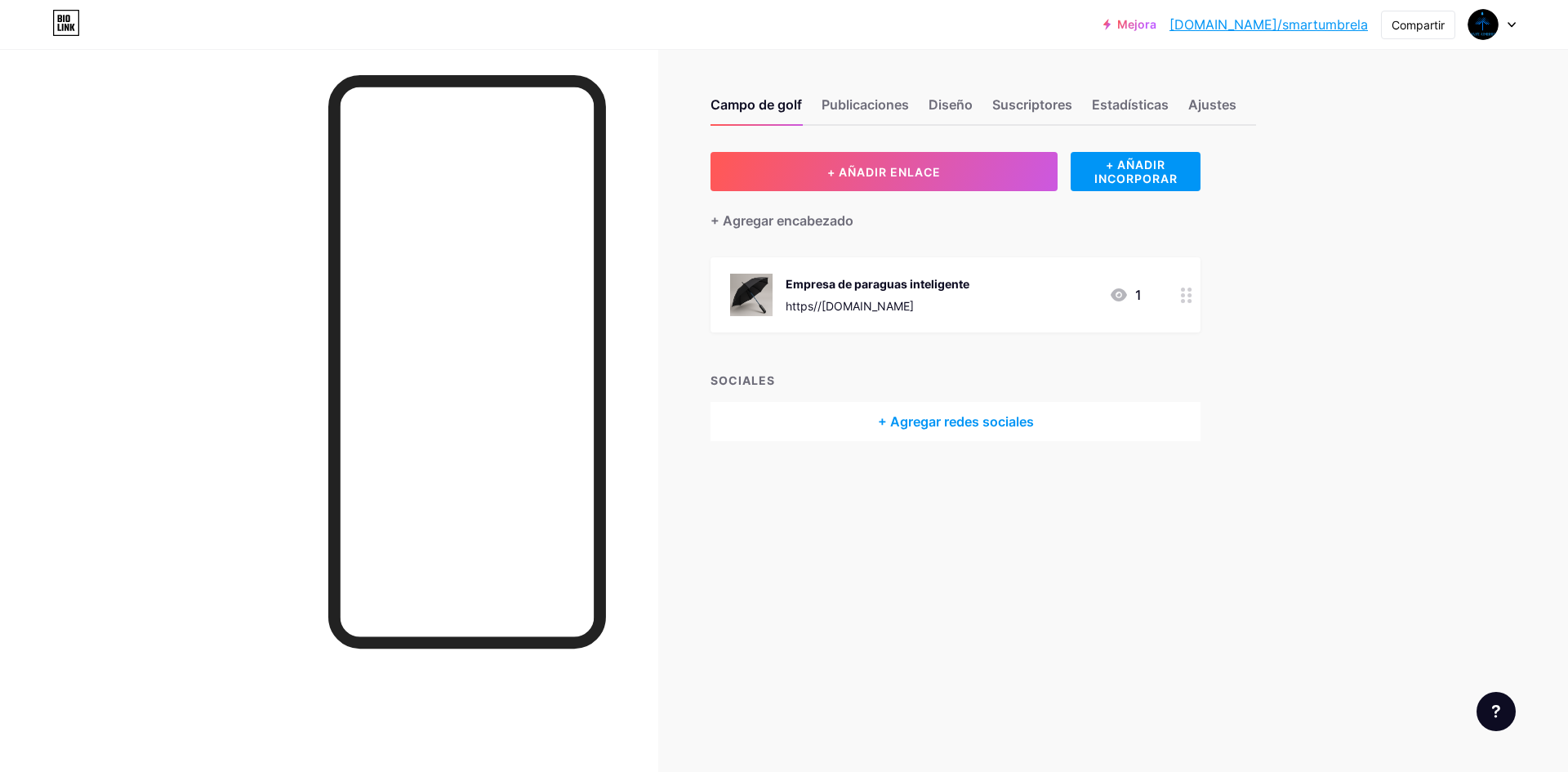
click at [1503, 20] on div at bounding box center [1492, 24] width 47 height 30
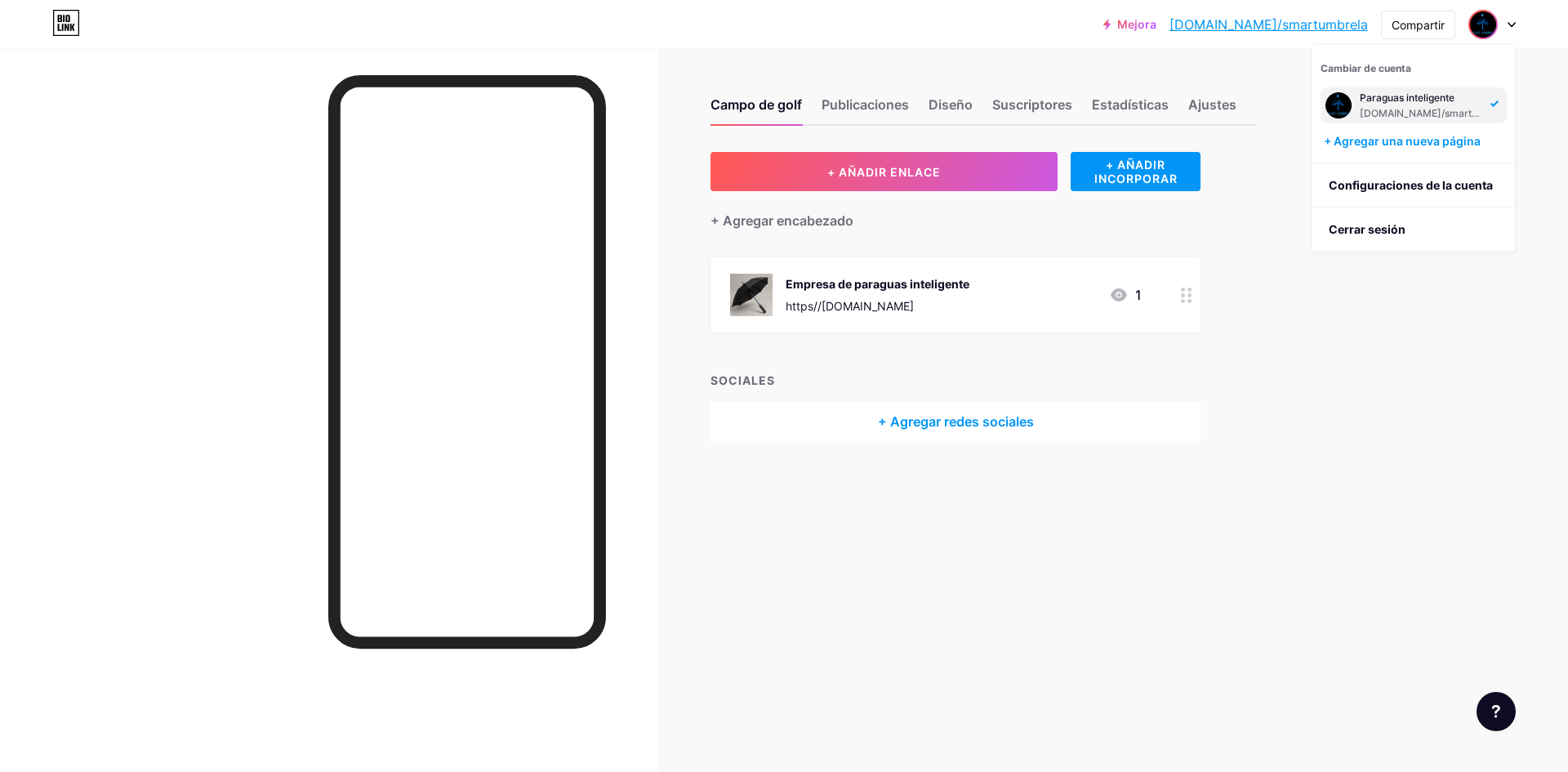
click at [1349, 100] on img at bounding box center [1338, 105] width 26 height 26
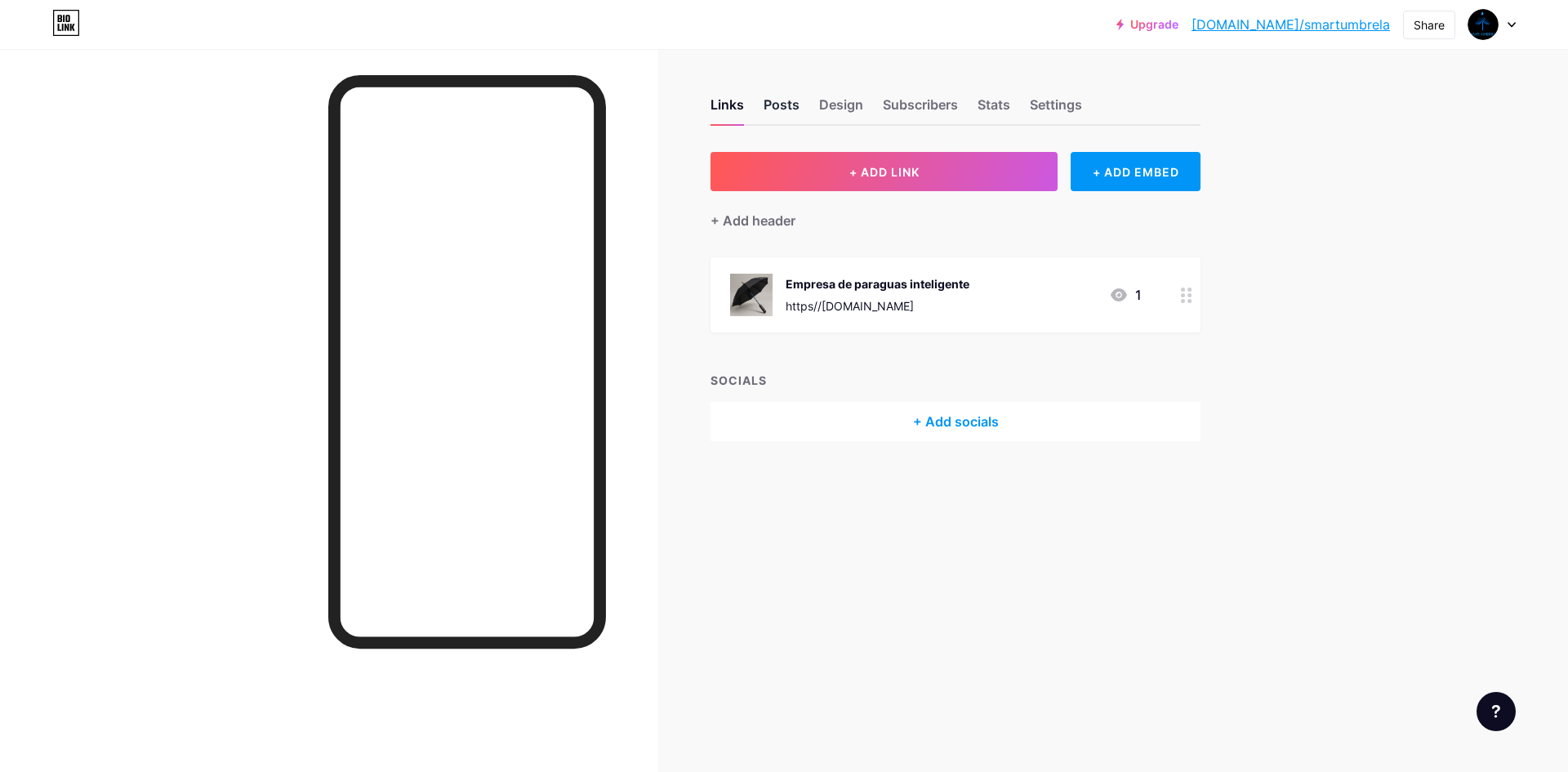
click at [790, 100] on div "Posts" at bounding box center [781, 110] width 36 height 30
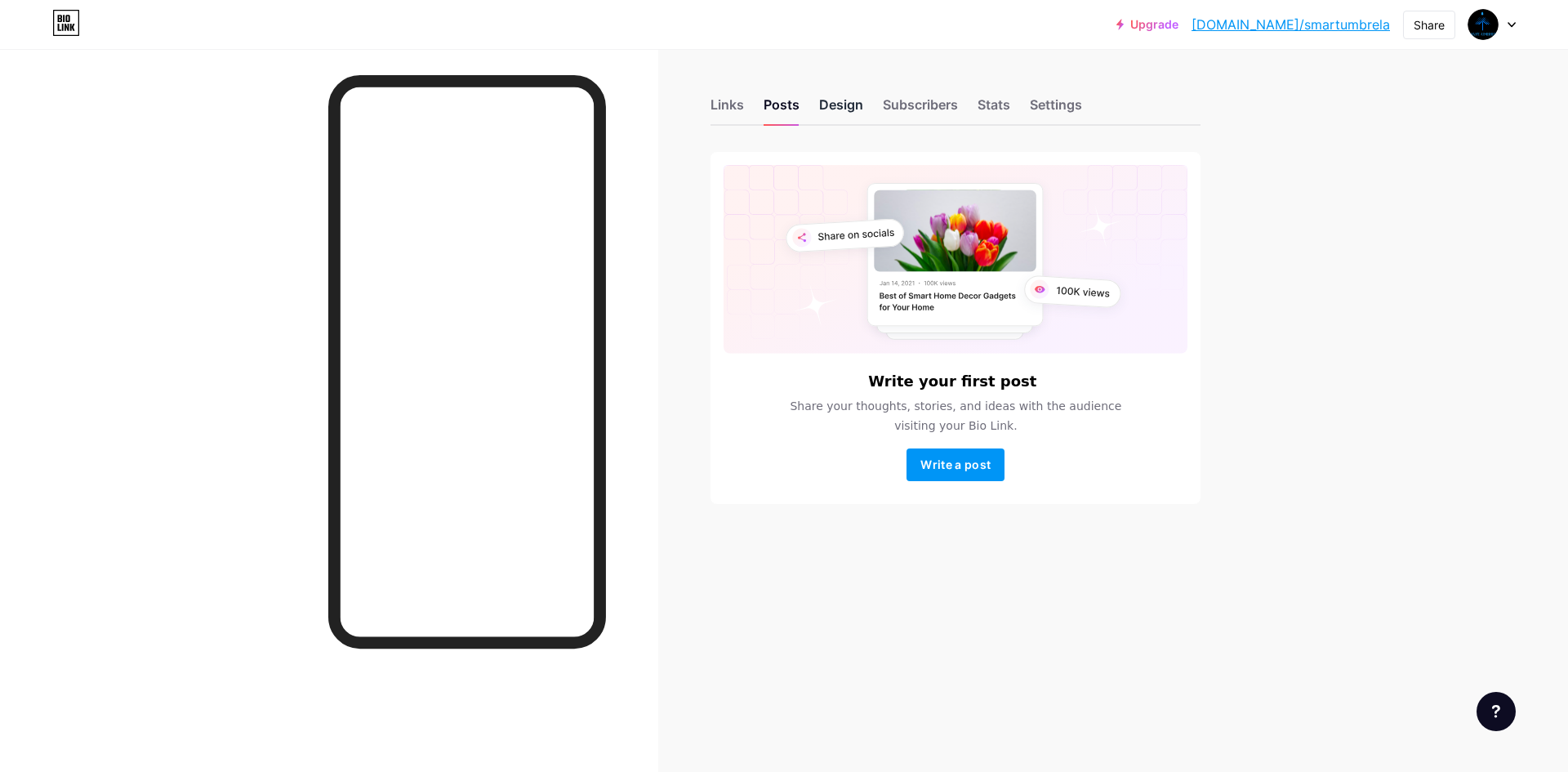
click at [846, 103] on div "Design" at bounding box center [841, 110] width 44 height 30
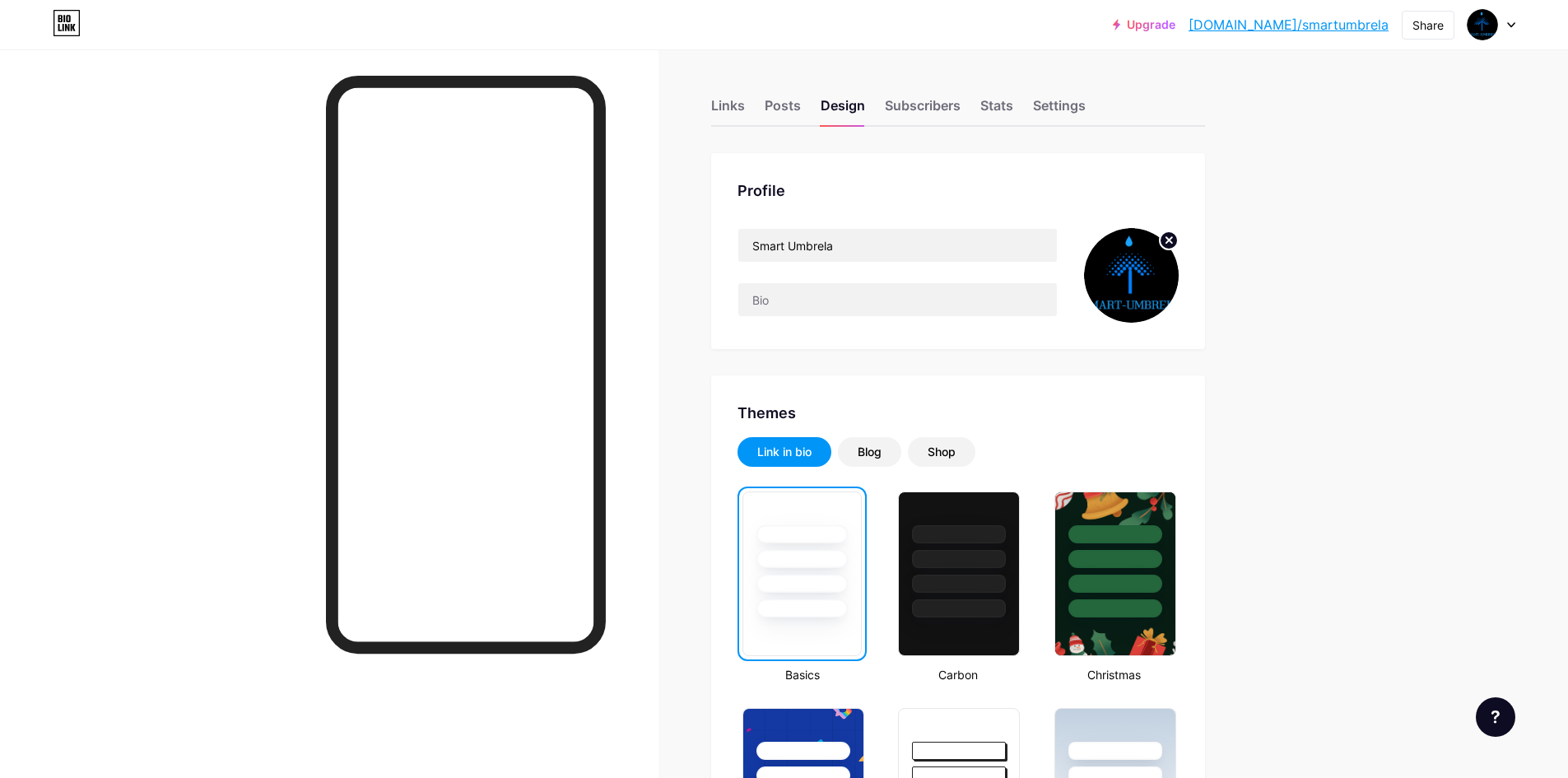
click at [717, 107] on div "Links" at bounding box center [728, 110] width 34 height 30
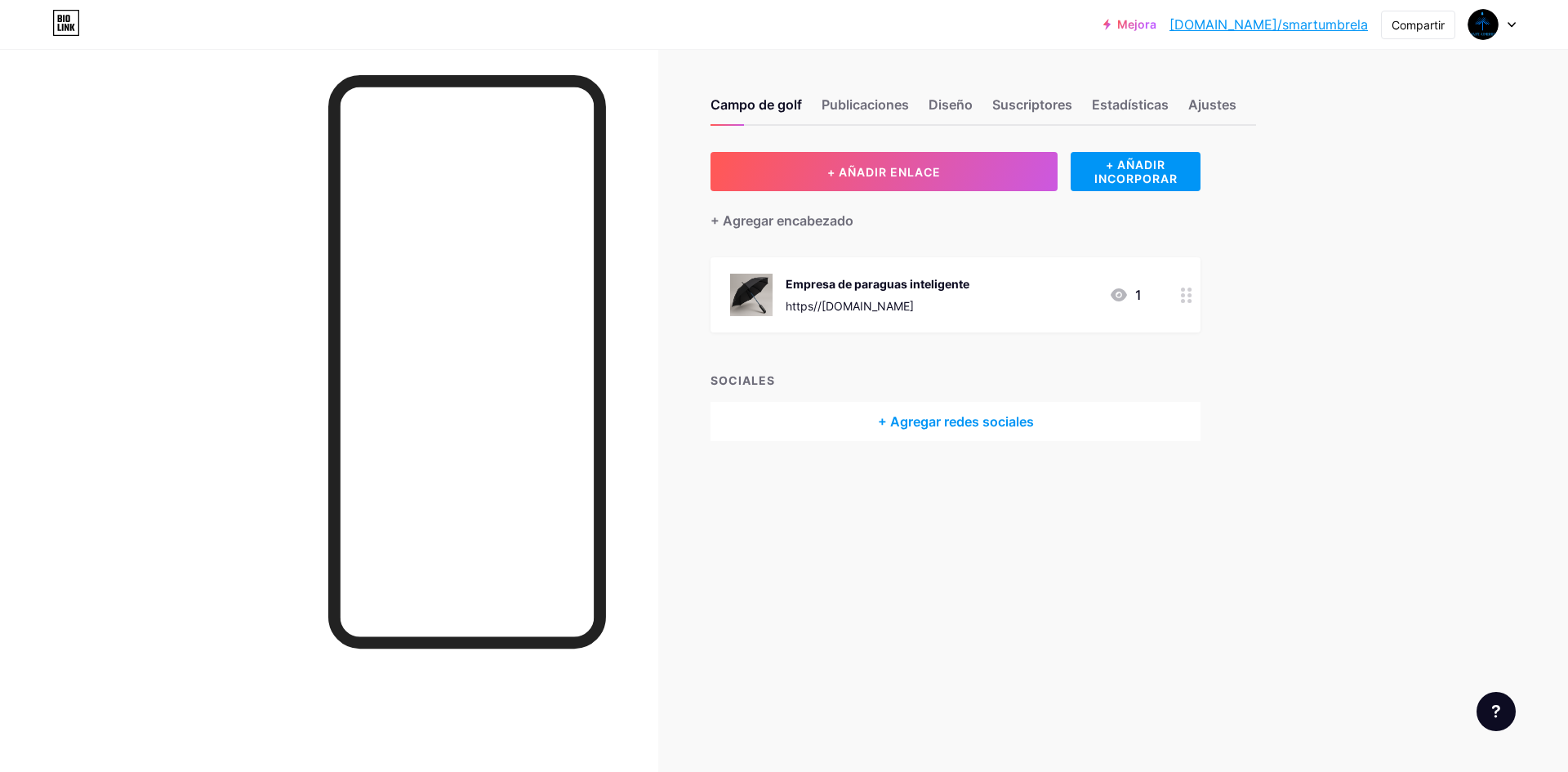
click at [1331, 246] on div "Mejora [DOMAIN_NAME]/smartu... [DOMAIN_NAME]/smartumbrela Compartir Cambiar de …" at bounding box center [784, 386] width 1568 height 772
click at [70, 142] on div at bounding box center [329, 435] width 659 height 772
click at [764, 306] on img at bounding box center [752, 295] width 42 height 42
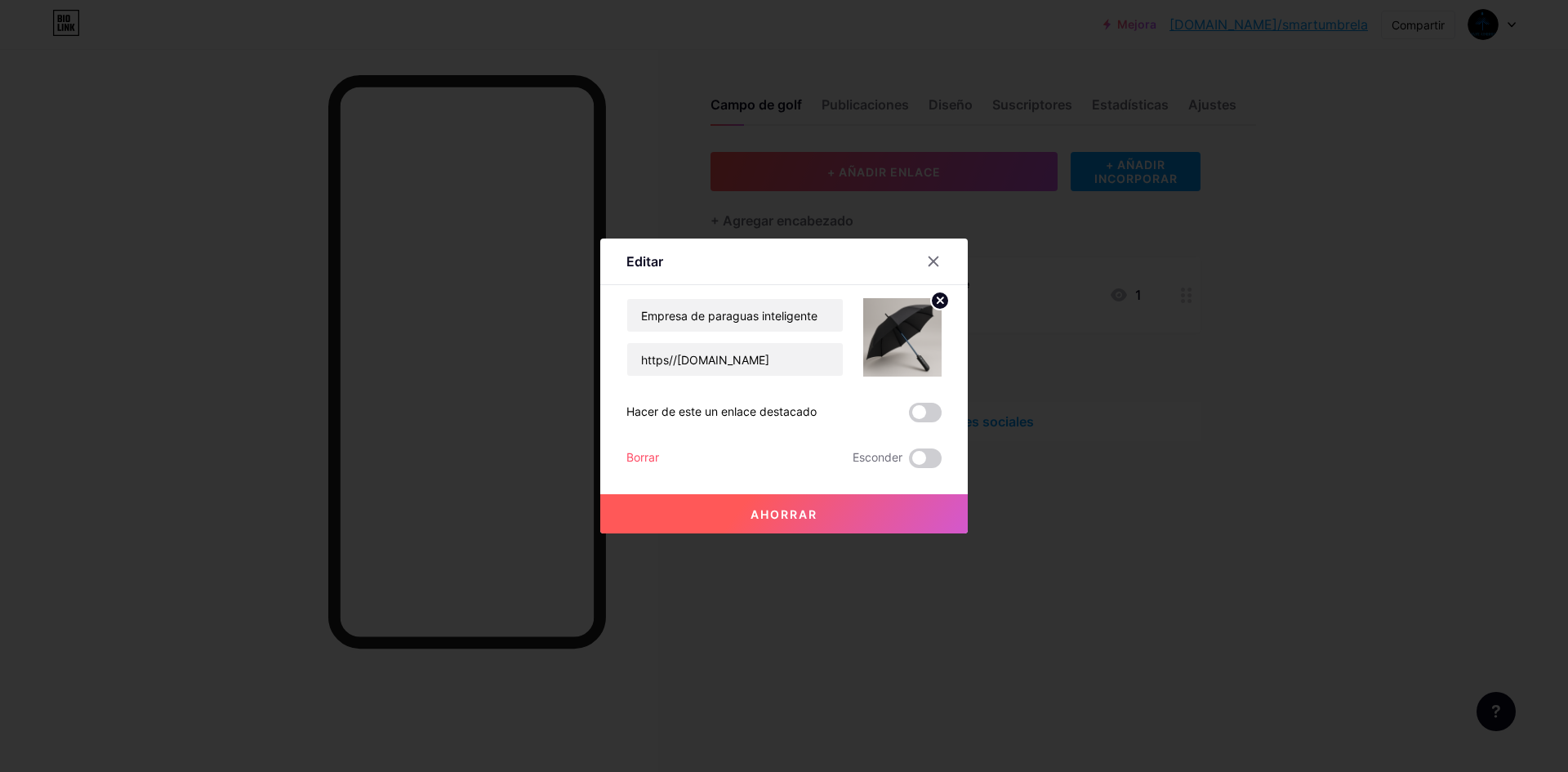
click at [908, 346] on img at bounding box center [903, 337] width 79 height 79
click at [923, 262] on div at bounding box center [933, 261] width 30 height 30
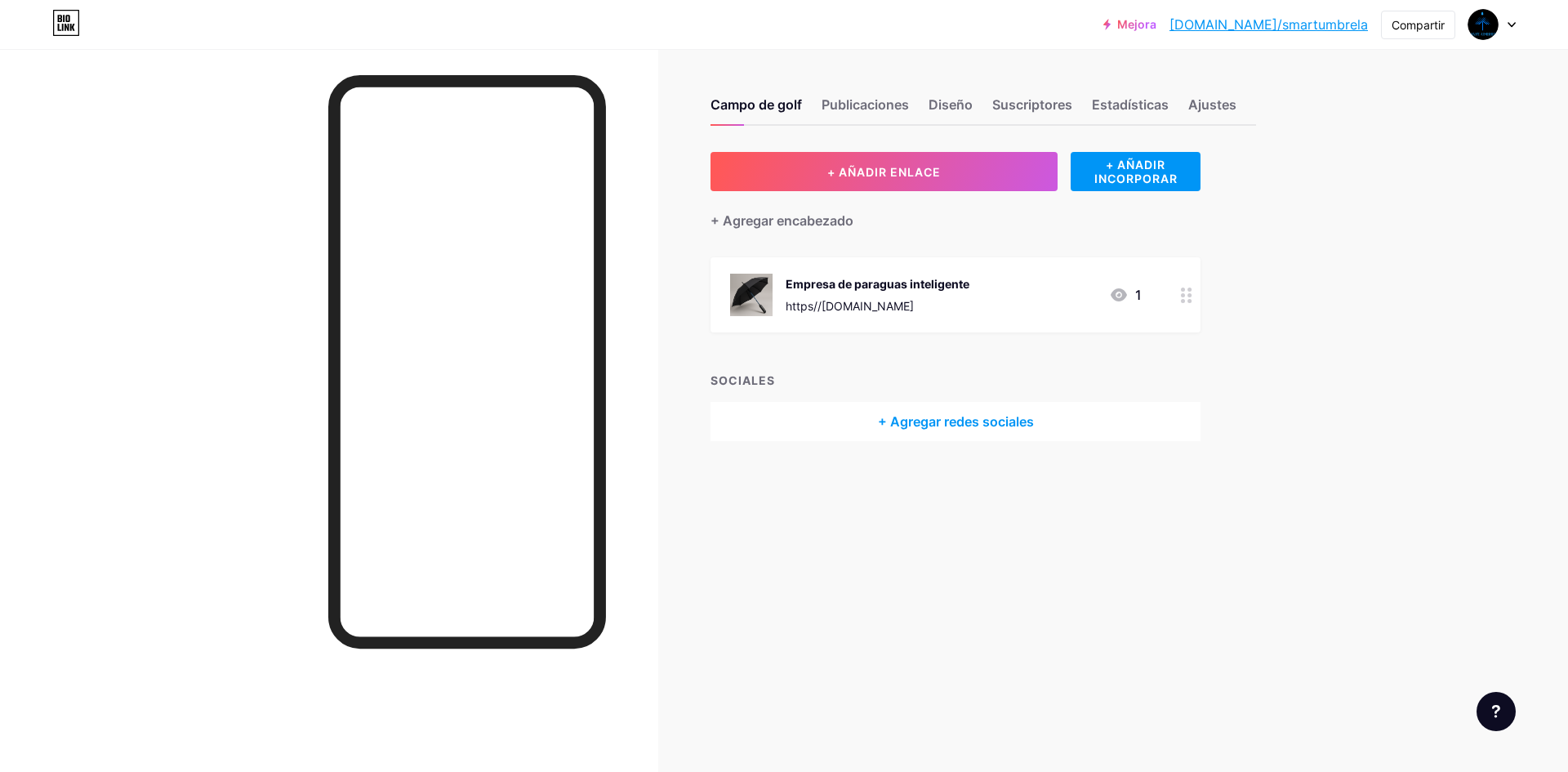
drag, startPoint x: 894, startPoint y: 622, endPoint x: 860, endPoint y: 473, distance: 152.8
click at [894, 615] on div "Campo de golf Publicaciones Diseño Suscriptores Estadísticas Ajustes + AÑADIR E…" at bounding box center [662, 386] width 1325 height 772
